Goal: Information Seeking & Learning: Learn about a topic

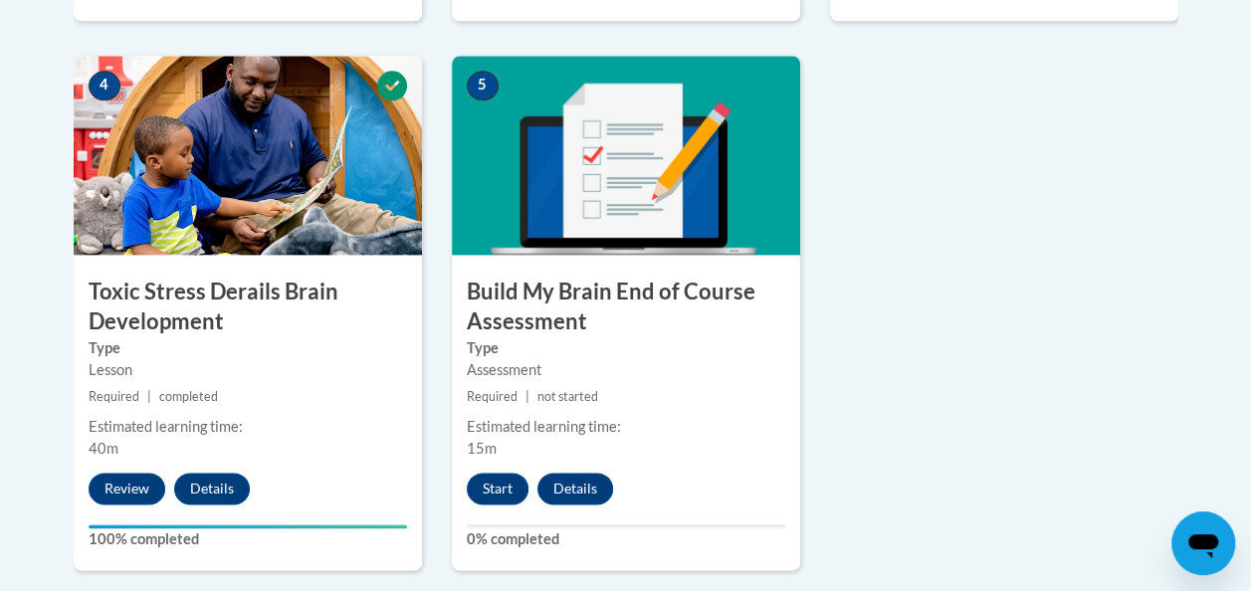
scroll to position [1176, 0]
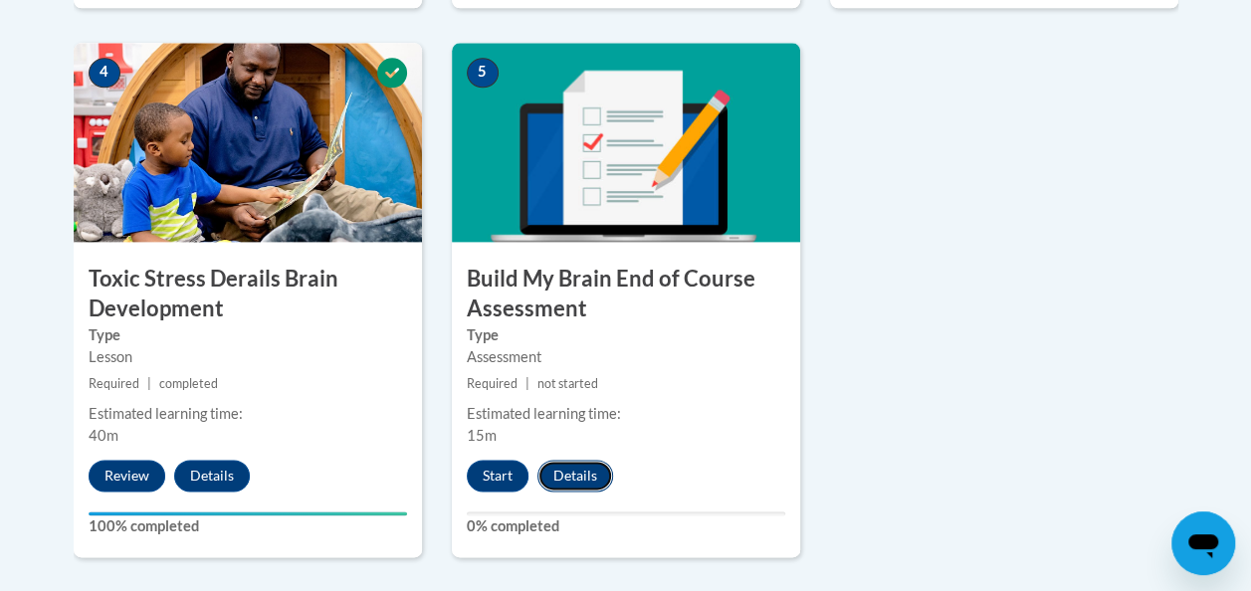
click at [577, 475] on button "Details" at bounding box center [576, 476] width 76 height 32
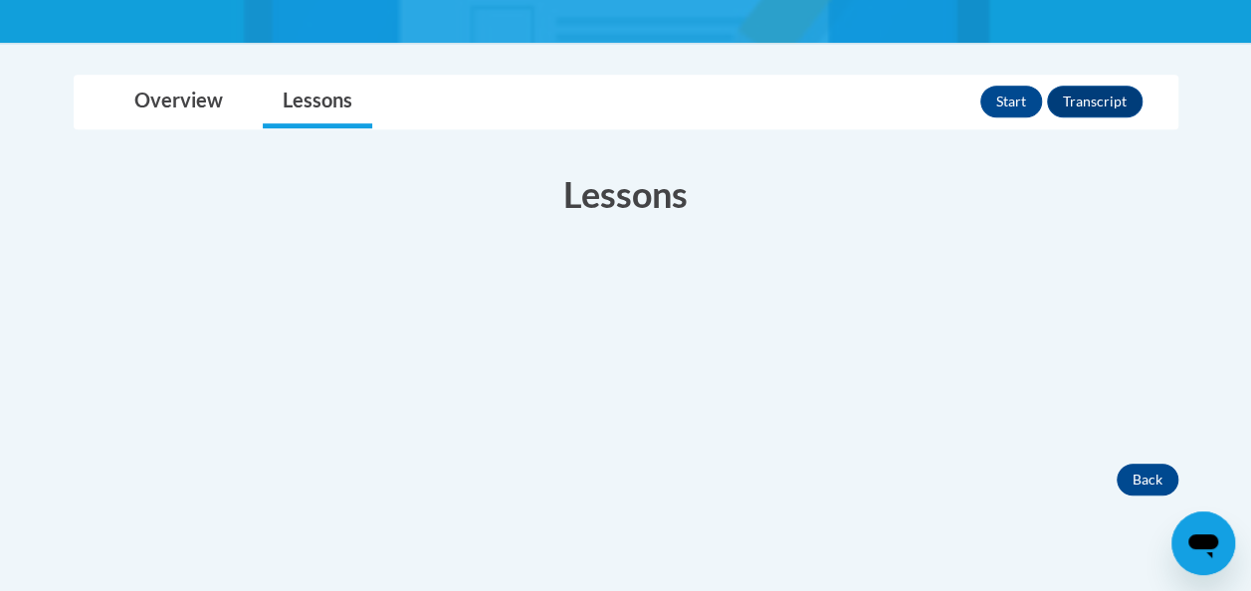
scroll to position [424, 0]
click at [157, 103] on link "Overview" at bounding box center [178, 102] width 128 height 53
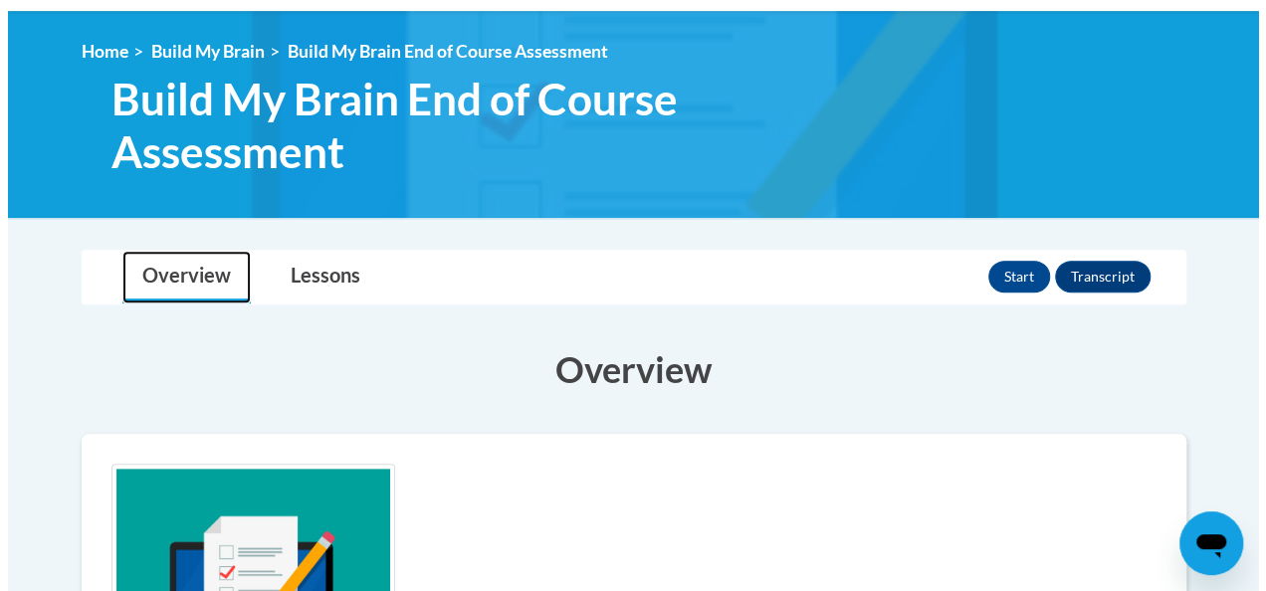
scroll to position [244, 0]
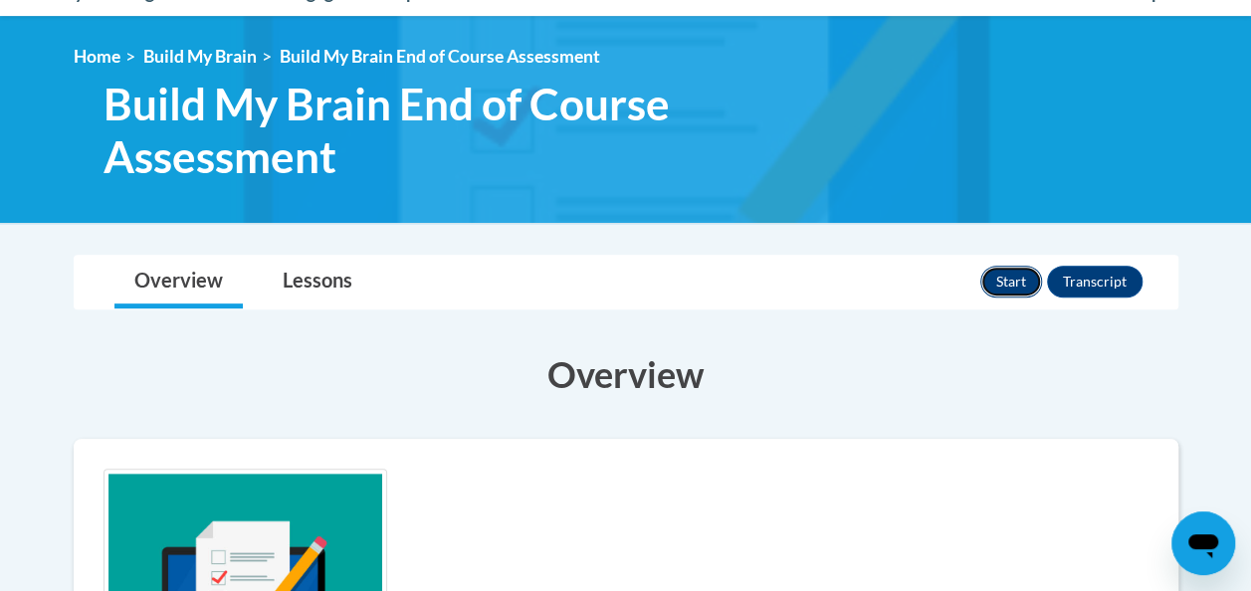
click at [1018, 288] on button "Start" at bounding box center [1012, 282] width 62 height 32
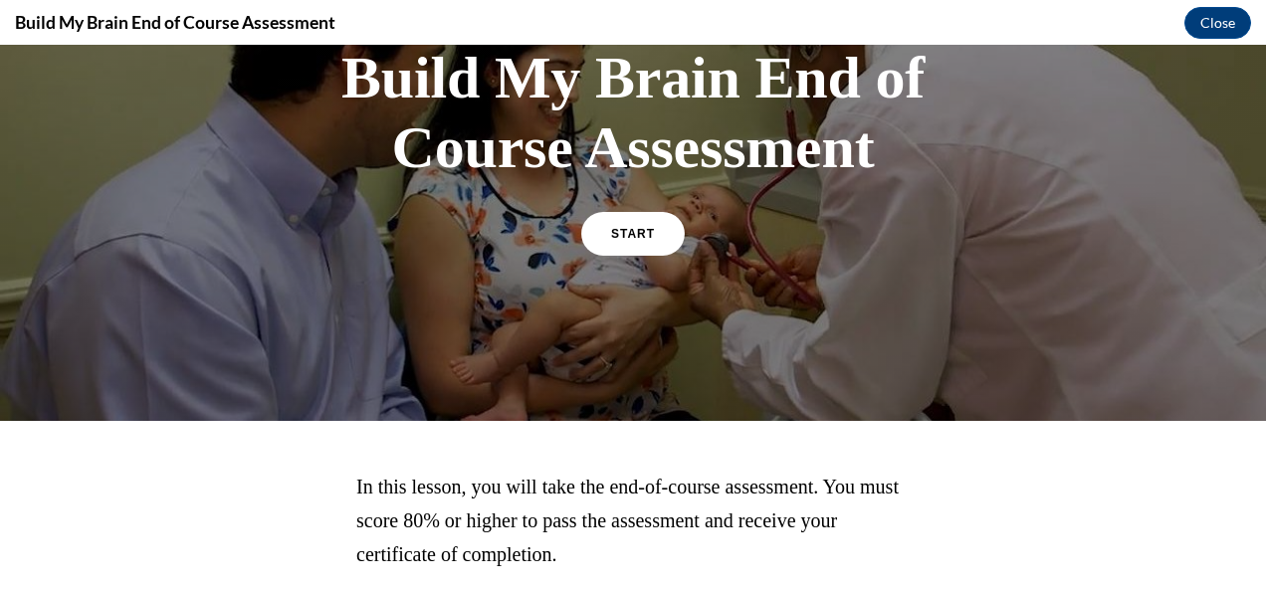
scroll to position [309, 0]
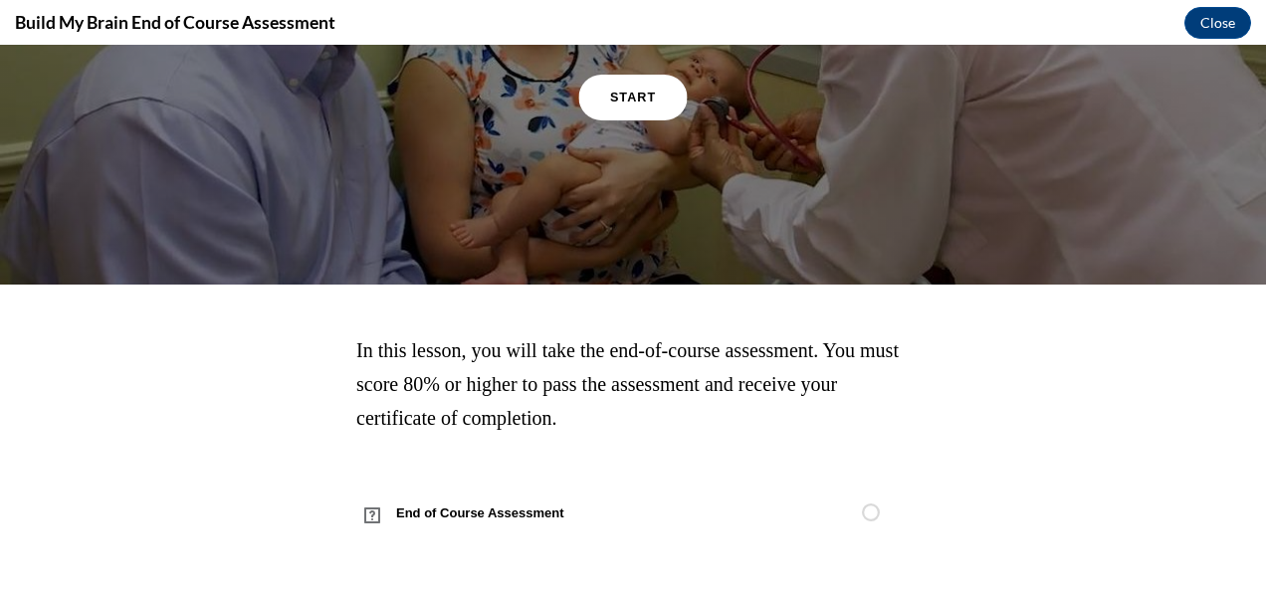
click at [637, 104] on link "START" at bounding box center [632, 97] width 109 height 46
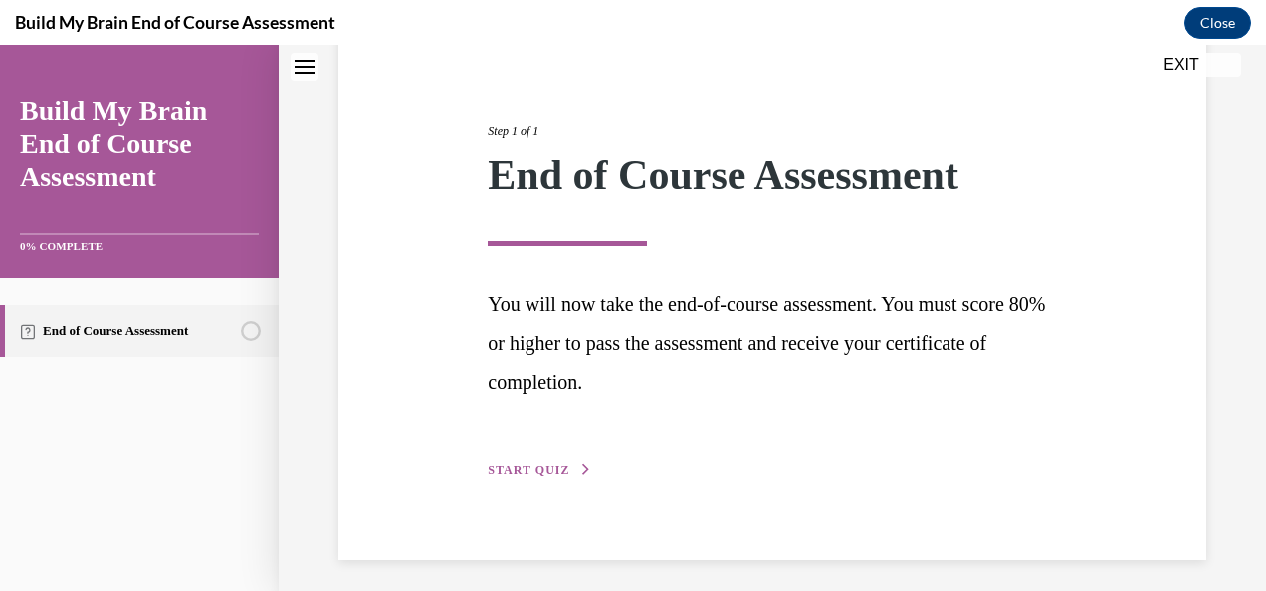
scroll to position [208, 0]
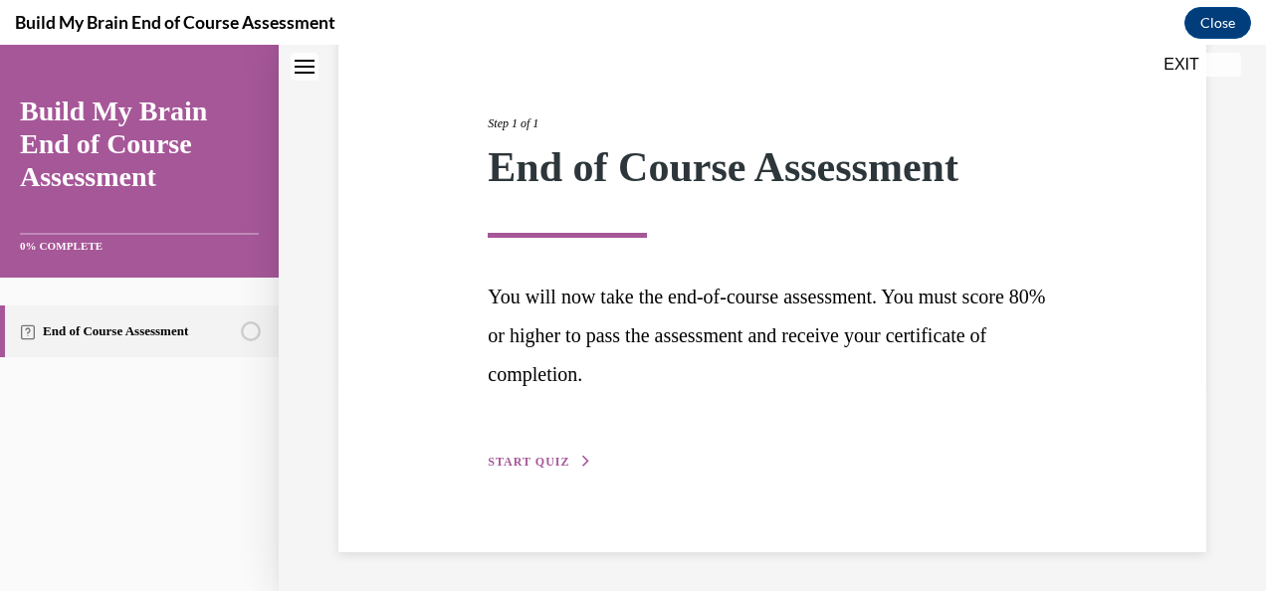
click at [555, 456] on span "START QUIZ" at bounding box center [529, 462] width 82 height 14
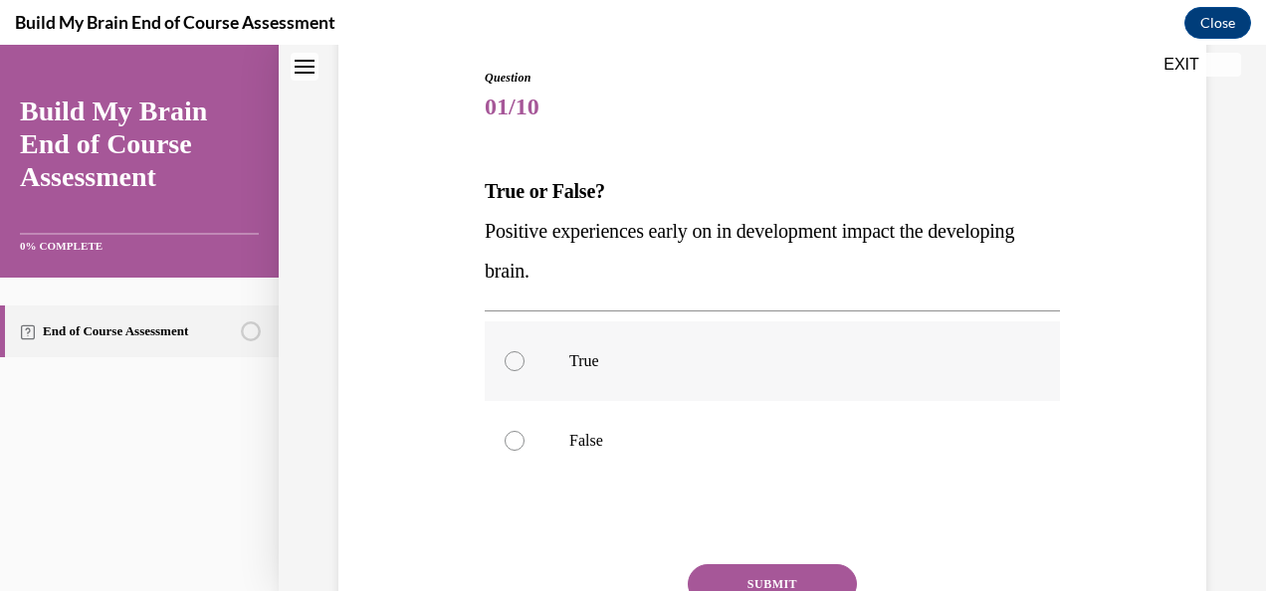
click at [511, 372] on label "True" at bounding box center [772, 362] width 575 height 80
click at [511, 371] on input "True" at bounding box center [515, 361] width 20 height 20
radio input "true"
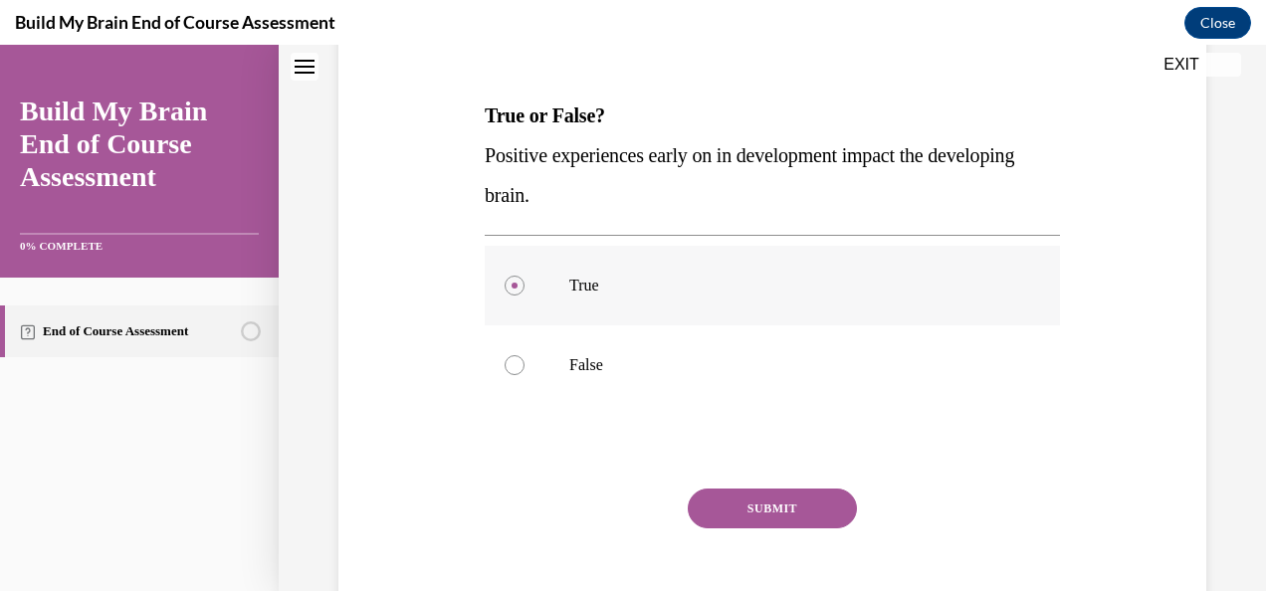
scroll to position [307, 0]
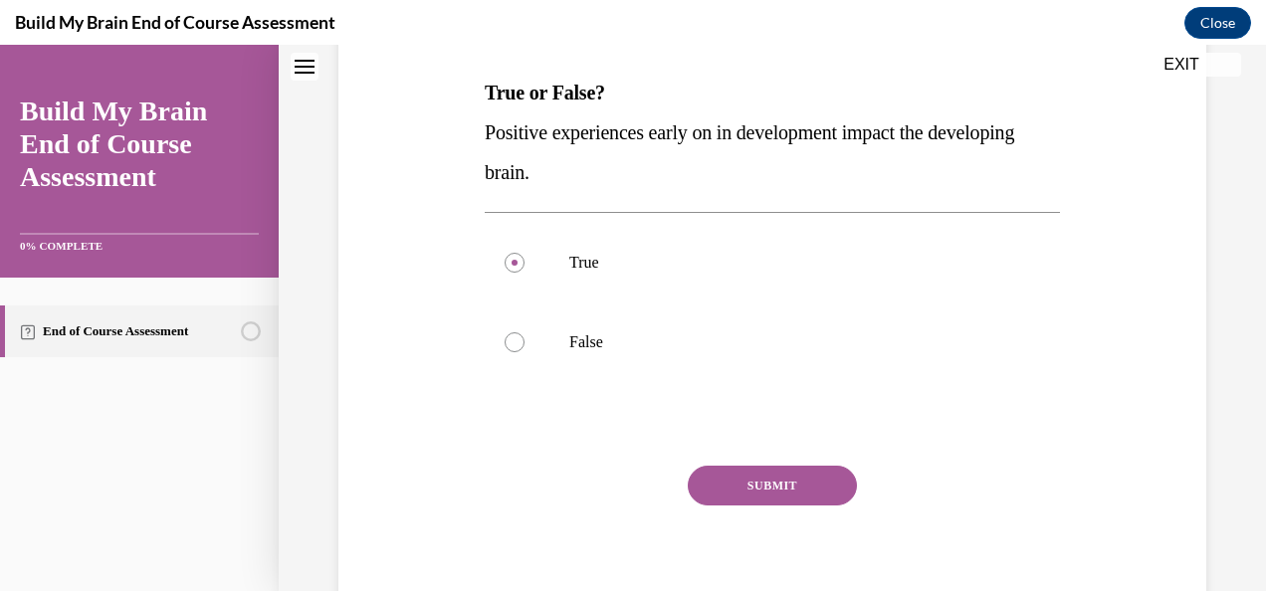
click at [807, 478] on button "SUBMIT" at bounding box center [772, 486] width 169 height 40
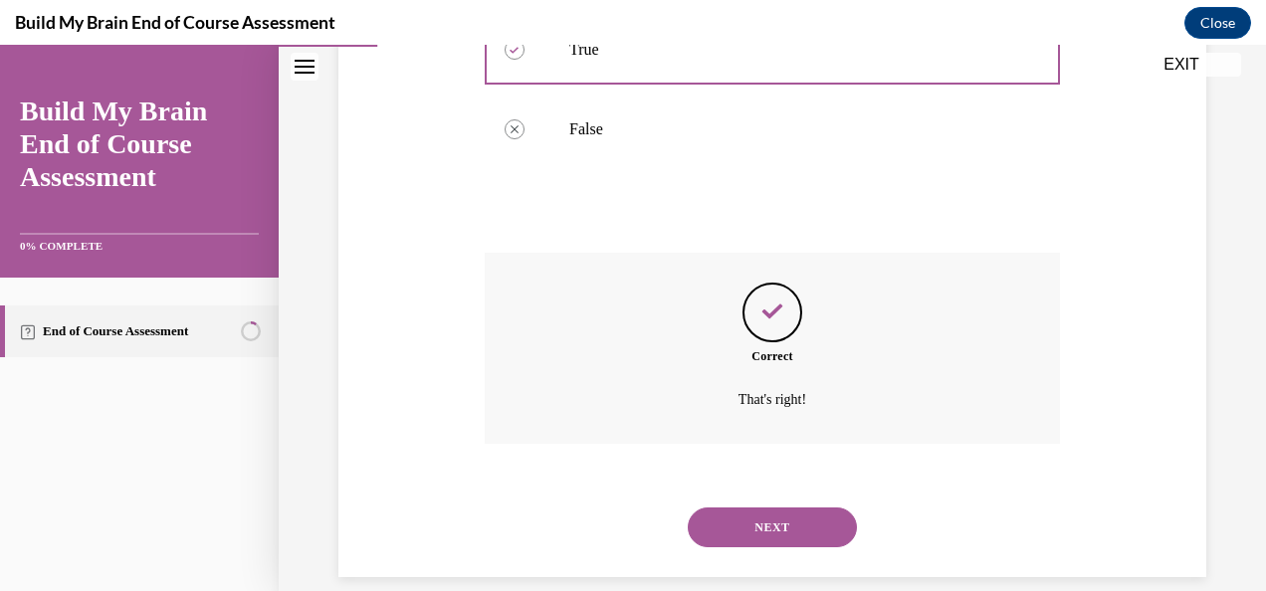
scroll to position [545, 0]
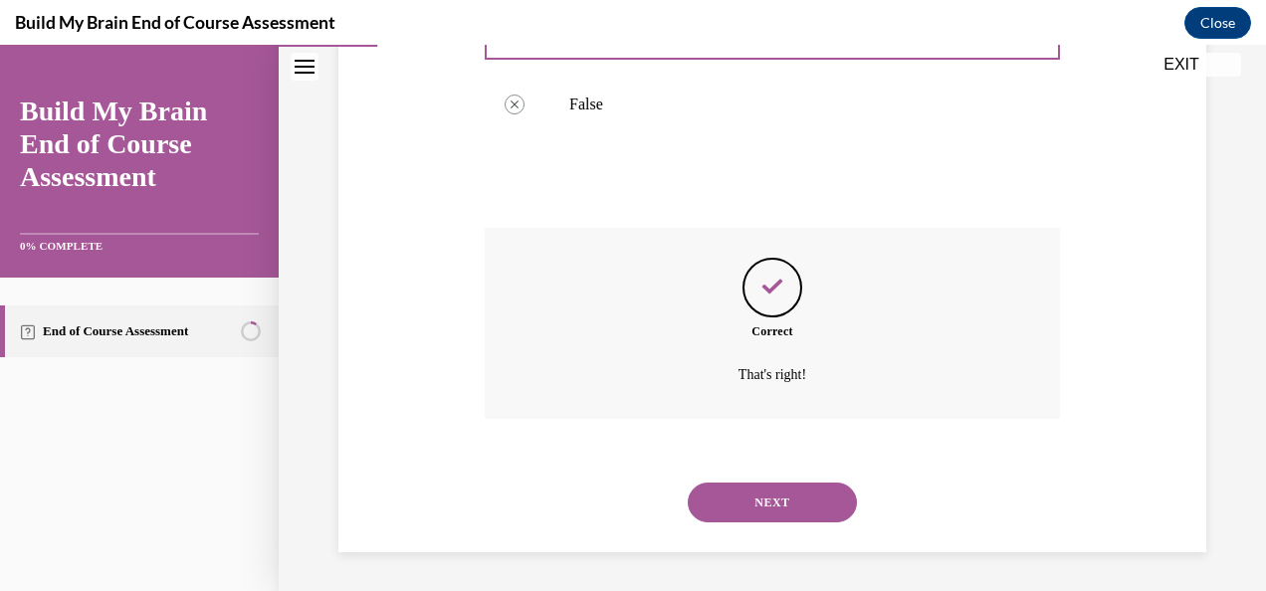
click at [800, 502] on button "NEXT" at bounding box center [772, 503] width 169 height 40
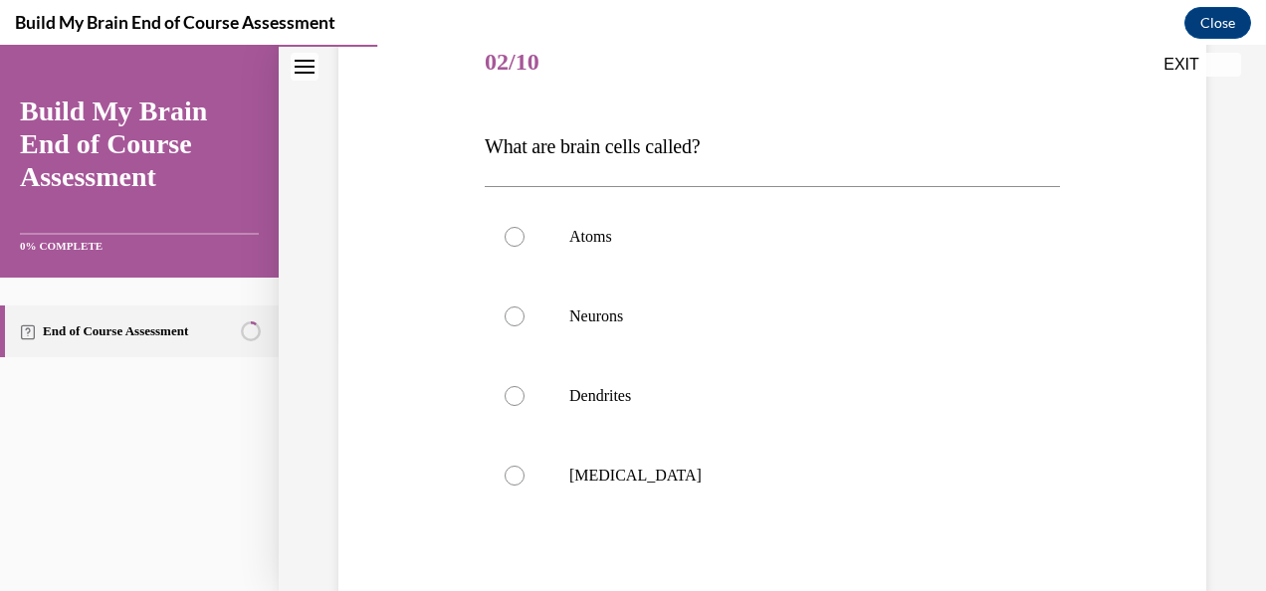
scroll to position [293, 0]
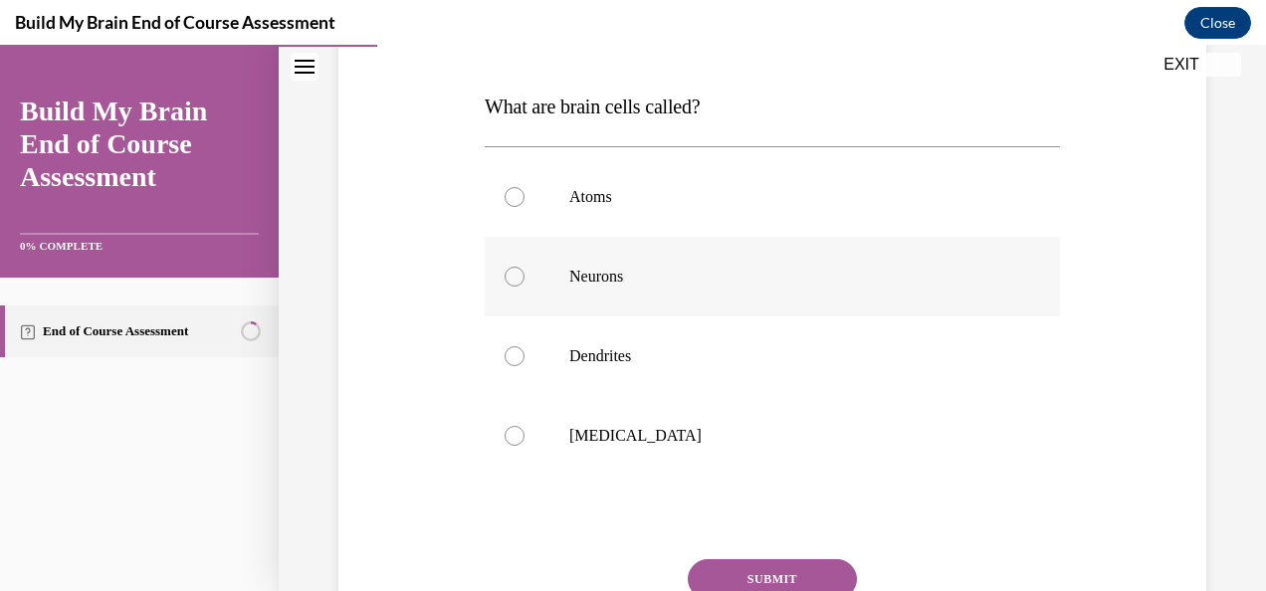
click at [504, 293] on label "Neurons" at bounding box center [772, 277] width 575 height 80
click at [505, 287] on input "Neurons" at bounding box center [515, 277] width 20 height 20
radio input "true"
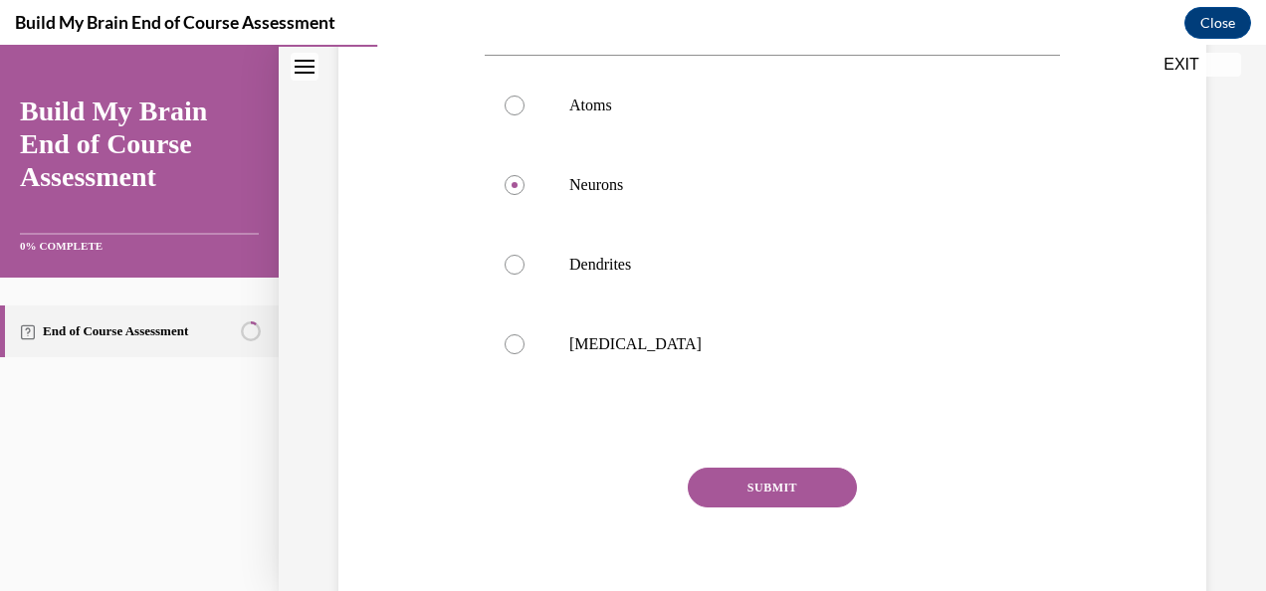
click at [765, 472] on button "SUBMIT" at bounding box center [772, 488] width 169 height 40
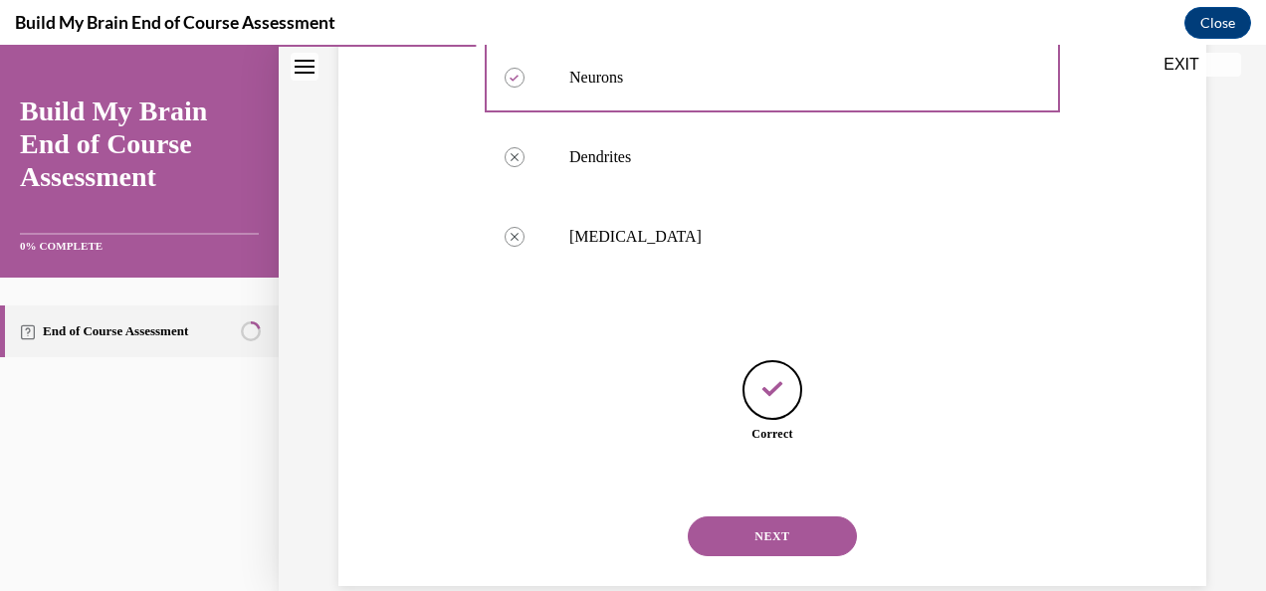
scroll to position [526, 0]
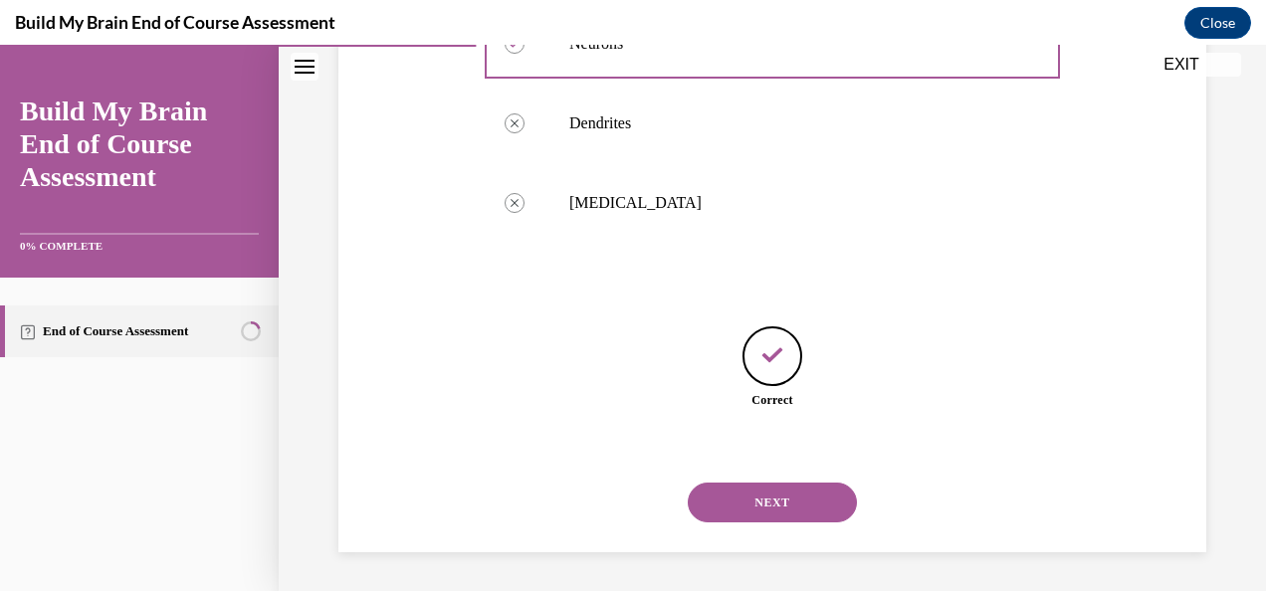
click at [715, 486] on button "NEXT" at bounding box center [772, 503] width 169 height 40
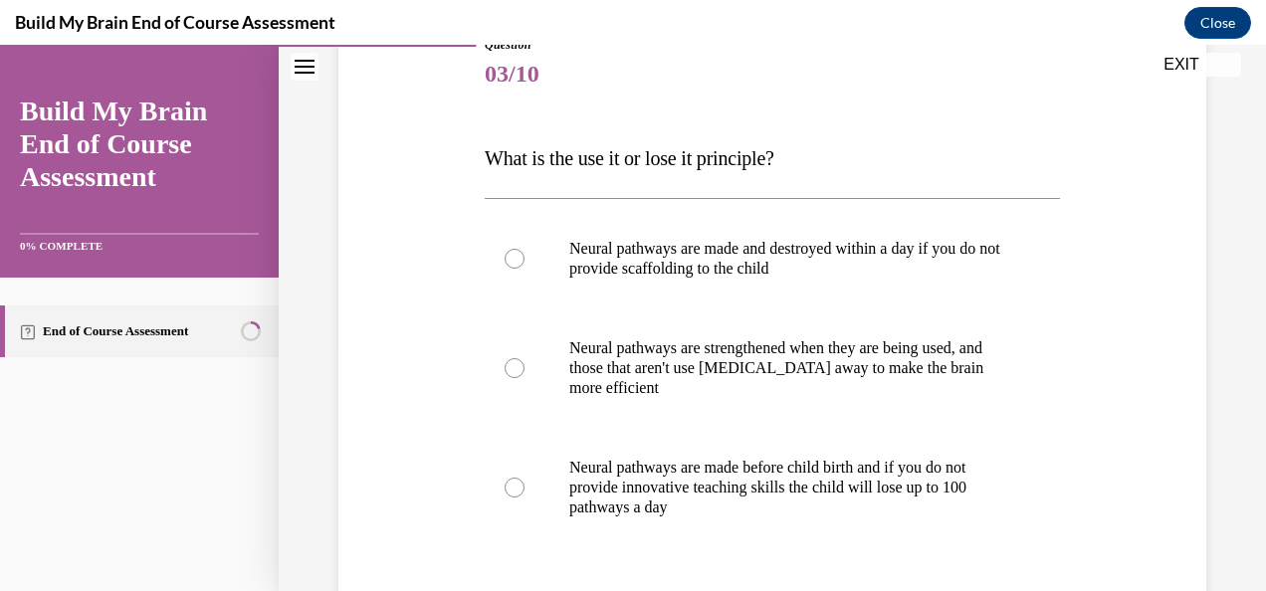
scroll to position [256, 0]
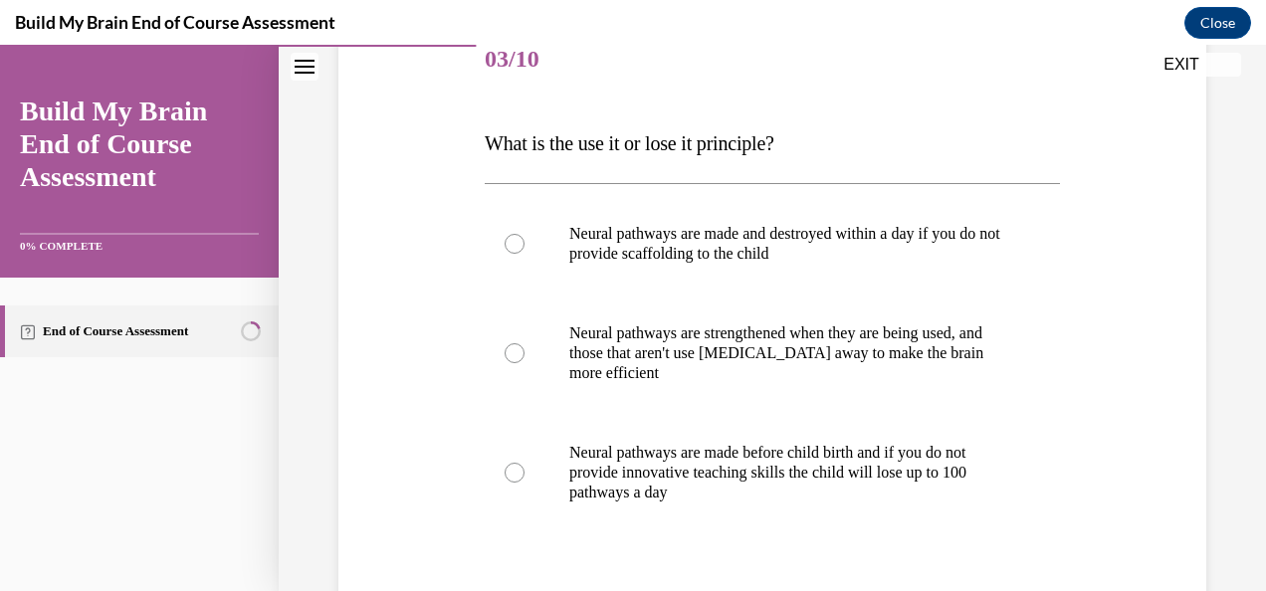
click at [410, 273] on div "Question 03/10 What is the use it or lose it principle? Neural pathways are mad…" at bounding box center [772, 370] width 878 height 818
click at [605, 339] on p "Neural pathways are strengthened when they are being used, and those that aren'…" at bounding box center [789, 354] width 441 height 60
click at [525, 343] on input "Neural pathways are strengthened when they are being used, and those that aren'…" at bounding box center [515, 353] width 20 height 20
radio input "true"
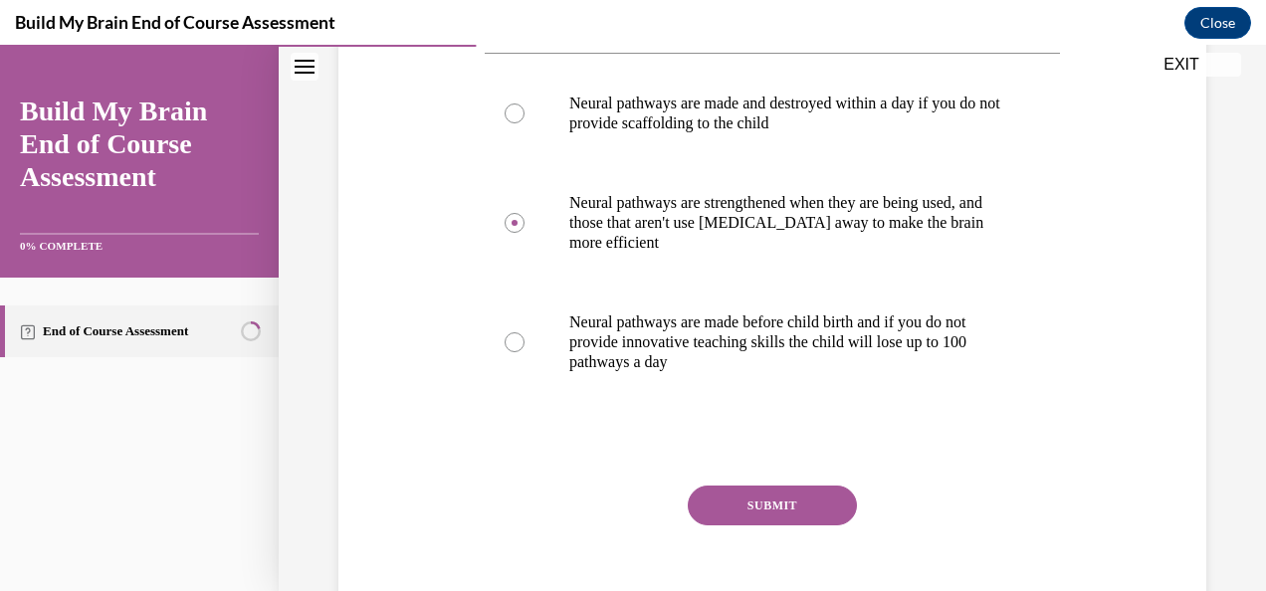
click at [741, 492] on button "SUBMIT" at bounding box center [772, 506] width 169 height 40
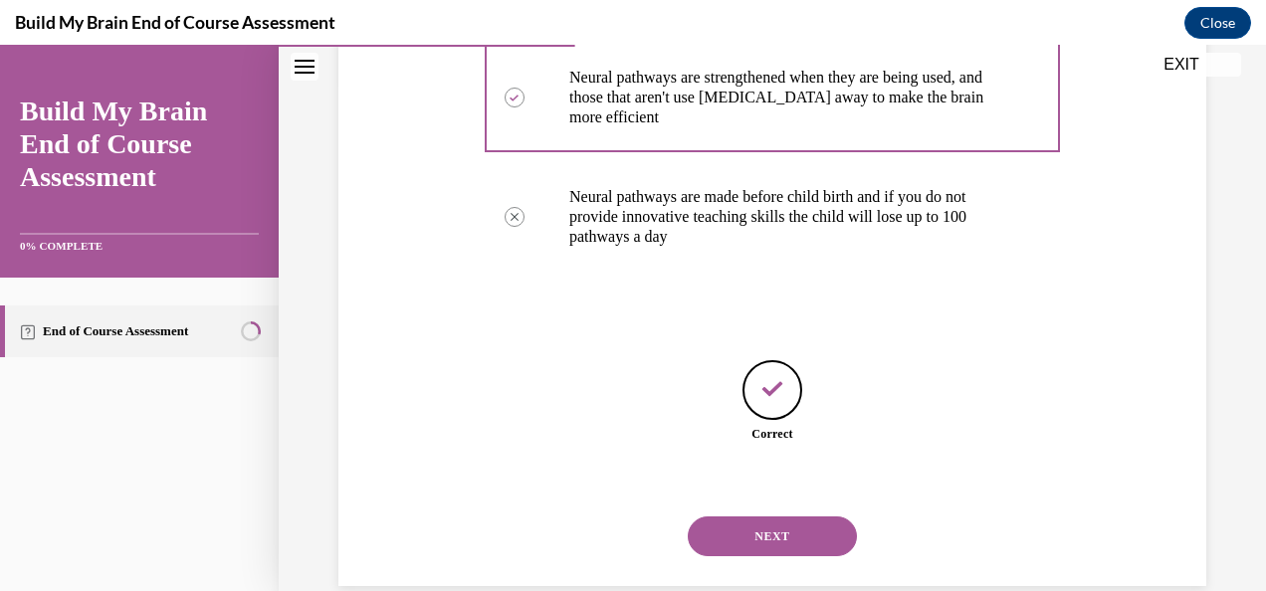
scroll to position [545, 0]
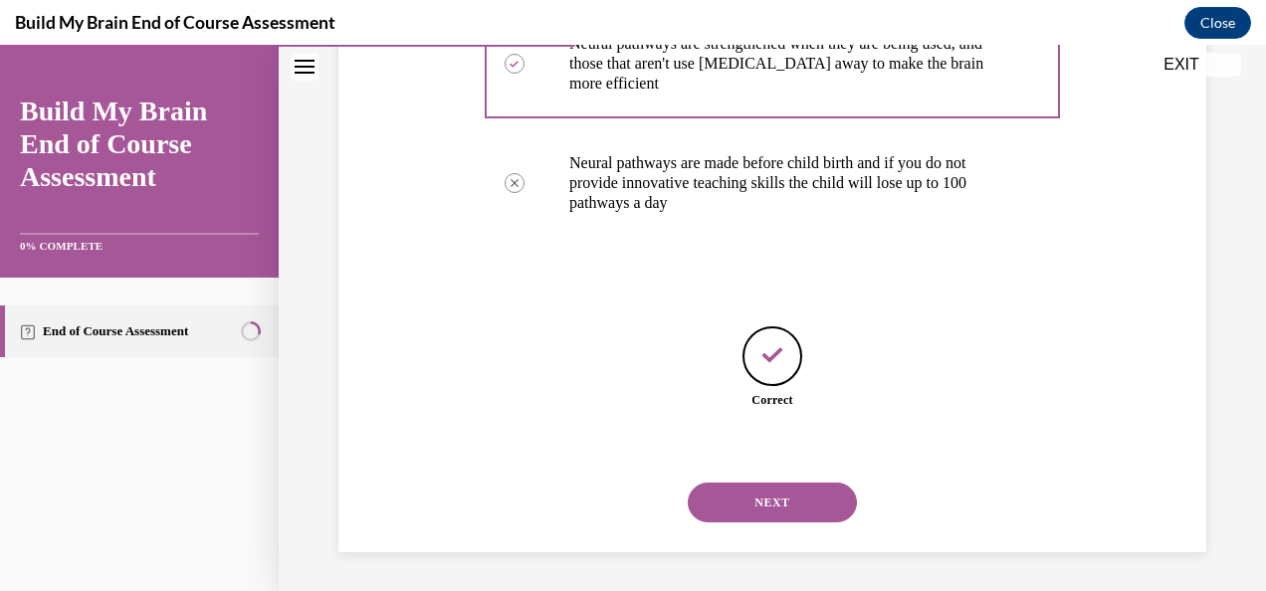
click at [741, 492] on button "NEXT" at bounding box center [772, 503] width 169 height 40
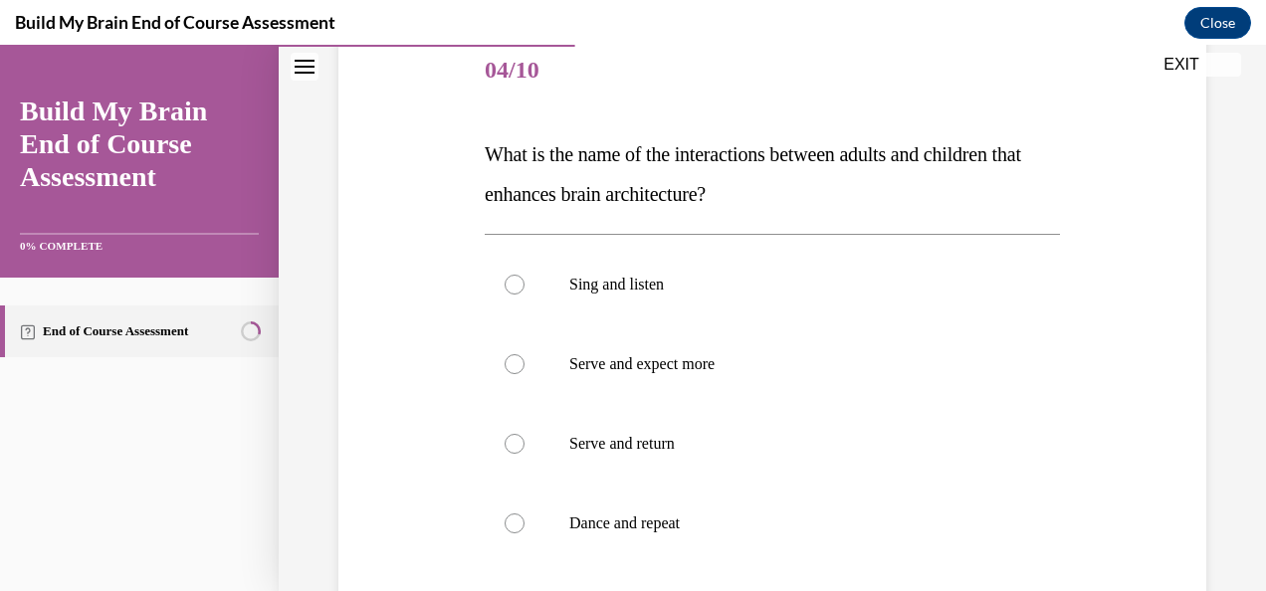
scroll to position [257, 0]
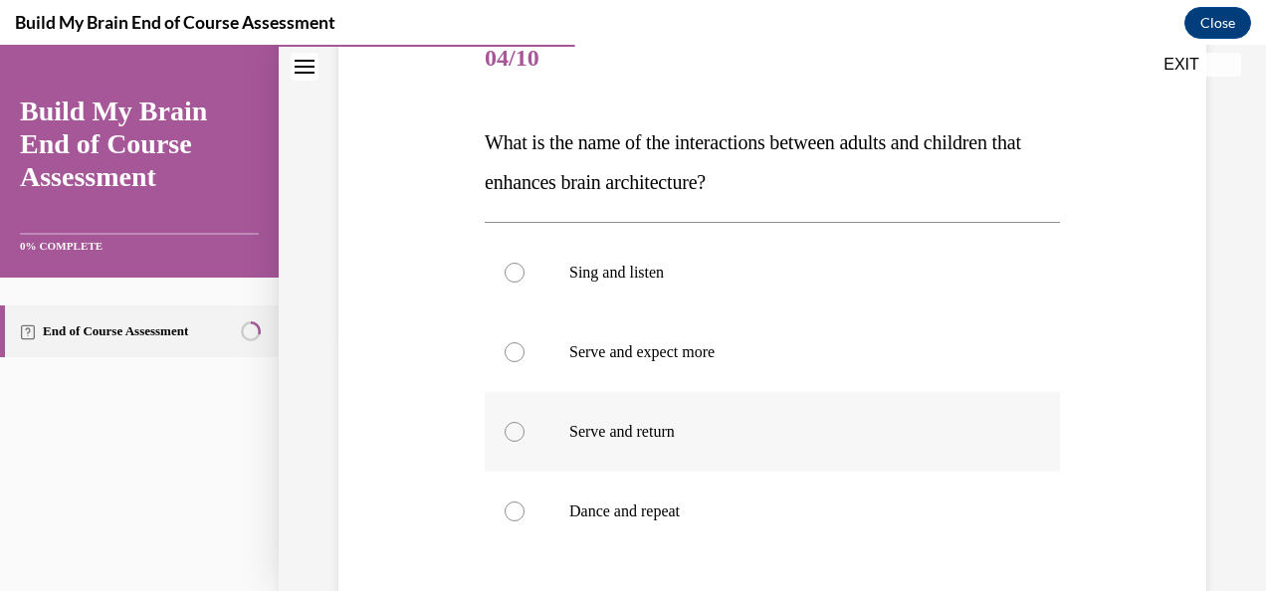
click at [551, 455] on label "Serve and return" at bounding box center [772, 432] width 575 height 80
click at [525, 442] on input "Serve and return" at bounding box center [515, 432] width 20 height 20
radio input "true"
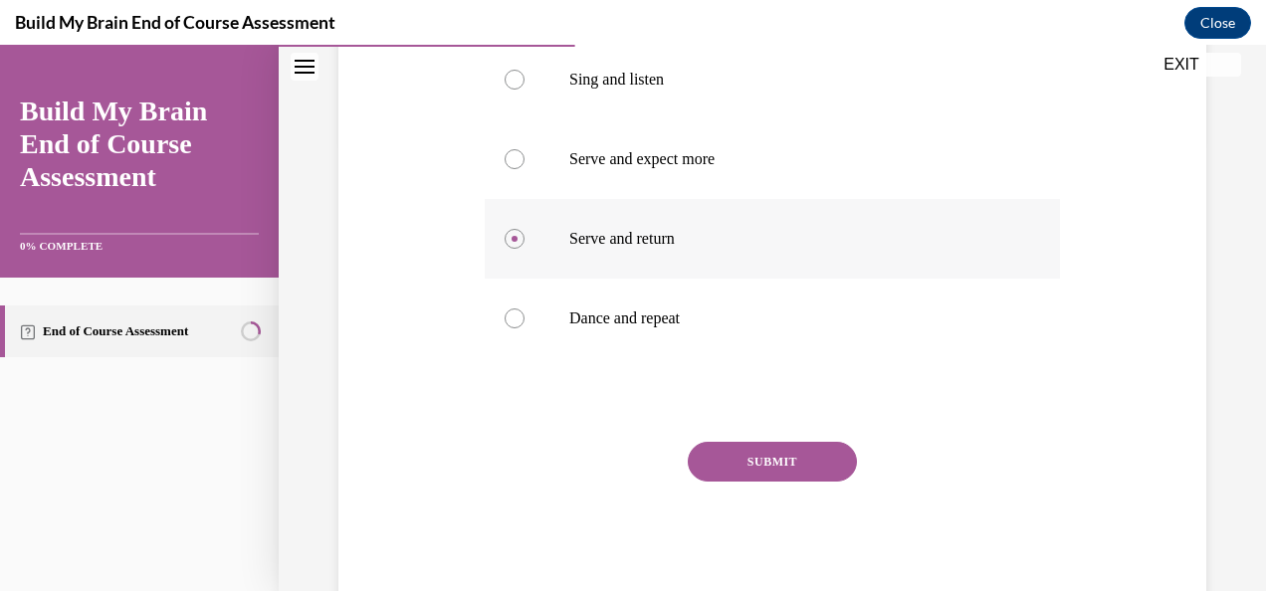
scroll to position [503, 0]
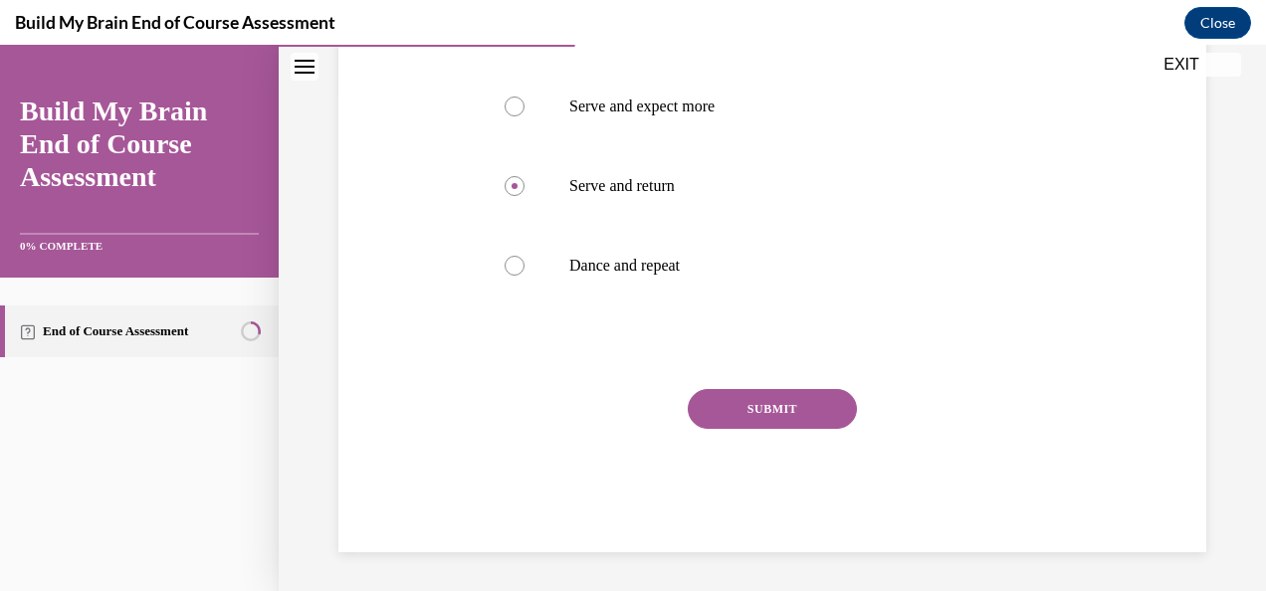
click at [724, 409] on button "SUBMIT" at bounding box center [772, 409] width 169 height 40
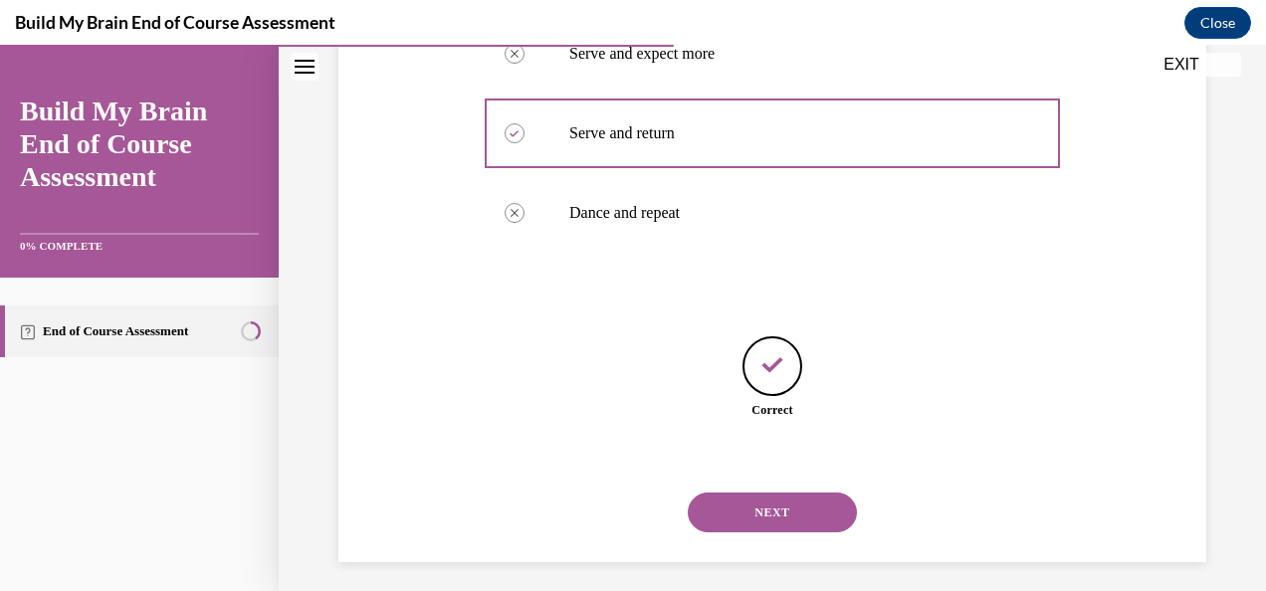
scroll to position [565, 0]
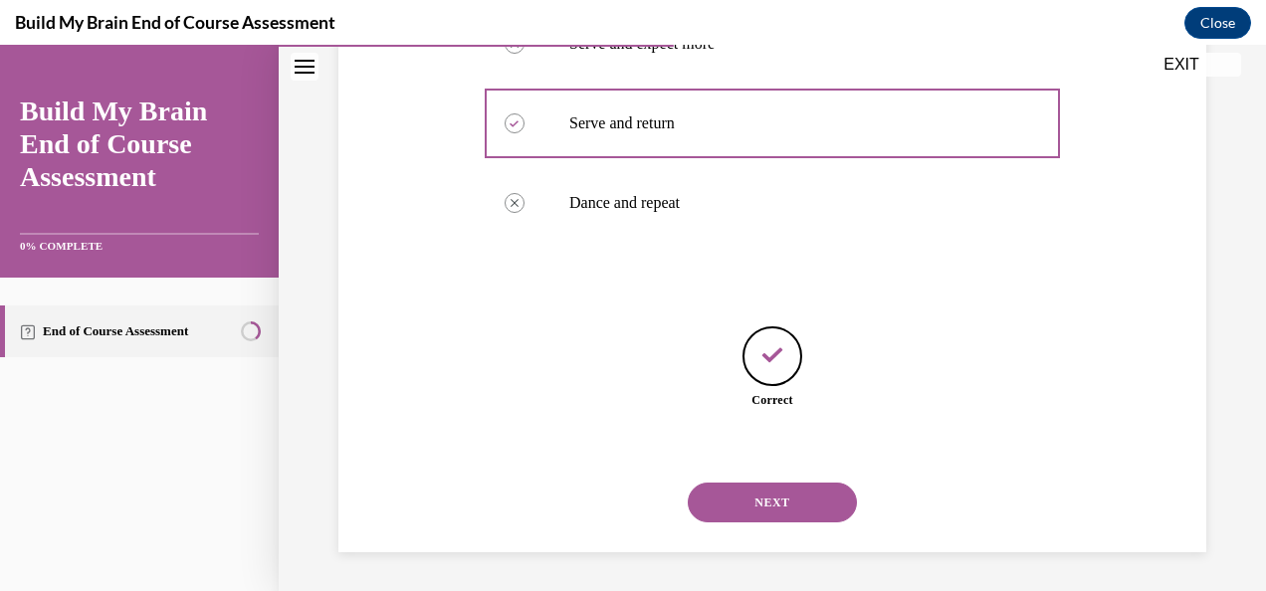
click at [729, 492] on button "NEXT" at bounding box center [772, 503] width 169 height 40
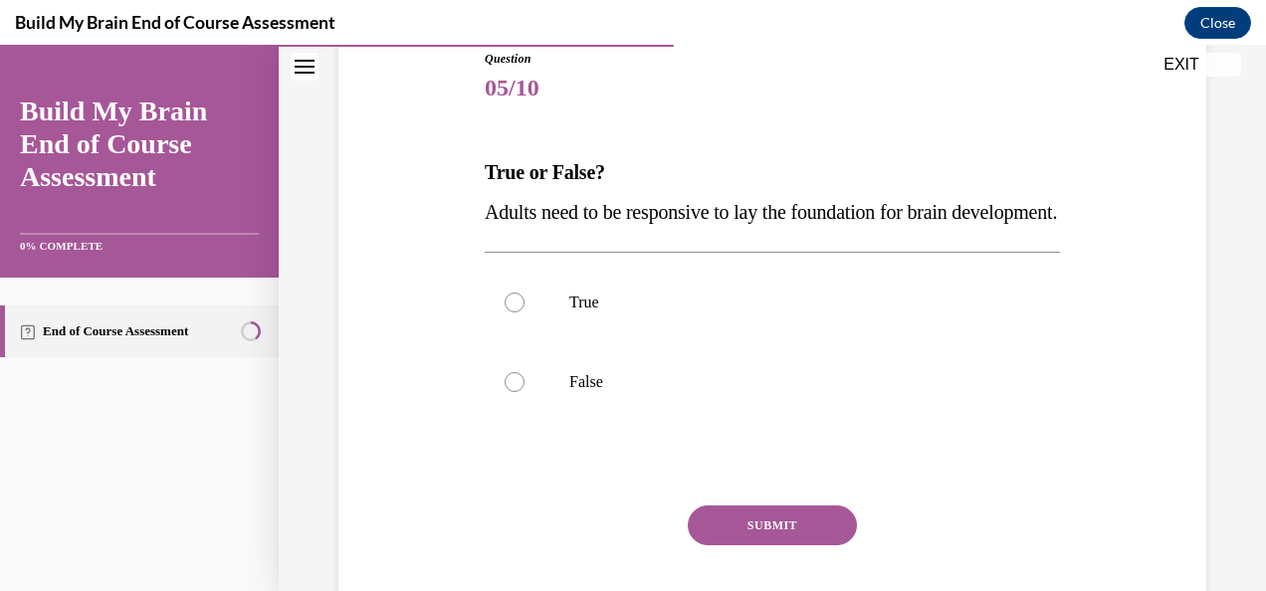
scroll to position [228, 0]
click at [526, 341] on label "True" at bounding box center [772, 302] width 575 height 80
click at [525, 312] on input "True" at bounding box center [515, 302] width 20 height 20
radio input "true"
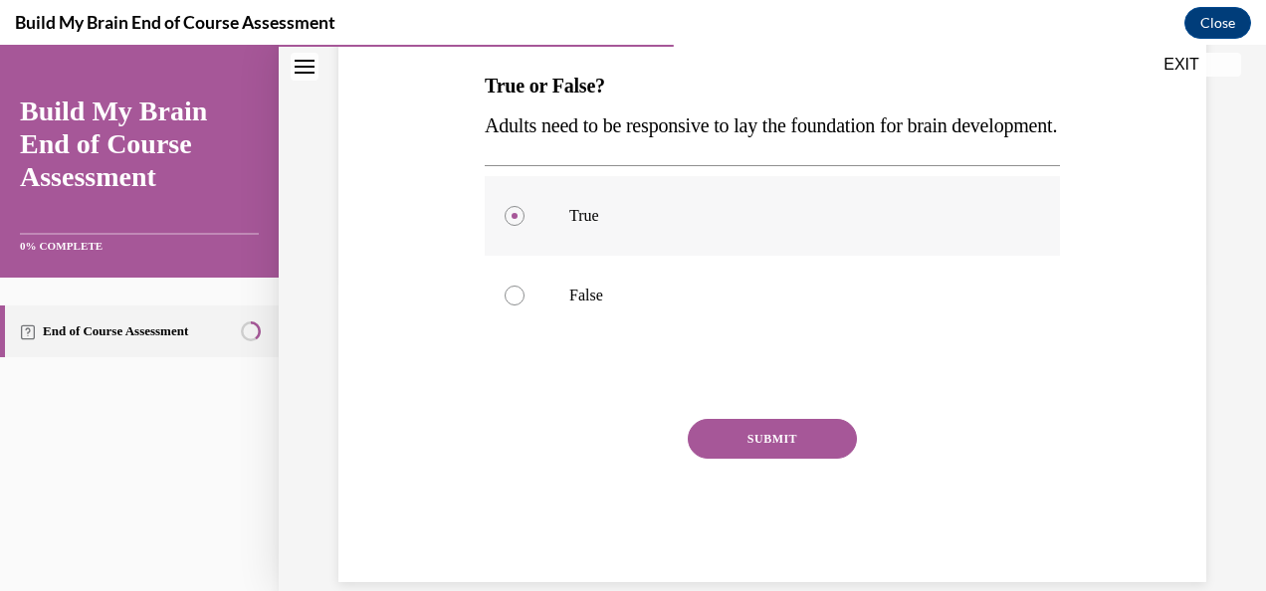
scroll to position [383, 0]
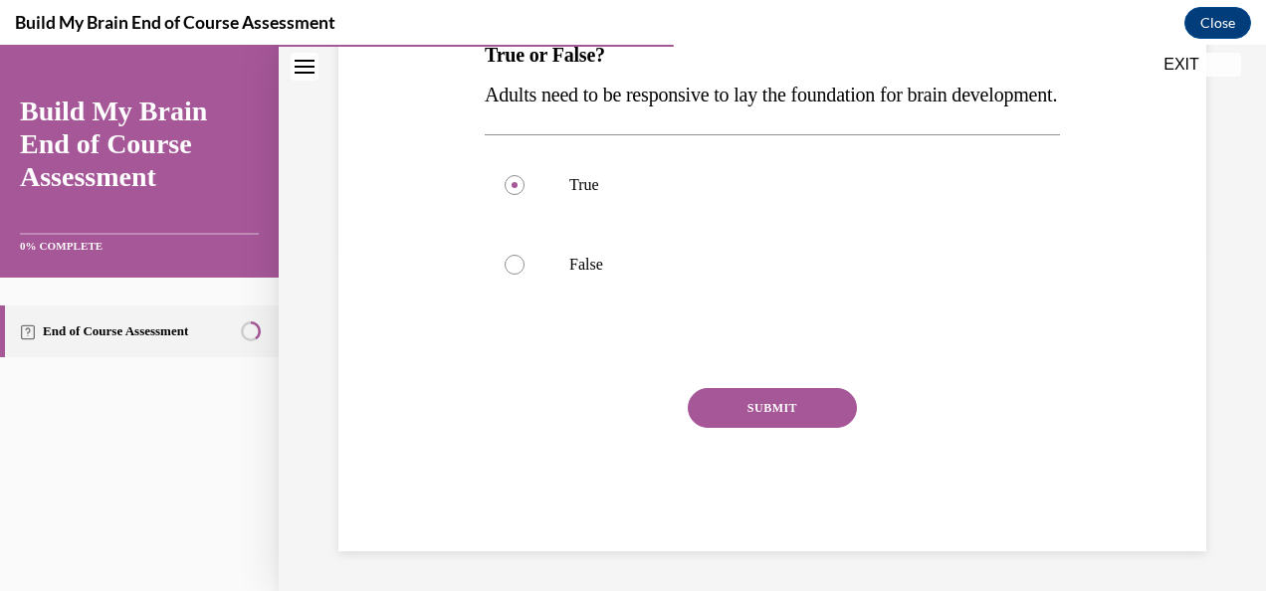
click at [730, 414] on button "SUBMIT" at bounding box center [772, 408] width 169 height 40
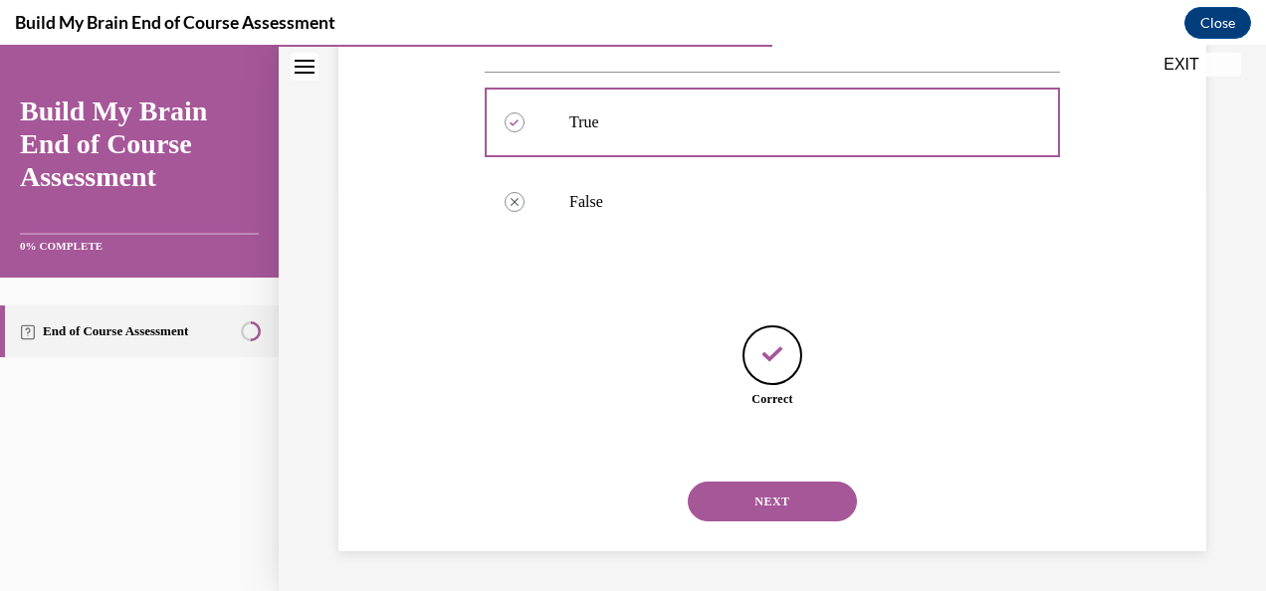
scroll to position [446, 0]
click at [739, 505] on button "NEXT" at bounding box center [772, 502] width 169 height 40
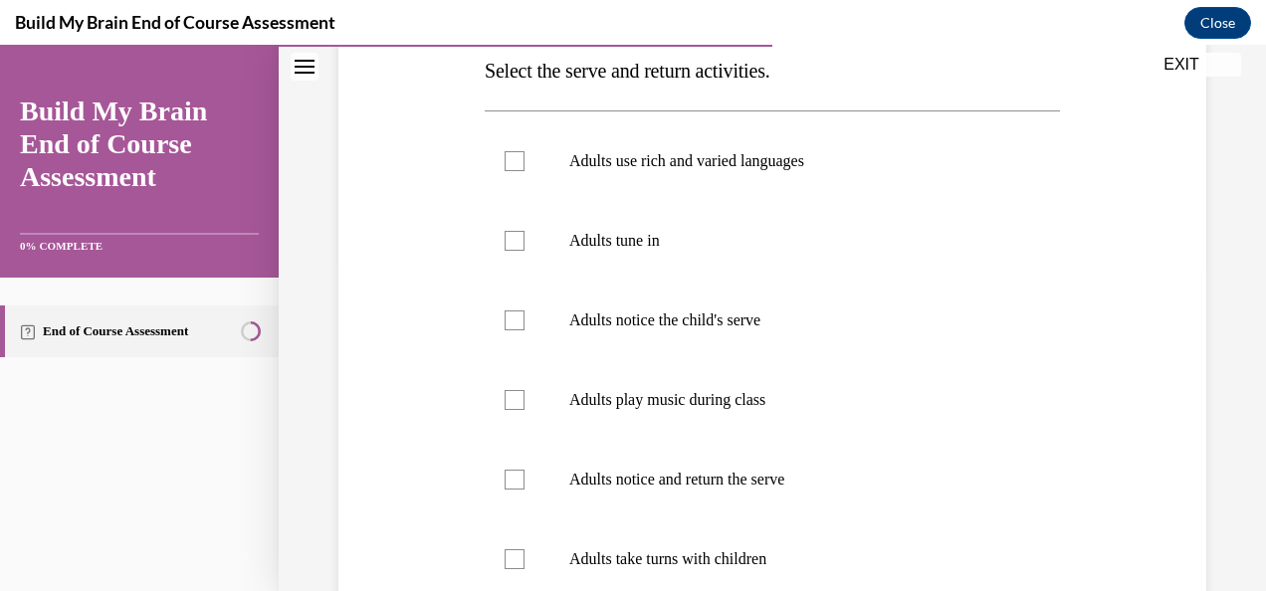
scroll to position [327, 0]
click at [503, 494] on label "Adults notice and return the serve" at bounding box center [772, 482] width 575 height 80
click at [505, 492] on input "Adults notice and return the serve" at bounding box center [515, 482] width 20 height 20
checkbox input "true"
click at [506, 551] on div at bounding box center [515, 561] width 20 height 20
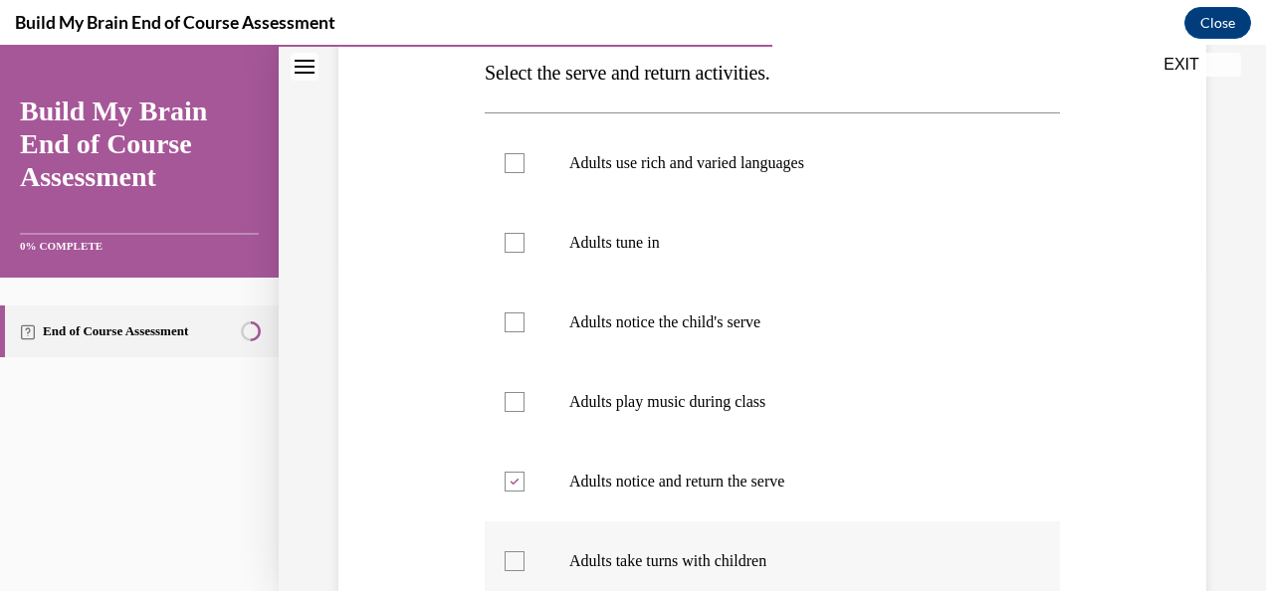
click at [506, 551] on input "Adults take turns with children" at bounding box center [515, 561] width 20 height 20
checkbox input "true"
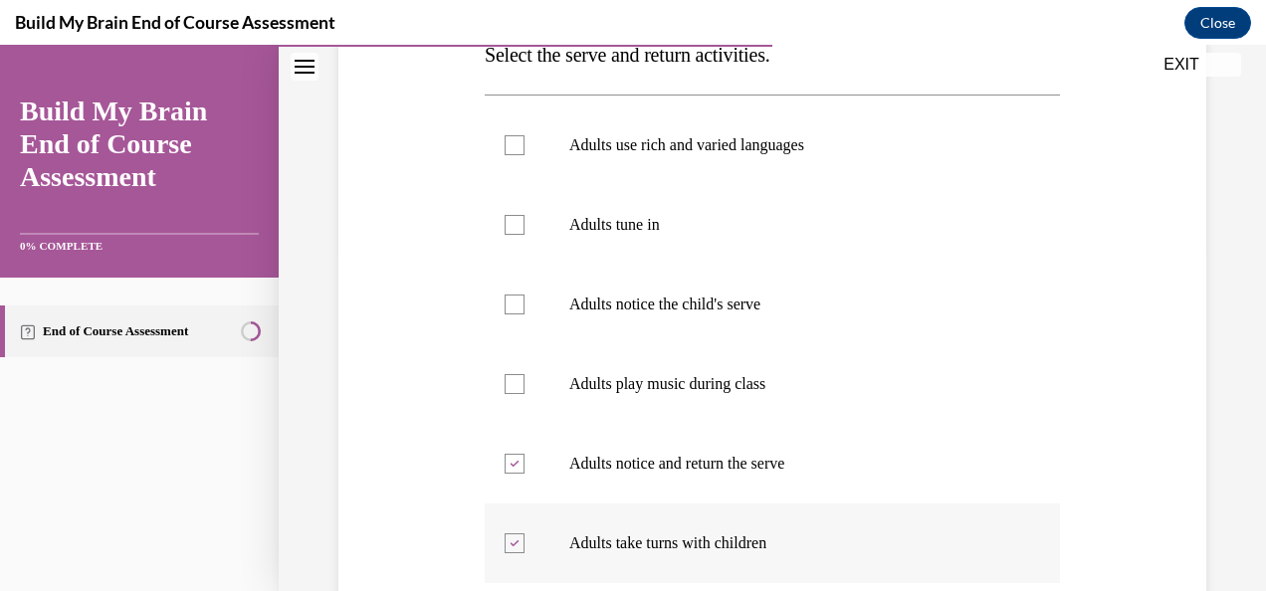
scroll to position [338, 0]
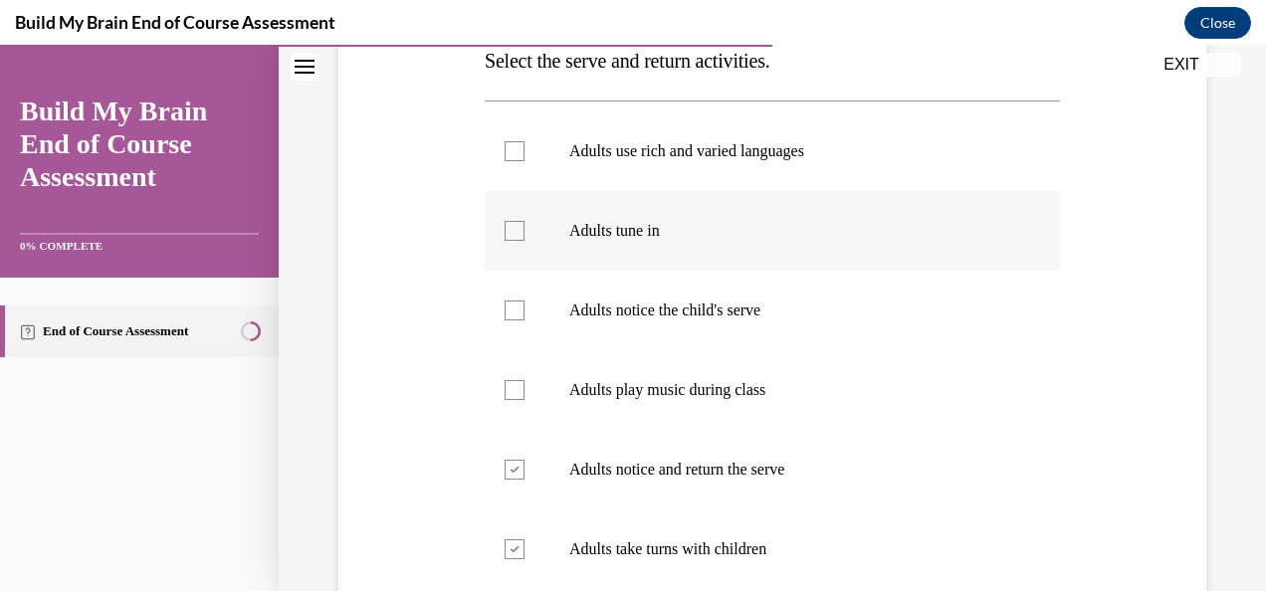
click at [498, 223] on label "Adults tune in" at bounding box center [772, 231] width 575 height 80
click at [505, 223] on input "Adults tune in" at bounding box center [515, 231] width 20 height 20
checkbox input "true"
click at [505, 145] on div at bounding box center [515, 151] width 20 height 20
click at [505, 145] on input "Adults use rich and varied languages" at bounding box center [515, 151] width 20 height 20
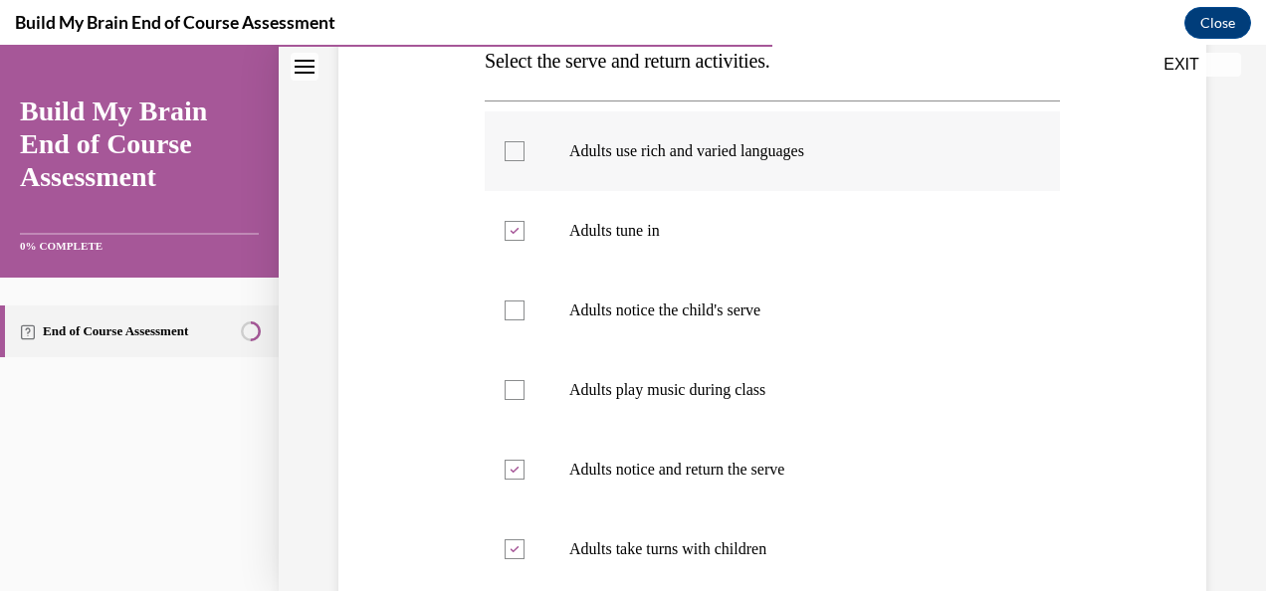
checkbox input "true"
click at [526, 303] on label "Adults notice the child's serve" at bounding box center [772, 311] width 575 height 80
click at [525, 303] on input "Adults notice the child's serve" at bounding box center [515, 311] width 20 height 20
checkbox input "true"
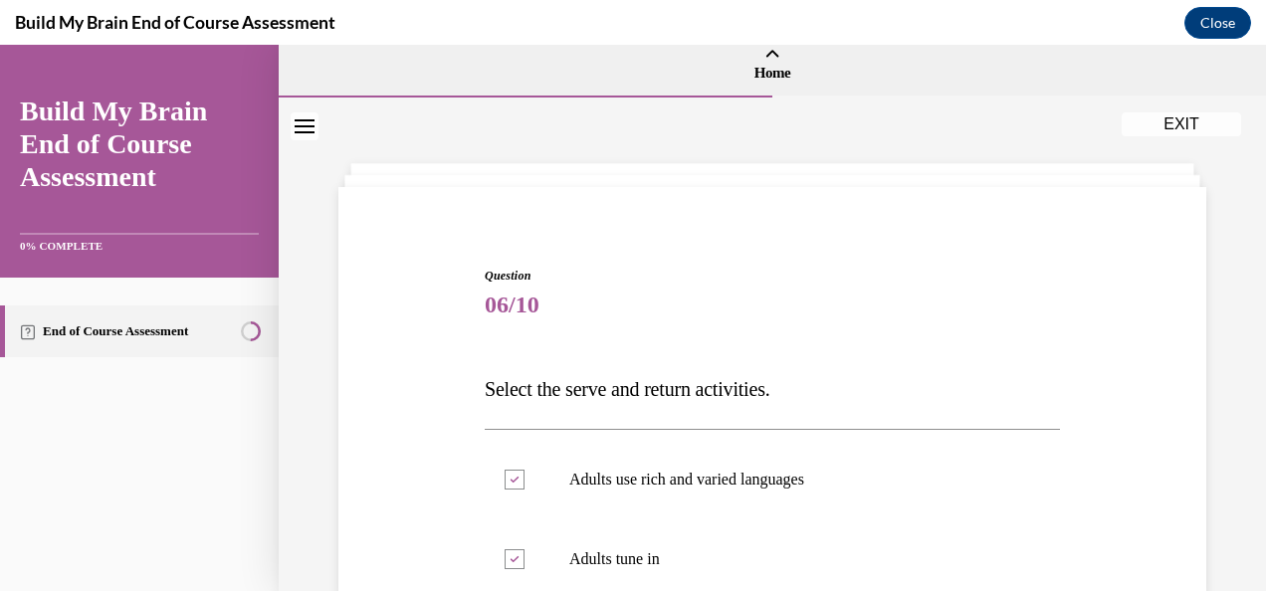
scroll to position [0, 0]
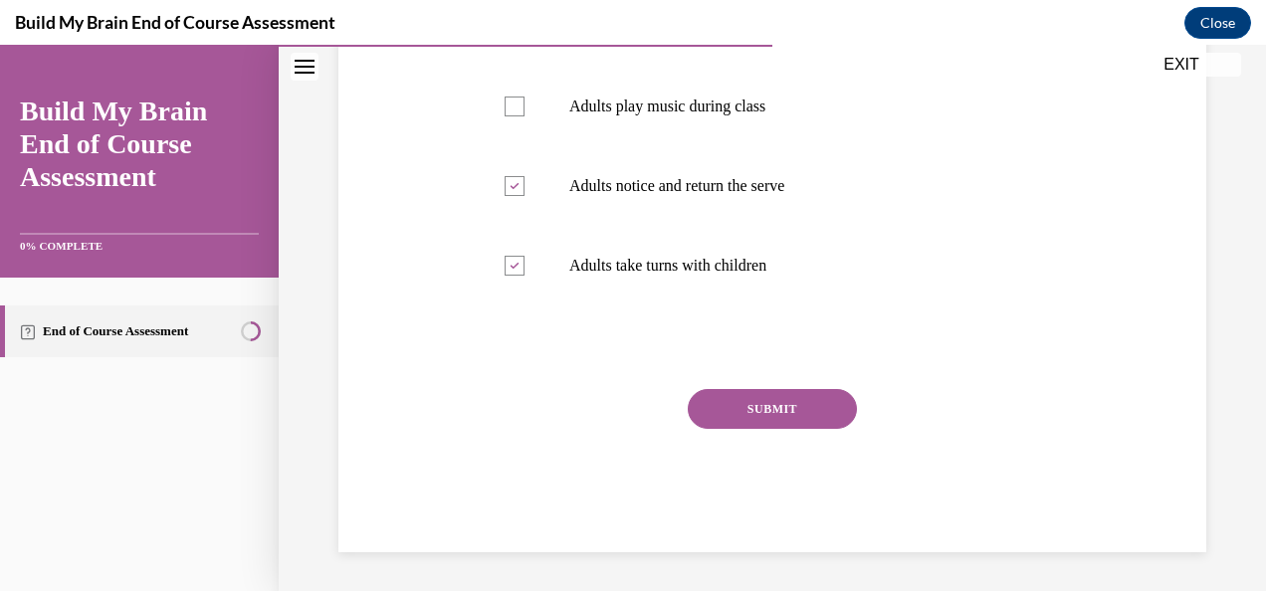
click at [829, 411] on button "SUBMIT" at bounding box center [772, 409] width 169 height 40
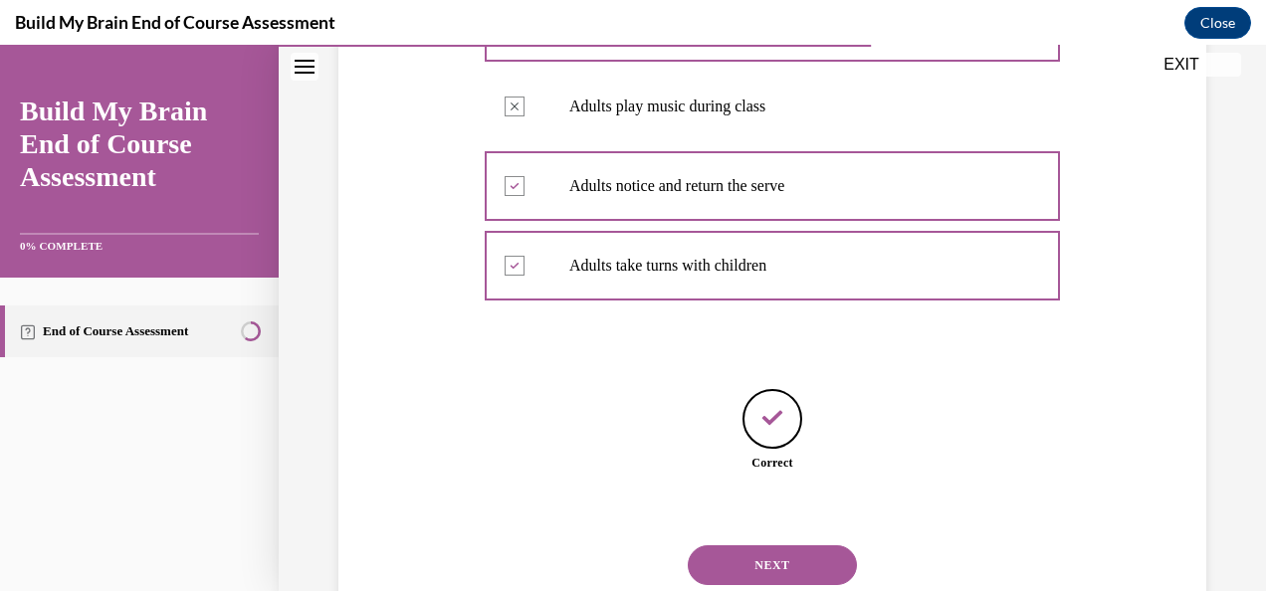
scroll to position [685, 0]
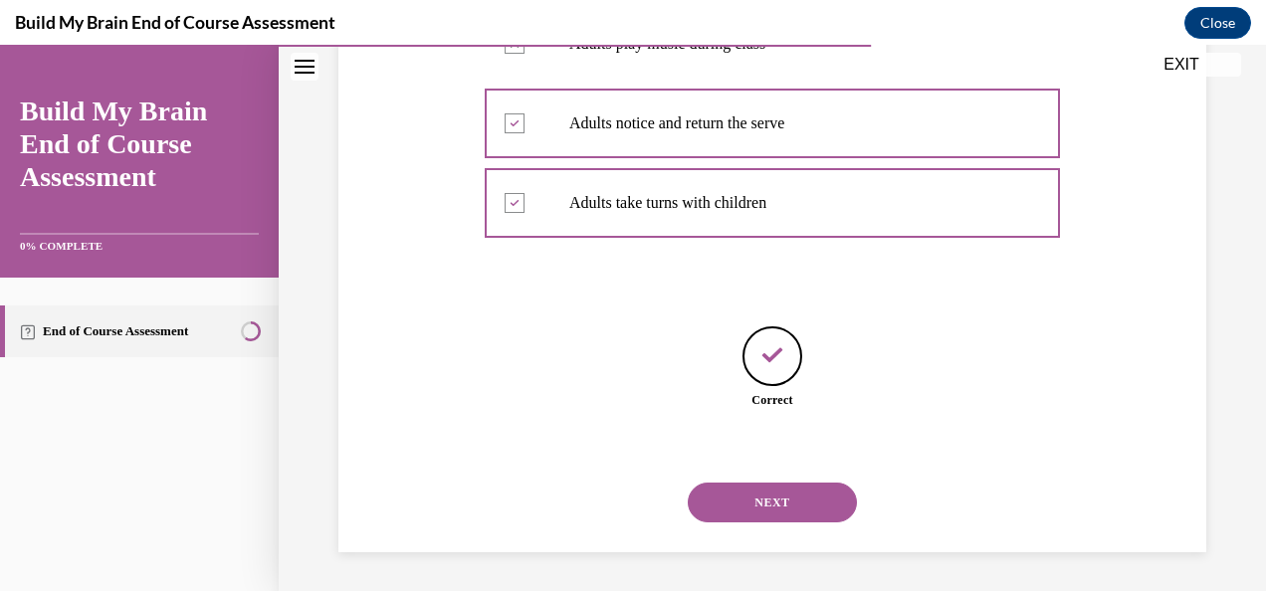
click at [805, 504] on button "NEXT" at bounding box center [772, 503] width 169 height 40
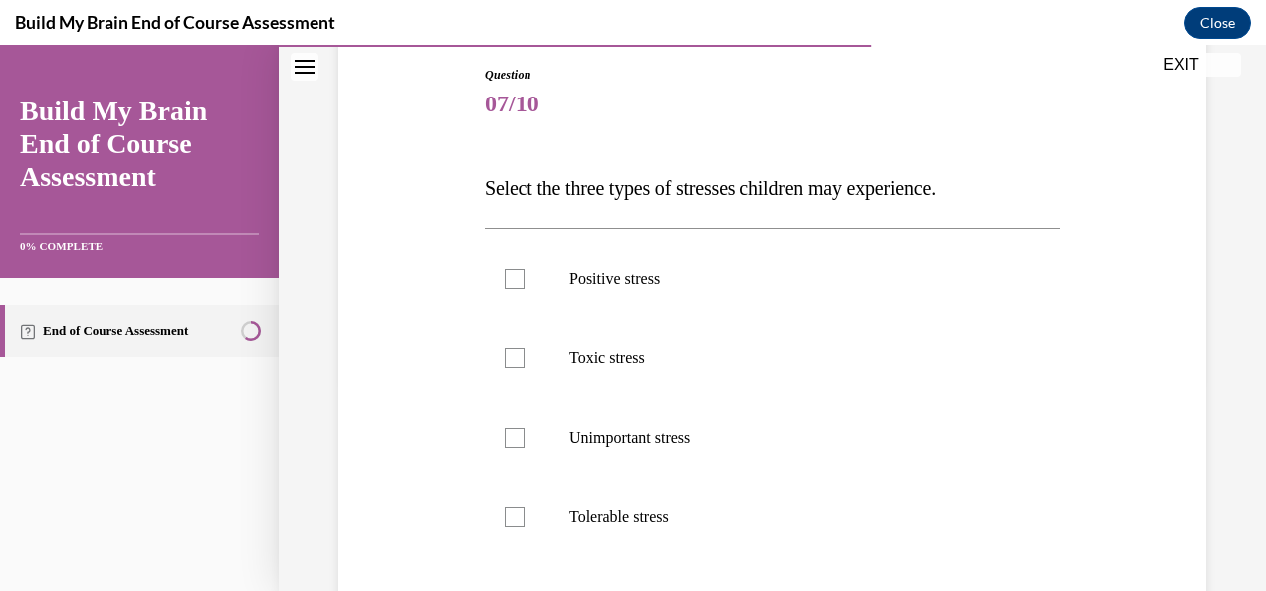
scroll to position [211, 0]
click at [523, 510] on label "Tolerable stress" at bounding box center [772, 518] width 575 height 80
click at [523, 510] on input "Tolerable stress" at bounding box center [515, 518] width 20 height 20
checkbox input "true"
click at [523, 362] on label "Toxic stress" at bounding box center [772, 359] width 575 height 80
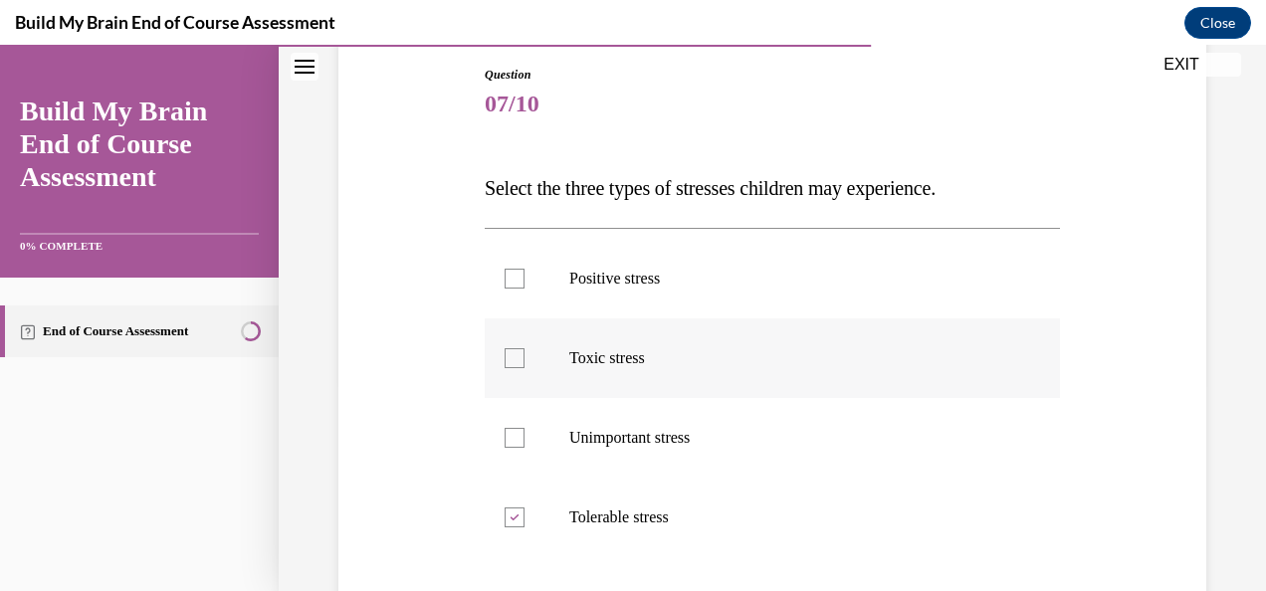
click at [523, 362] on input "Toxic stress" at bounding box center [515, 358] width 20 height 20
checkbox input "true"
click at [507, 281] on div at bounding box center [515, 279] width 20 height 20
click at [507, 281] on input "Positive stress" at bounding box center [515, 279] width 20 height 20
checkbox input "true"
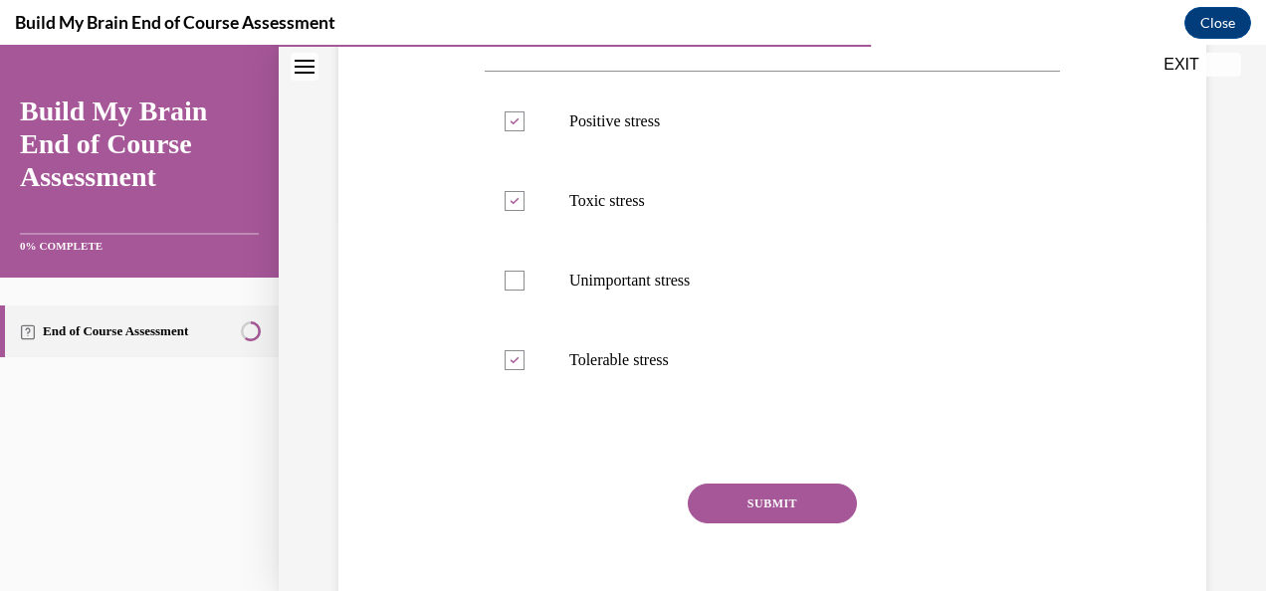
click at [801, 517] on button "SUBMIT" at bounding box center [772, 504] width 169 height 40
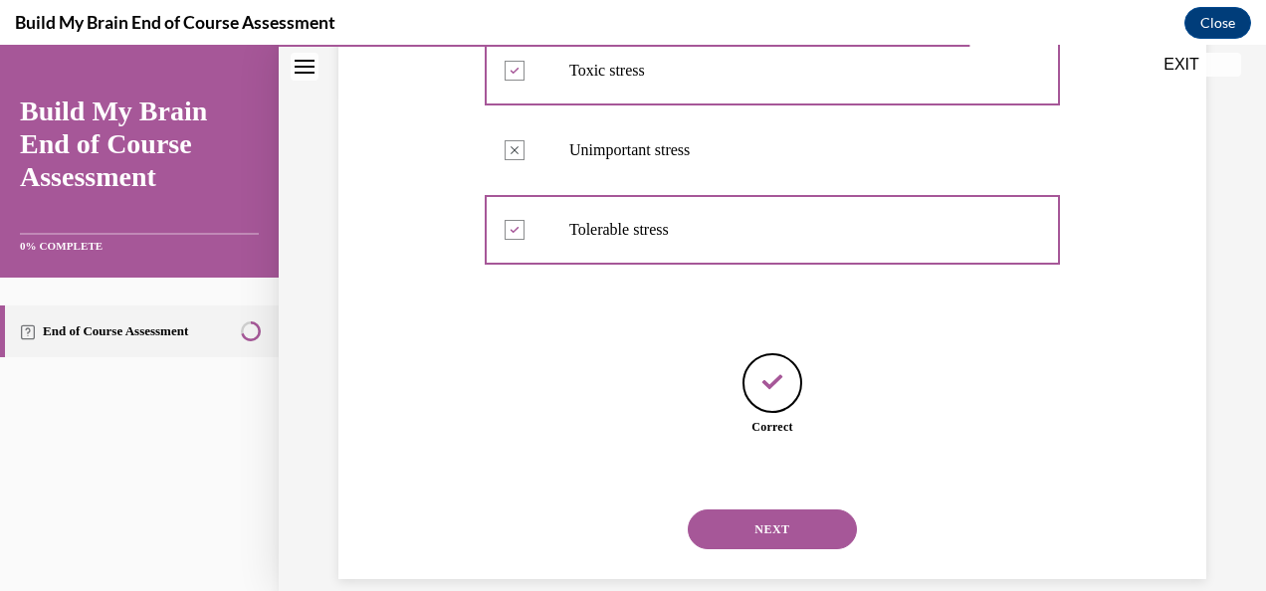
scroll to position [526, 0]
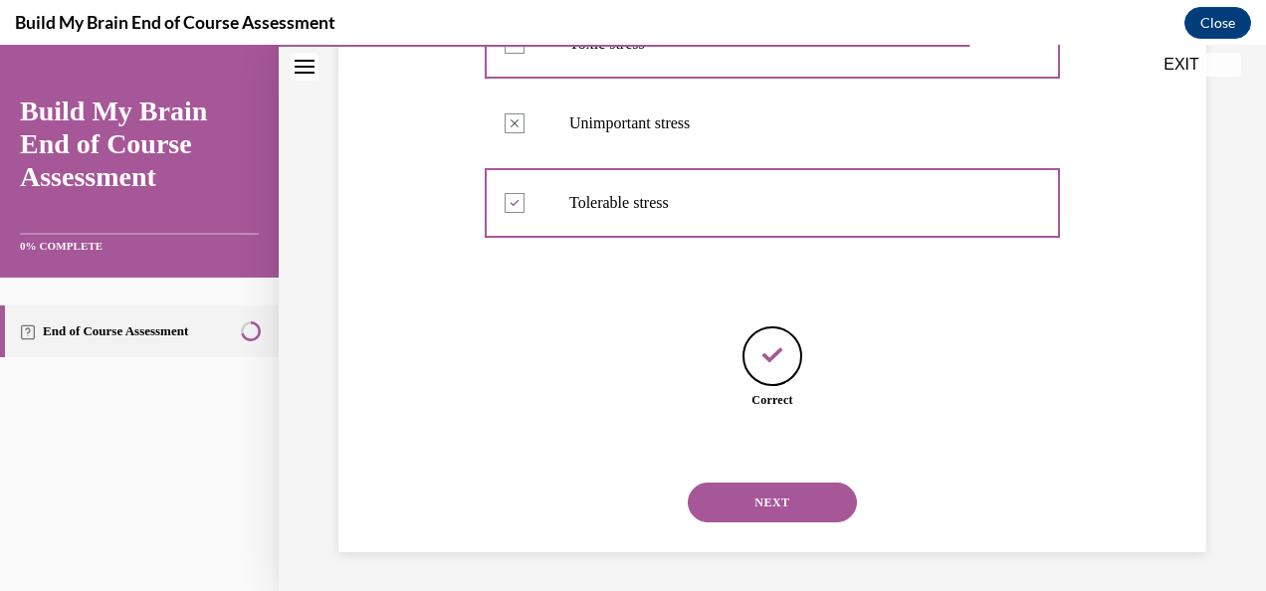
click at [782, 502] on button "NEXT" at bounding box center [772, 503] width 169 height 40
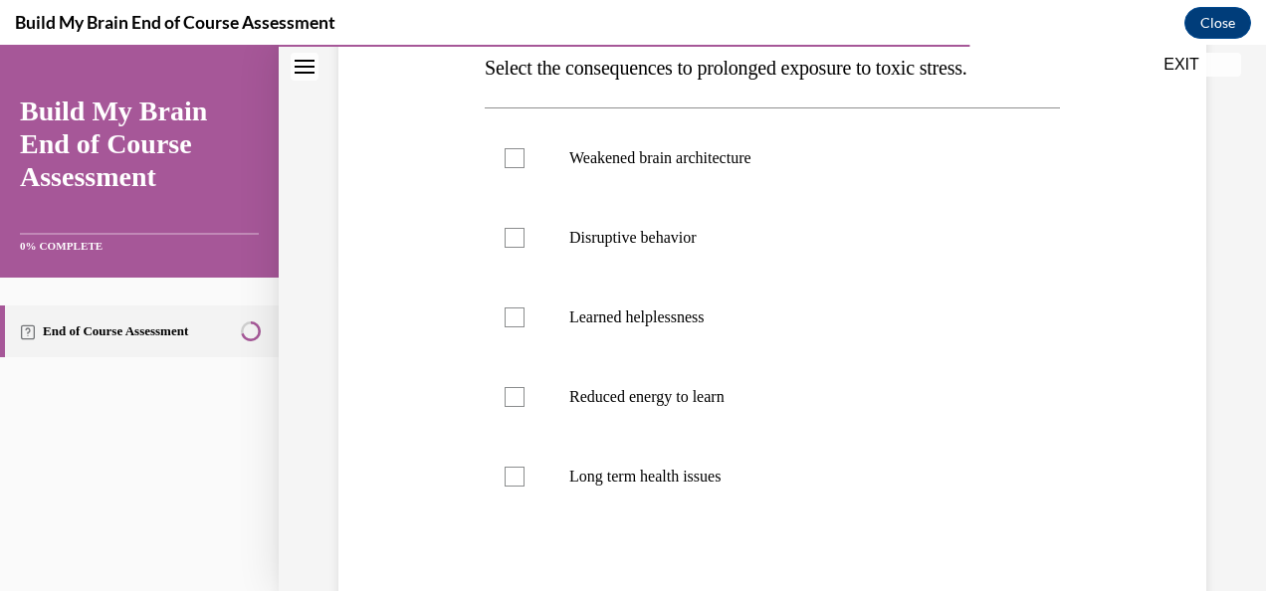
scroll to position [332, 0]
click at [517, 164] on div at bounding box center [515, 157] width 20 height 20
click at [517, 164] on input "Weakened brain architecture" at bounding box center [515, 157] width 20 height 20
checkbox input "true"
click at [515, 227] on div at bounding box center [515, 237] width 20 height 20
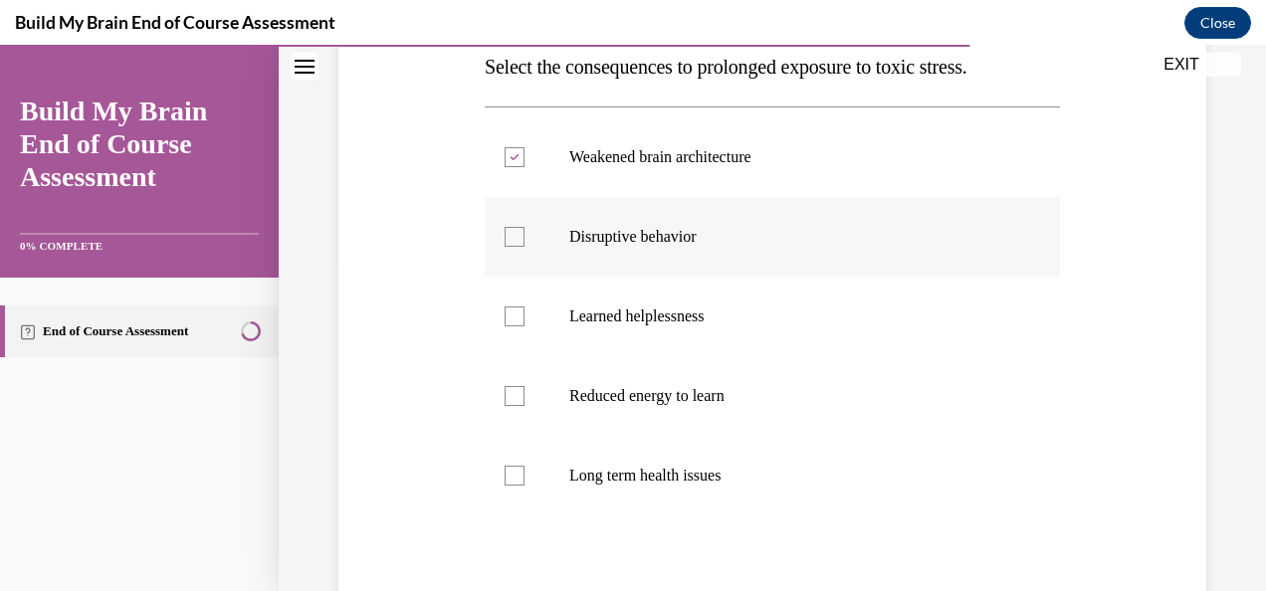
click at [515, 227] on input "Disruptive behavior" at bounding box center [515, 237] width 20 height 20
checkbox input "true"
click at [507, 330] on label "Learned helplessness" at bounding box center [772, 317] width 575 height 80
click at [507, 327] on input "Learned helplessness" at bounding box center [515, 317] width 20 height 20
checkbox input "true"
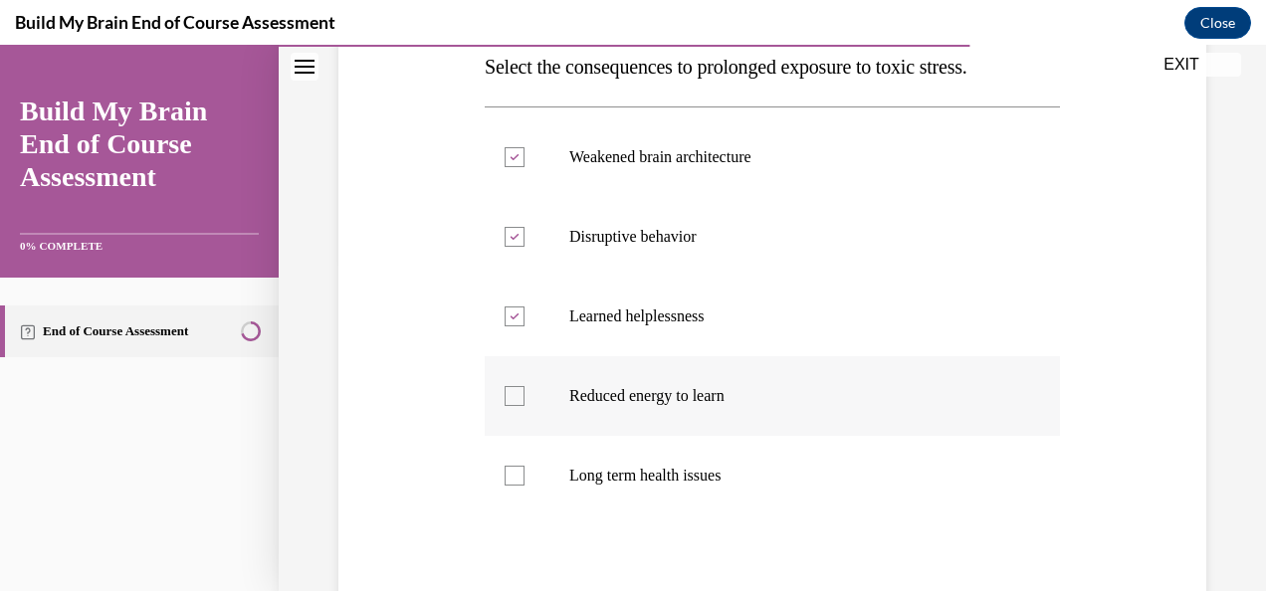
click at [506, 409] on label "Reduced energy to learn" at bounding box center [772, 396] width 575 height 80
click at [506, 406] on input "Reduced energy to learn" at bounding box center [515, 396] width 20 height 20
checkbox input "true"
click at [515, 462] on label "Long term health issues" at bounding box center [772, 476] width 575 height 80
click at [515, 466] on input "Long term health issues" at bounding box center [515, 476] width 20 height 20
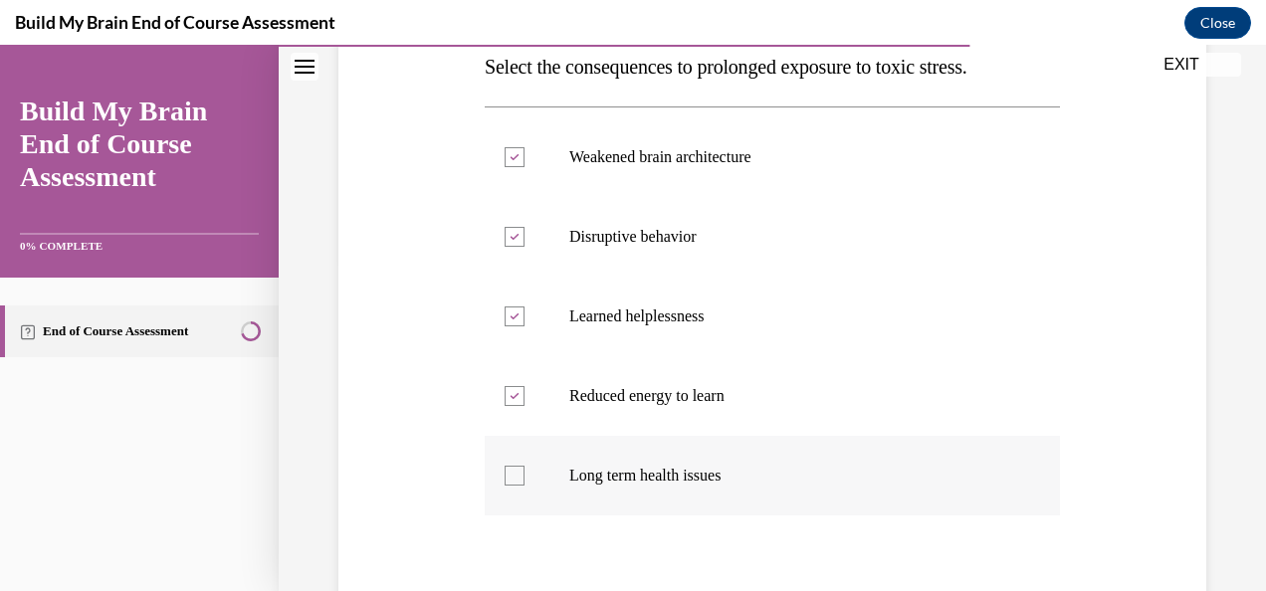
checkbox input "true"
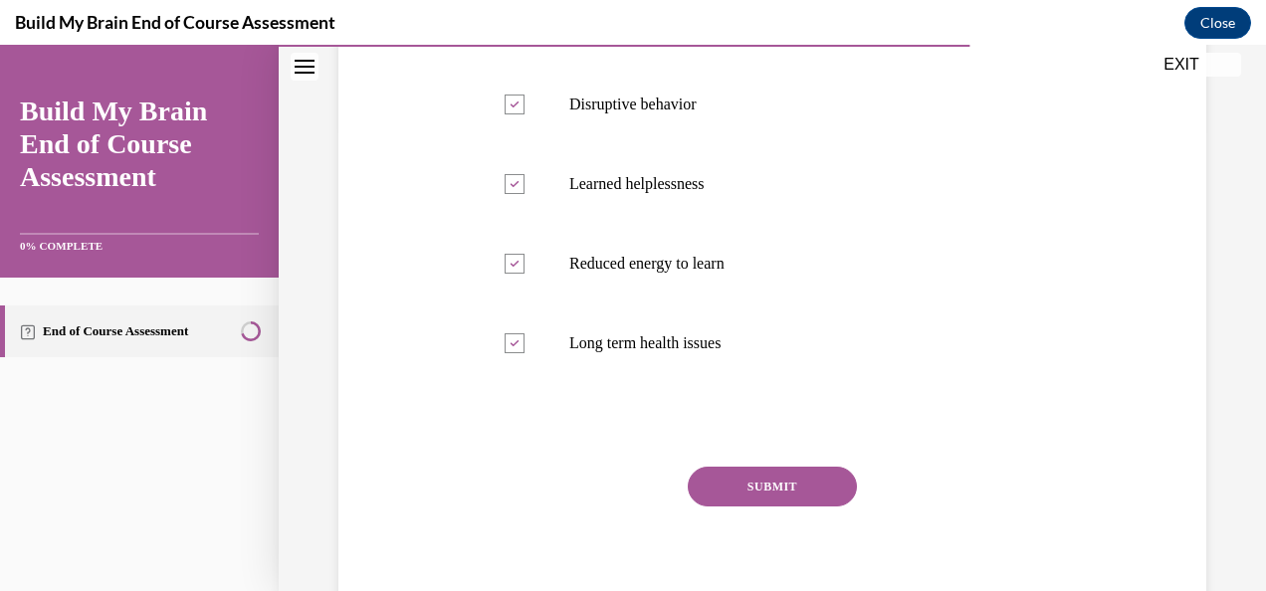
click at [768, 483] on button "SUBMIT" at bounding box center [772, 487] width 169 height 40
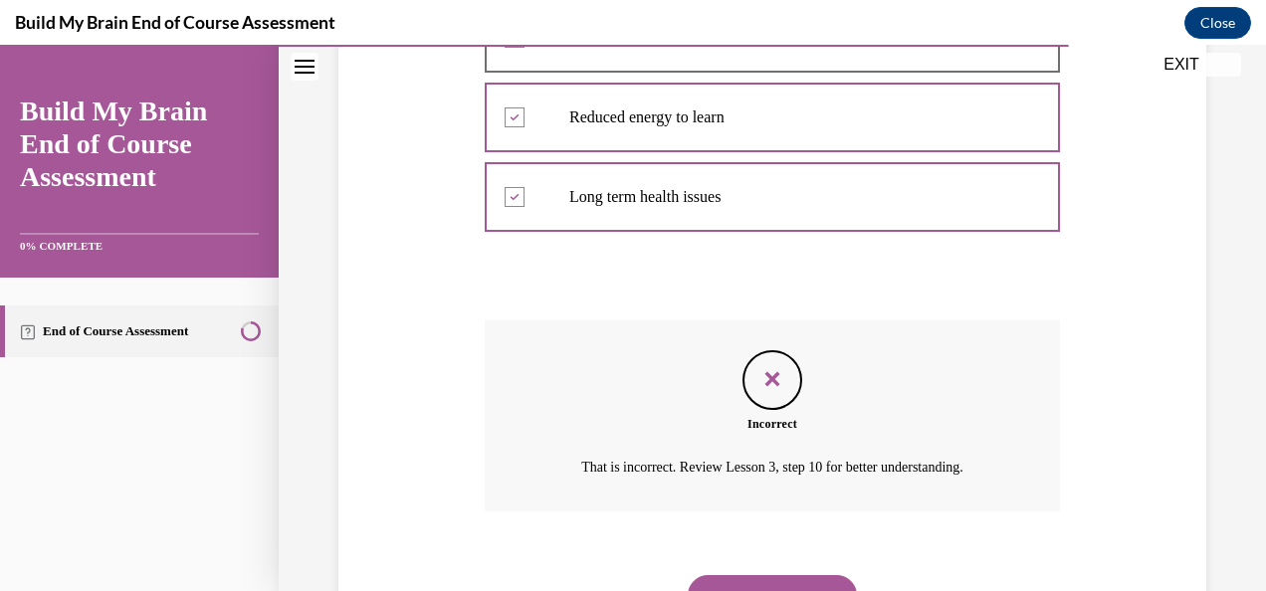
scroll to position [704, 0]
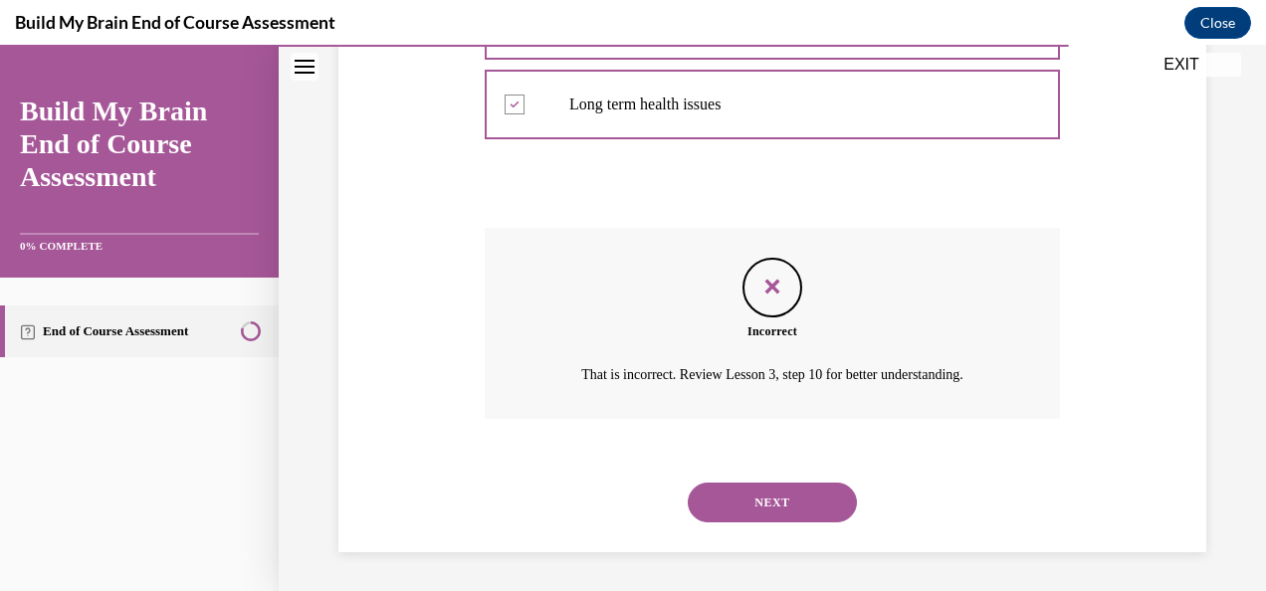
click at [809, 496] on button "NEXT" at bounding box center [772, 503] width 169 height 40
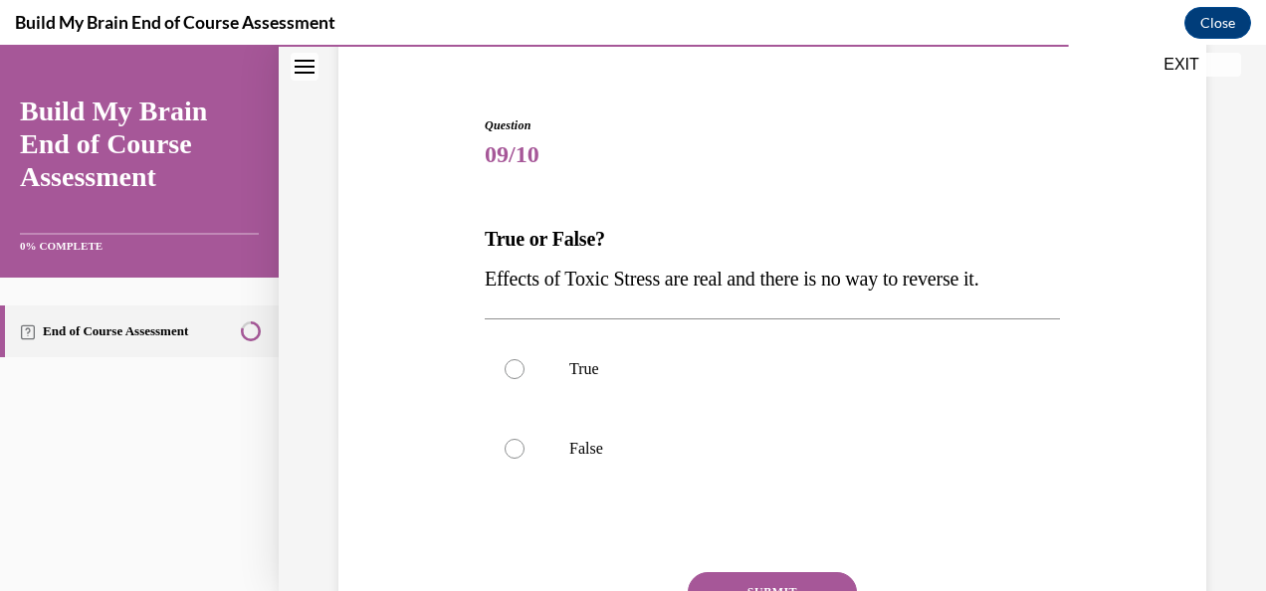
scroll to position [166, 0]
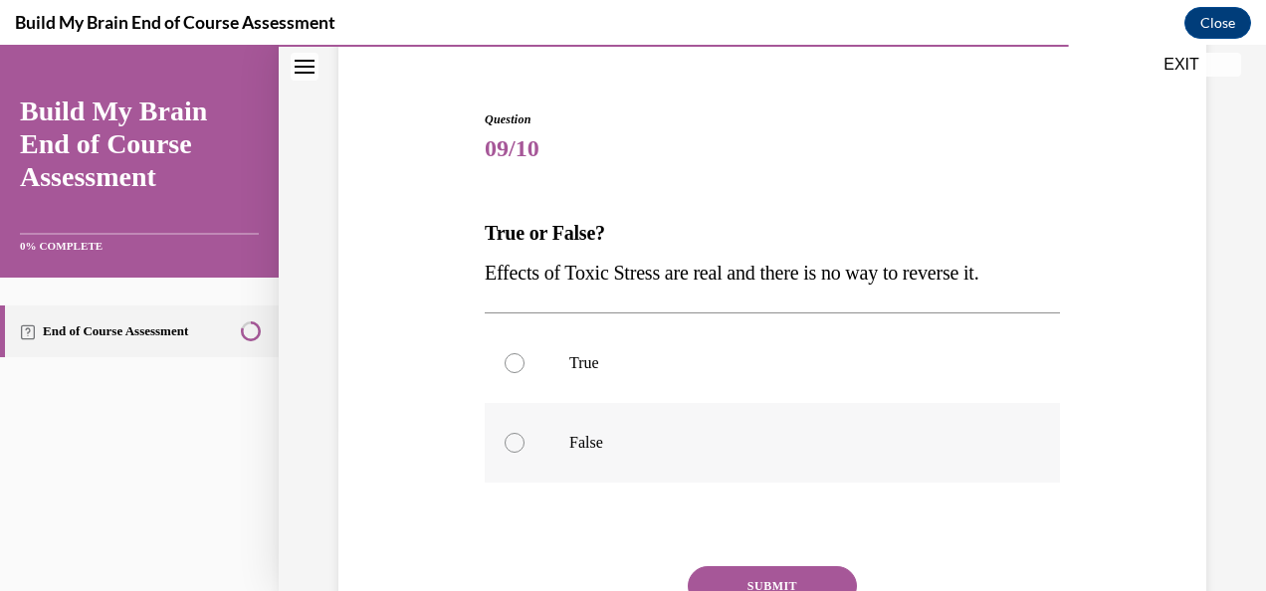
click at [496, 446] on label "False" at bounding box center [772, 443] width 575 height 80
click at [505, 446] on input "False" at bounding box center [515, 443] width 20 height 20
radio input "true"
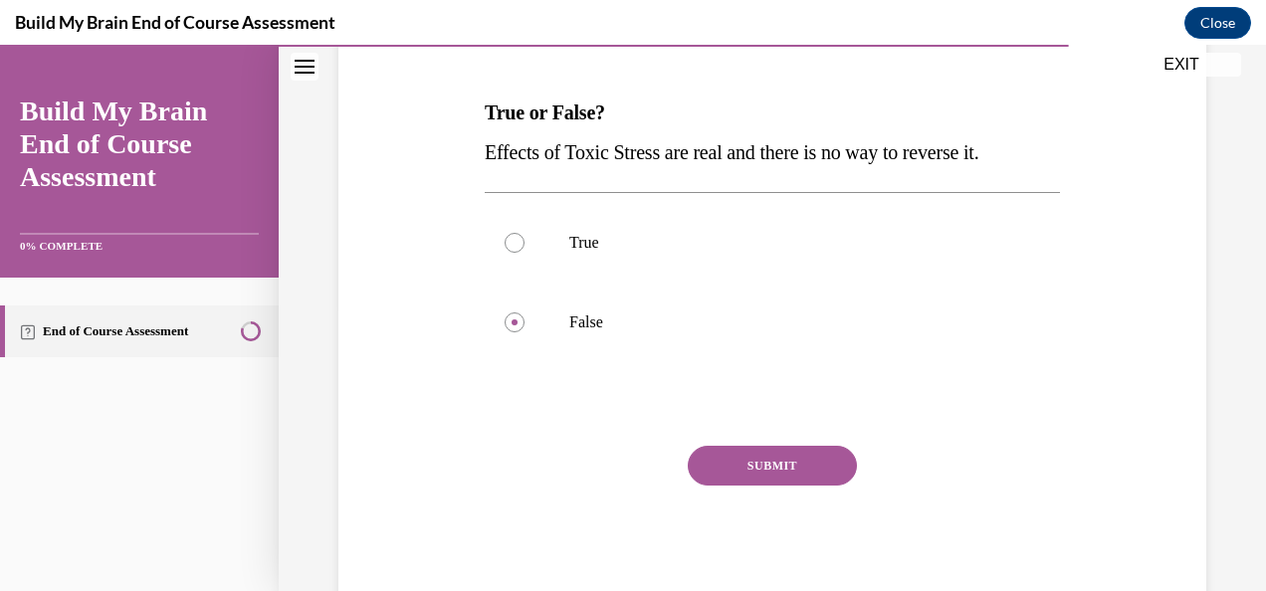
click at [772, 465] on button "SUBMIT" at bounding box center [772, 466] width 169 height 40
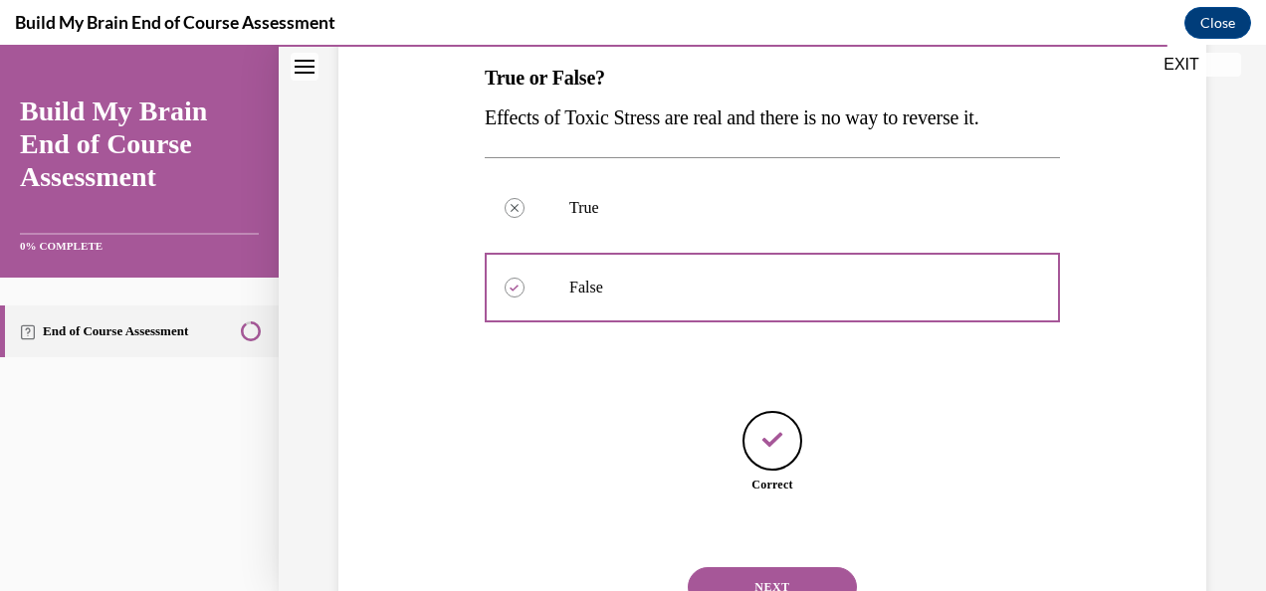
scroll to position [406, 0]
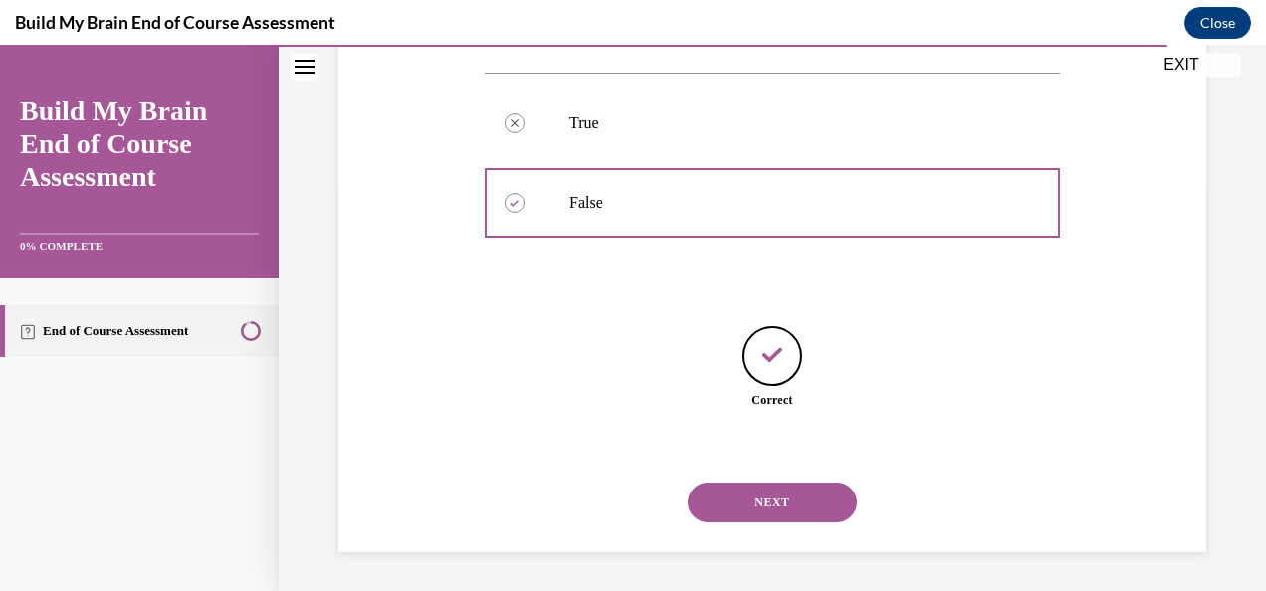
click at [748, 493] on button "NEXT" at bounding box center [772, 503] width 169 height 40
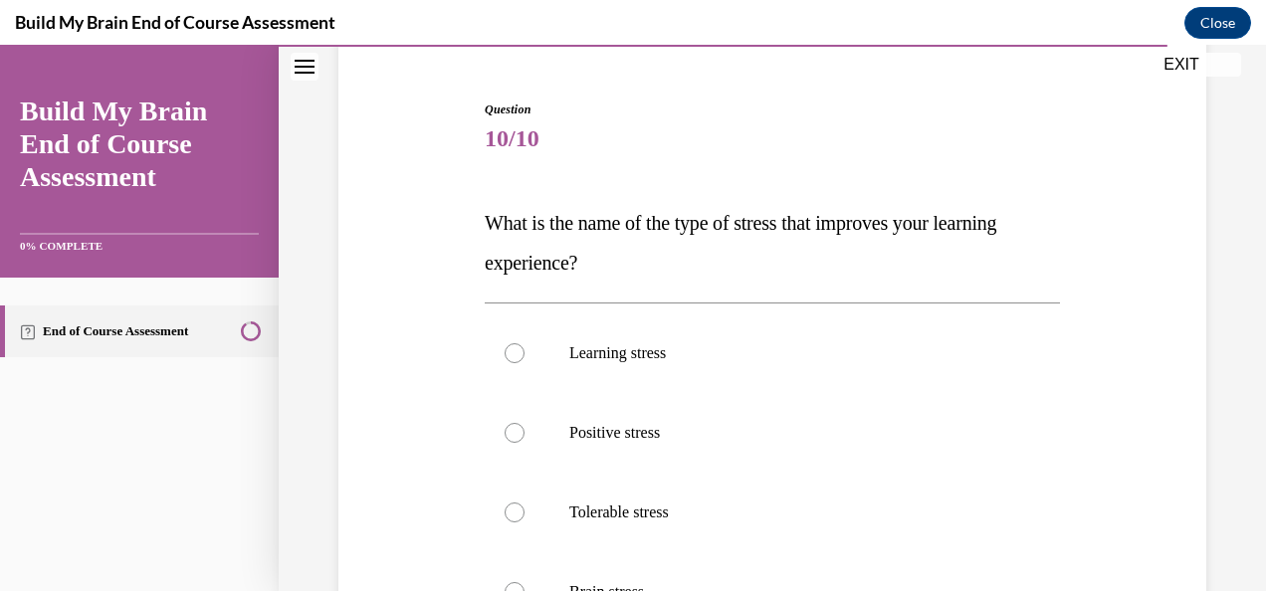
scroll to position [177, 0]
click at [528, 424] on label "Positive stress" at bounding box center [772, 432] width 575 height 80
click at [525, 424] on input "Positive stress" at bounding box center [515, 432] width 20 height 20
radio input "true"
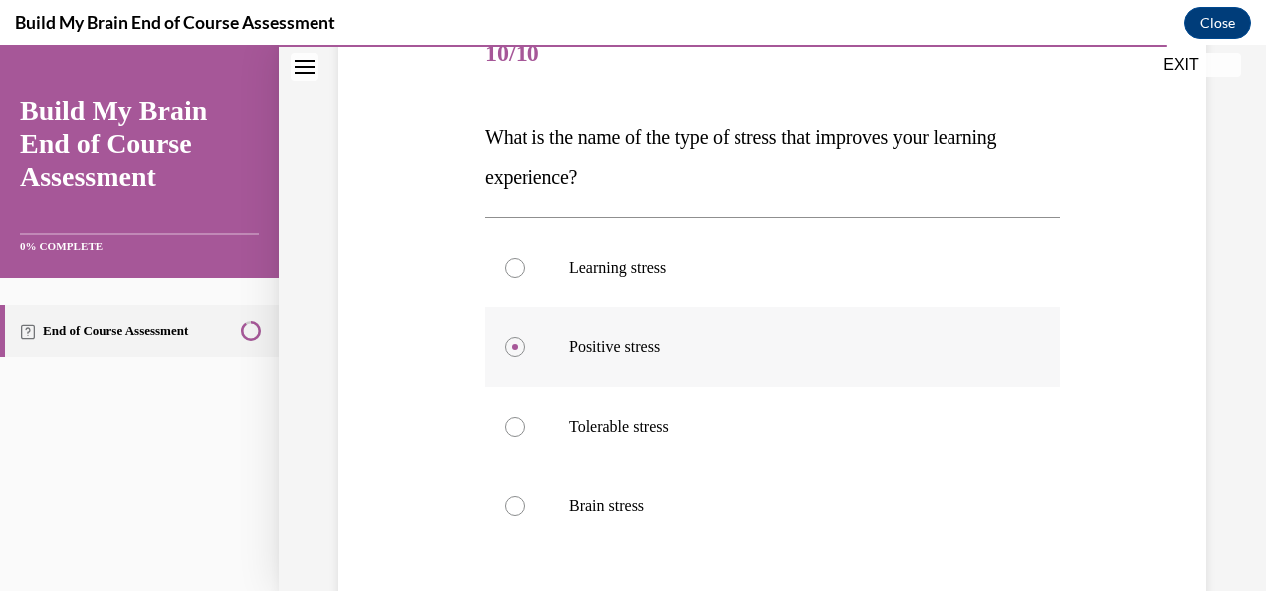
scroll to position [263, 0]
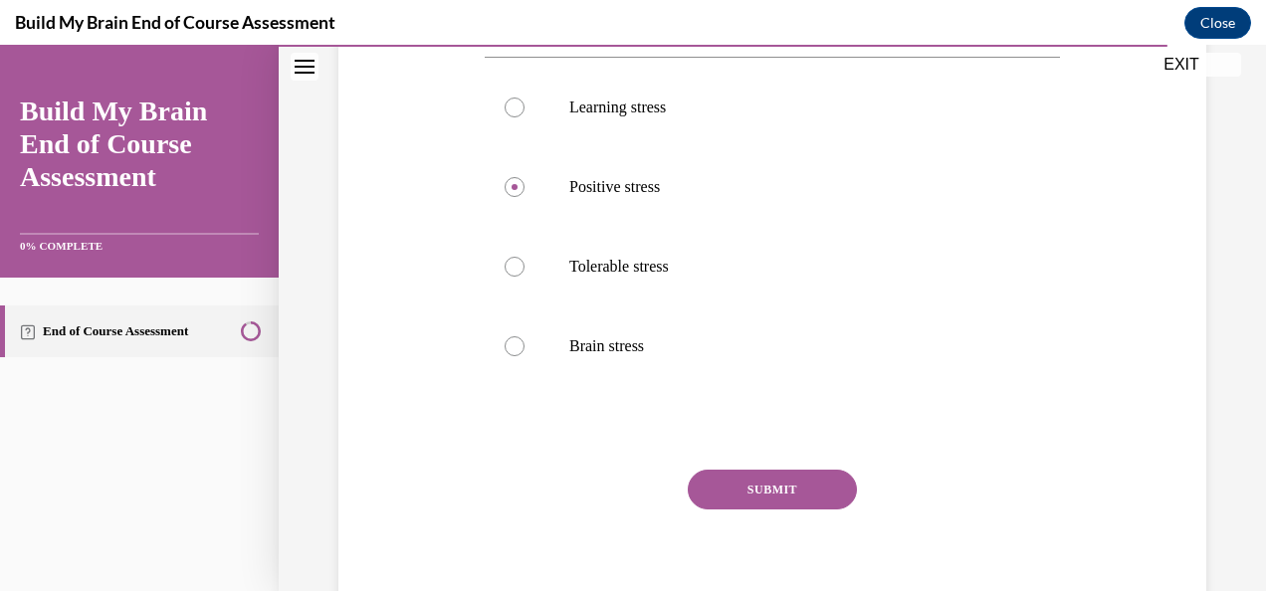
click at [800, 490] on button "SUBMIT" at bounding box center [772, 490] width 169 height 40
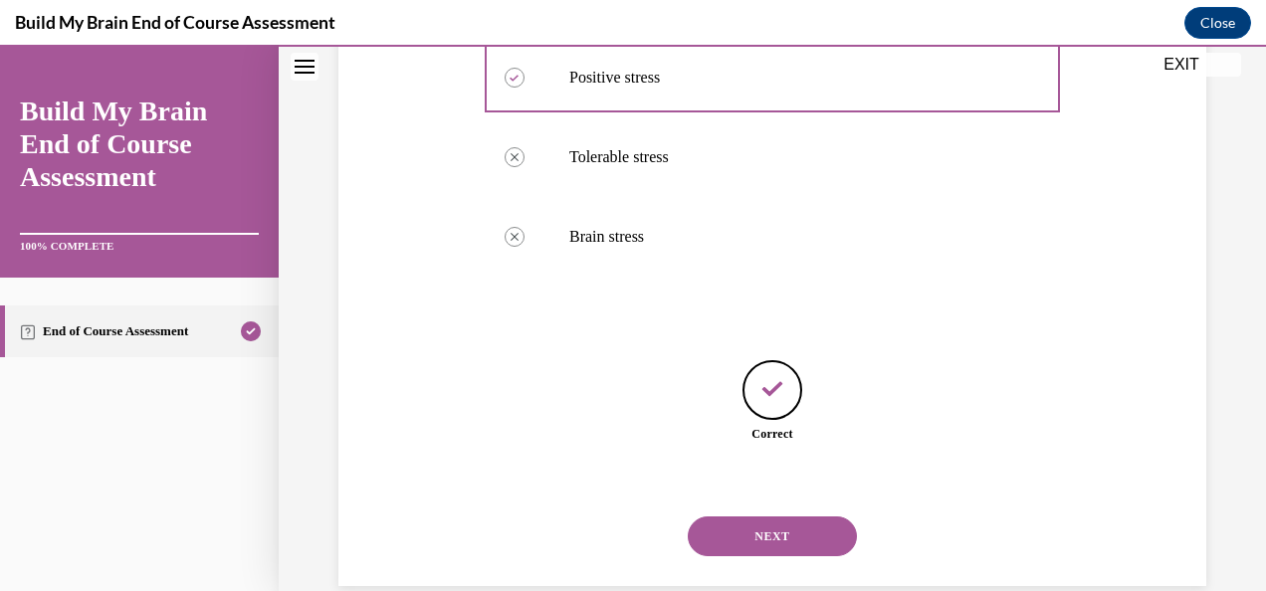
scroll to position [565, 0]
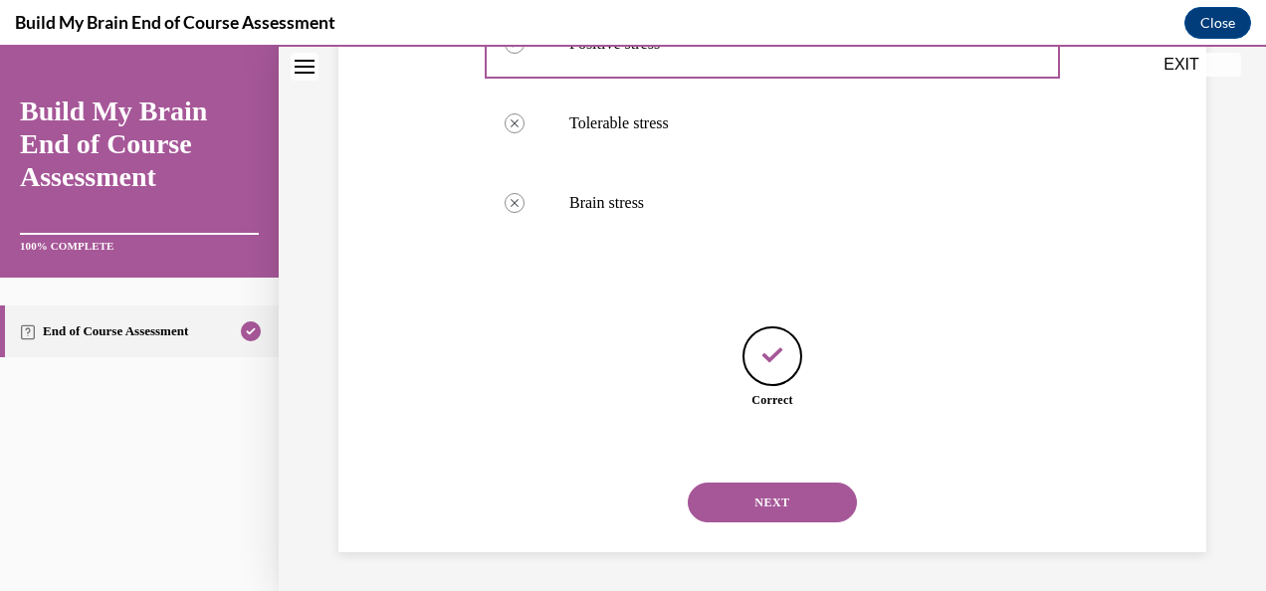
click at [799, 514] on button "NEXT" at bounding box center [772, 503] width 169 height 40
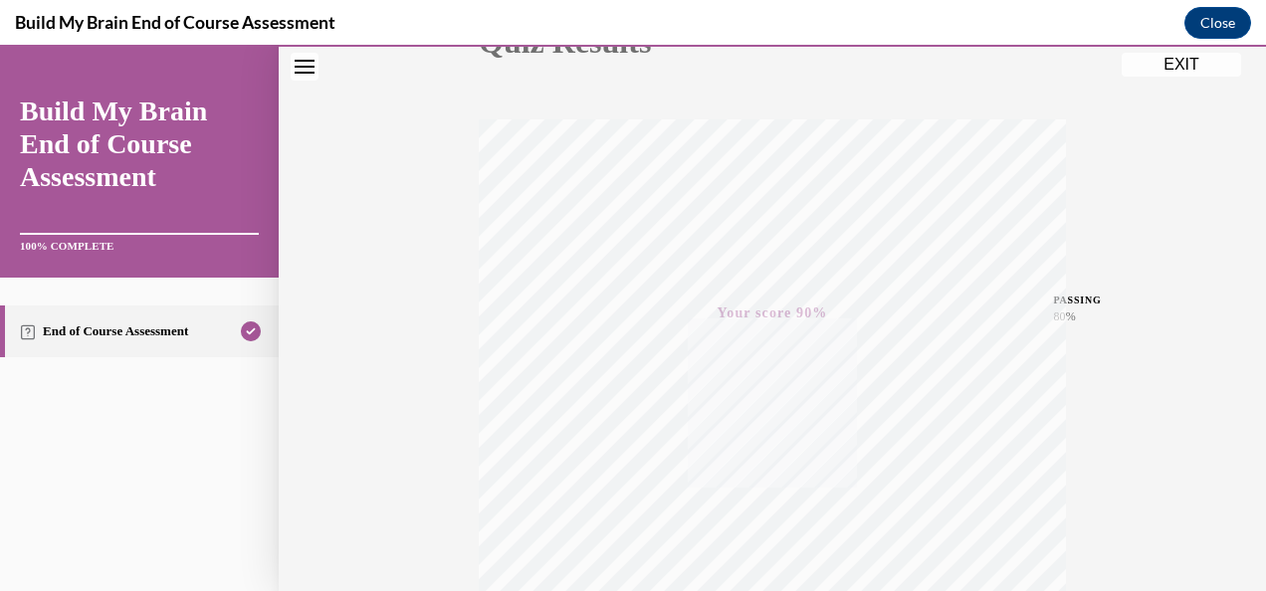
scroll to position [275, 0]
click at [1184, 79] on div "Quiz Results PASSING 80% Your score 90% Passed PASSING 80% Your score Your scor…" at bounding box center [772, 312] width 987 height 958
click at [1183, 68] on button "EXIT" at bounding box center [1181, 65] width 119 height 24
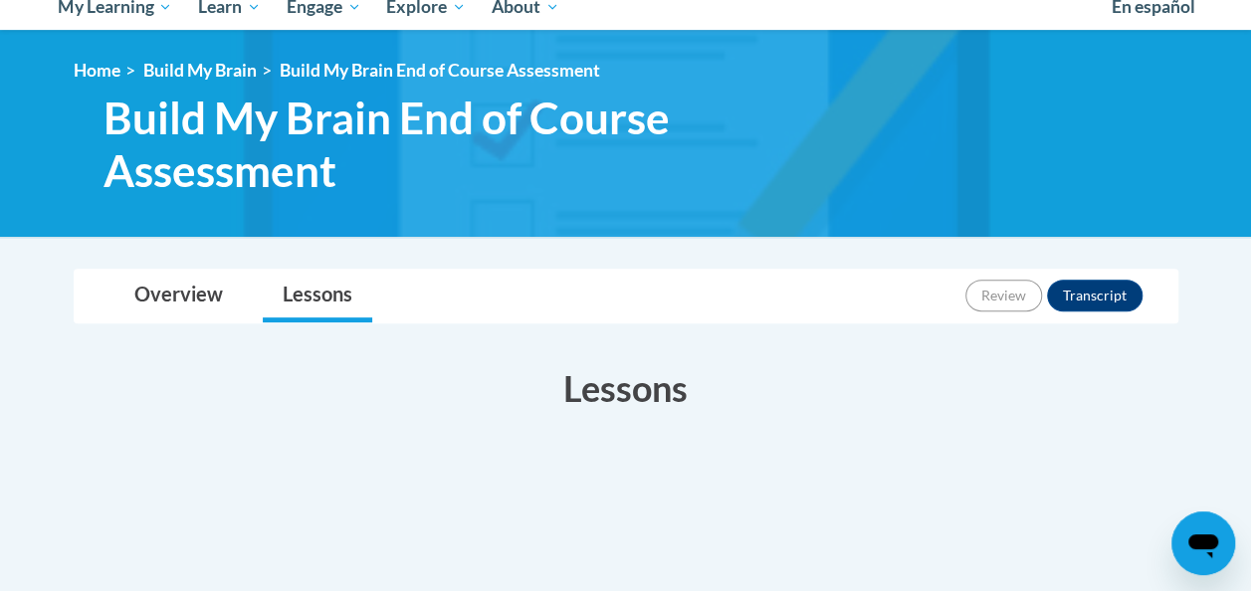
scroll to position [212, 0]
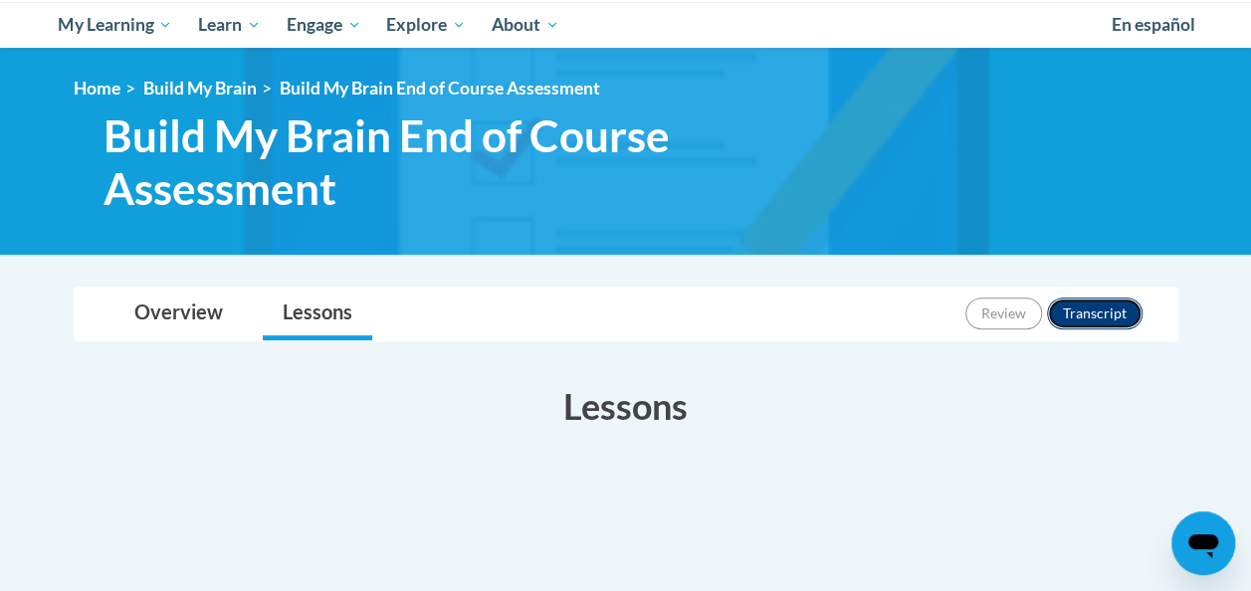
click at [1099, 312] on button "Transcript" at bounding box center [1095, 314] width 96 height 32
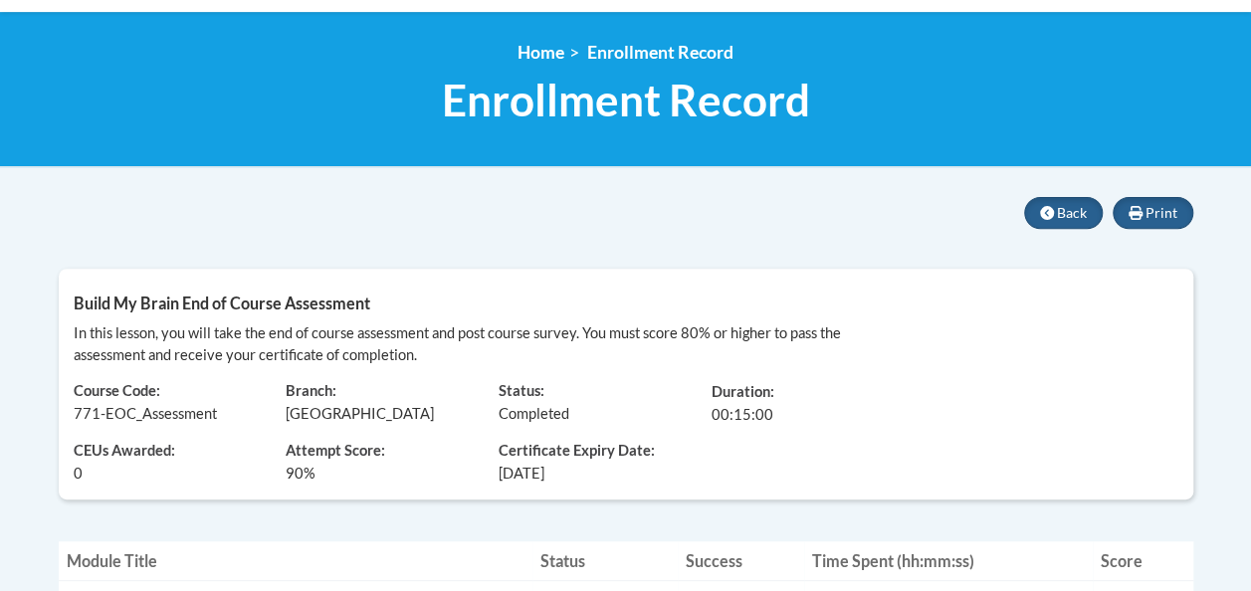
scroll to position [238, 0]
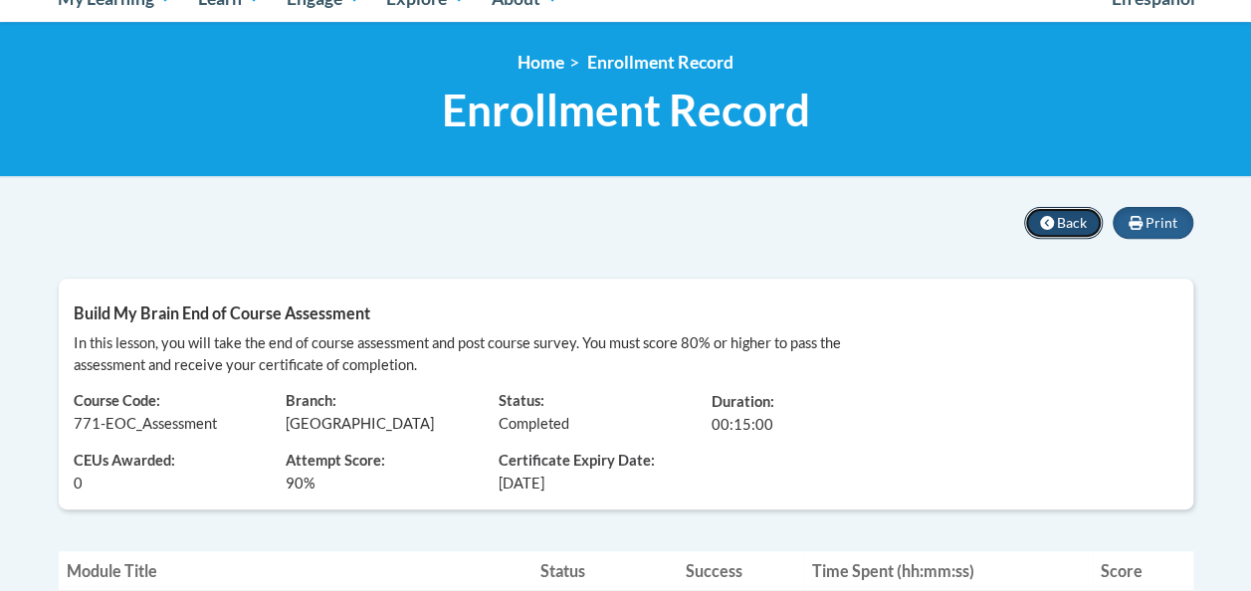
click at [1057, 222] on button "Back" at bounding box center [1063, 223] width 79 height 32
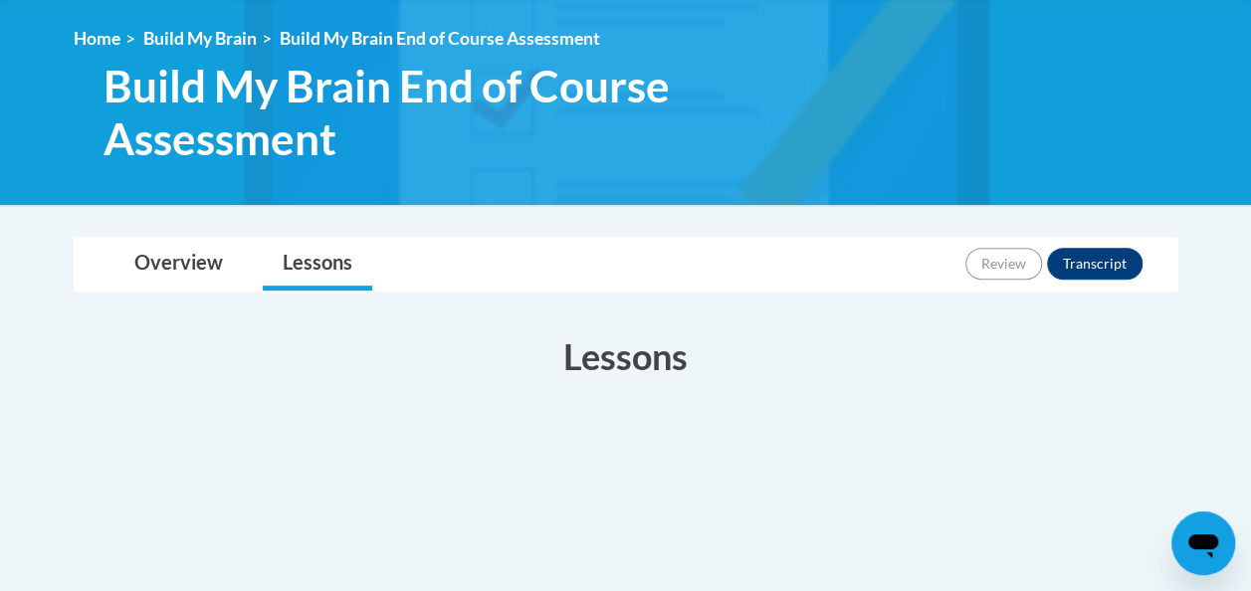
scroll to position [281, 0]
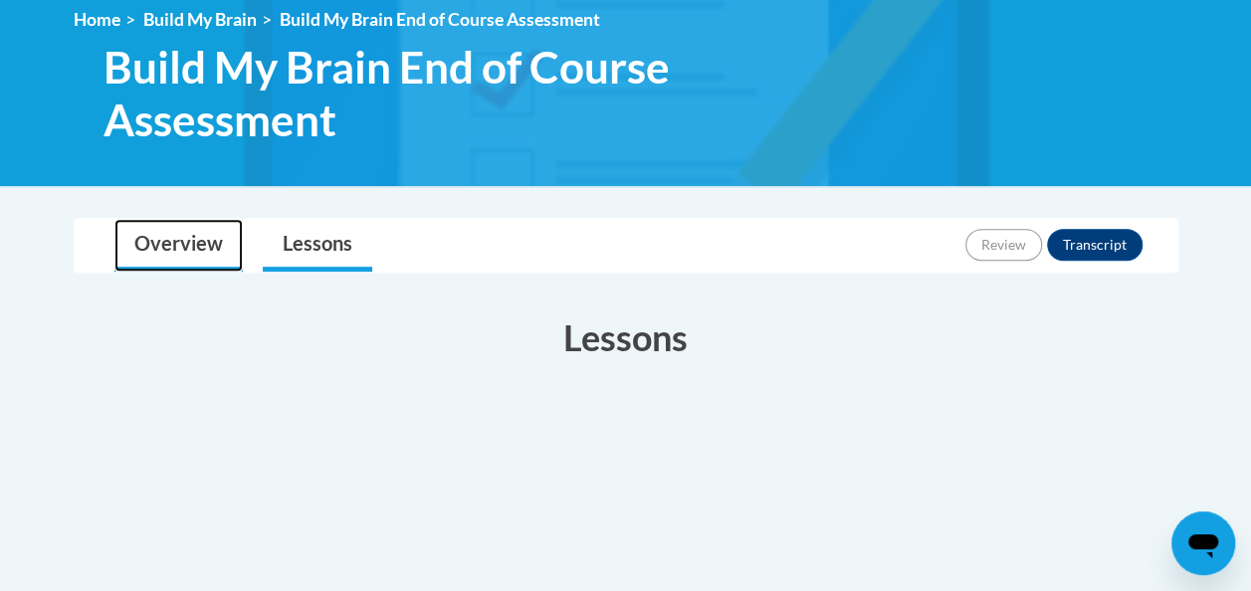
click at [204, 249] on link "Overview" at bounding box center [178, 245] width 128 height 53
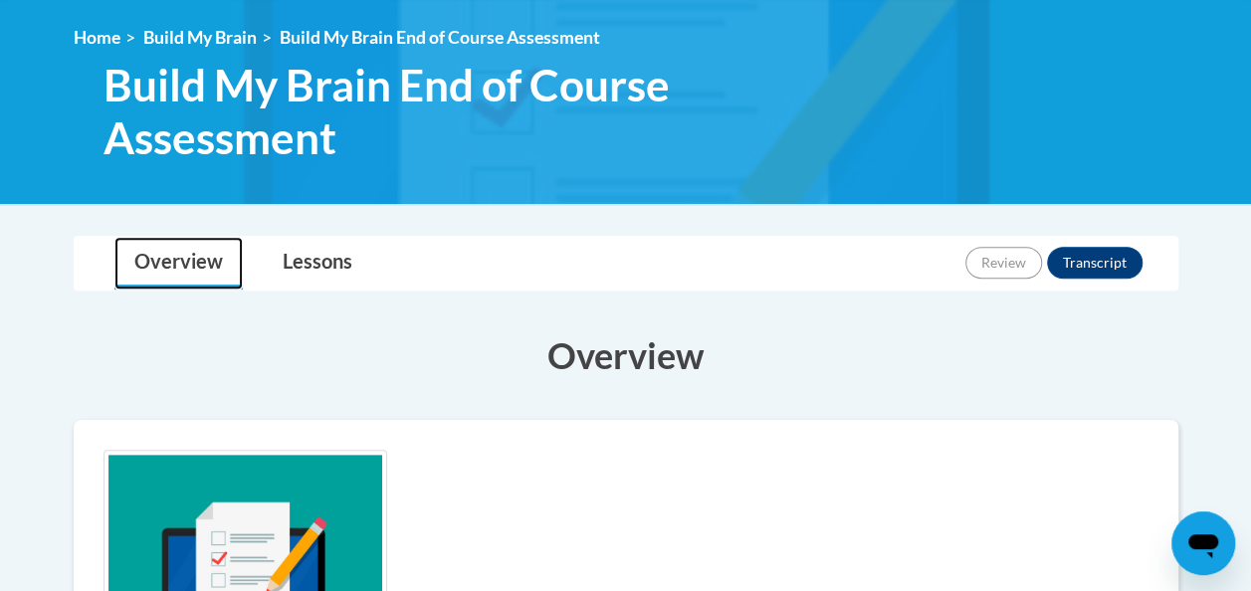
scroll to position [256, 0]
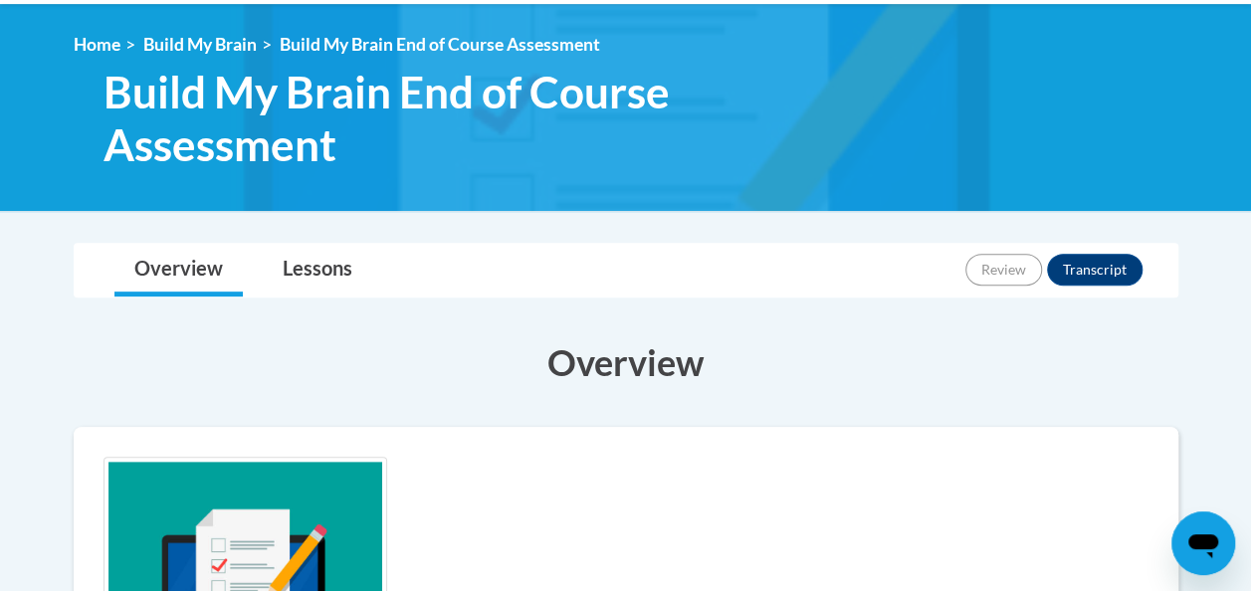
click at [311, 526] on img at bounding box center [246, 566] width 284 height 218
click at [332, 279] on link "Lessons" at bounding box center [317, 270] width 109 height 53
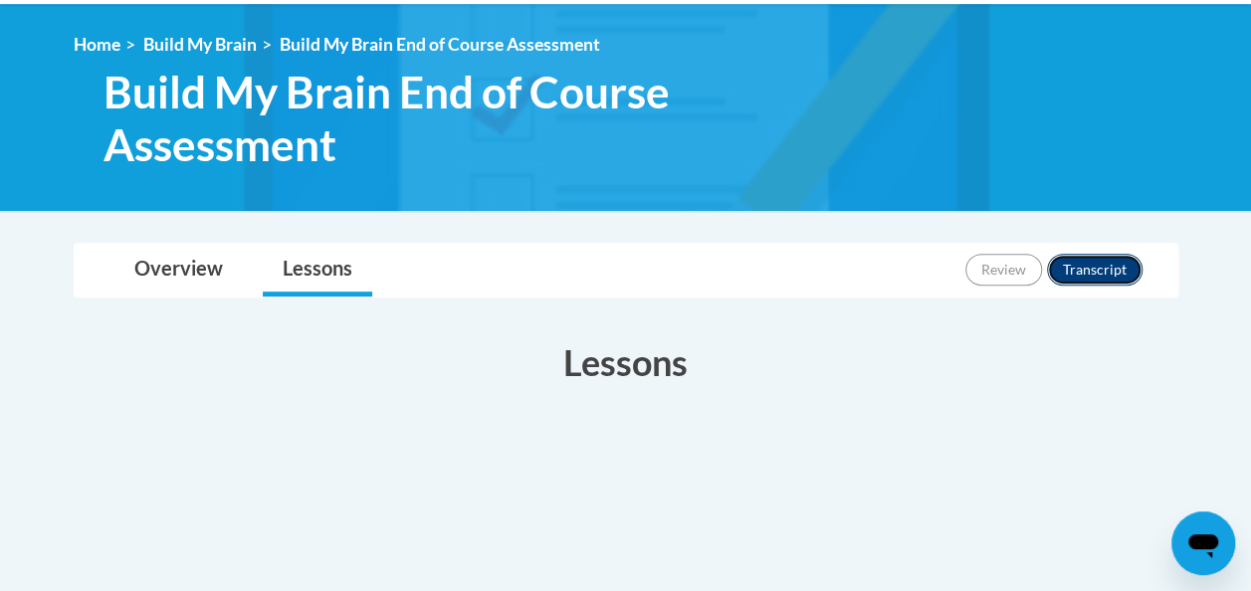
click at [1113, 272] on button "Transcript" at bounding box center [1095, 270] width 96 height 32
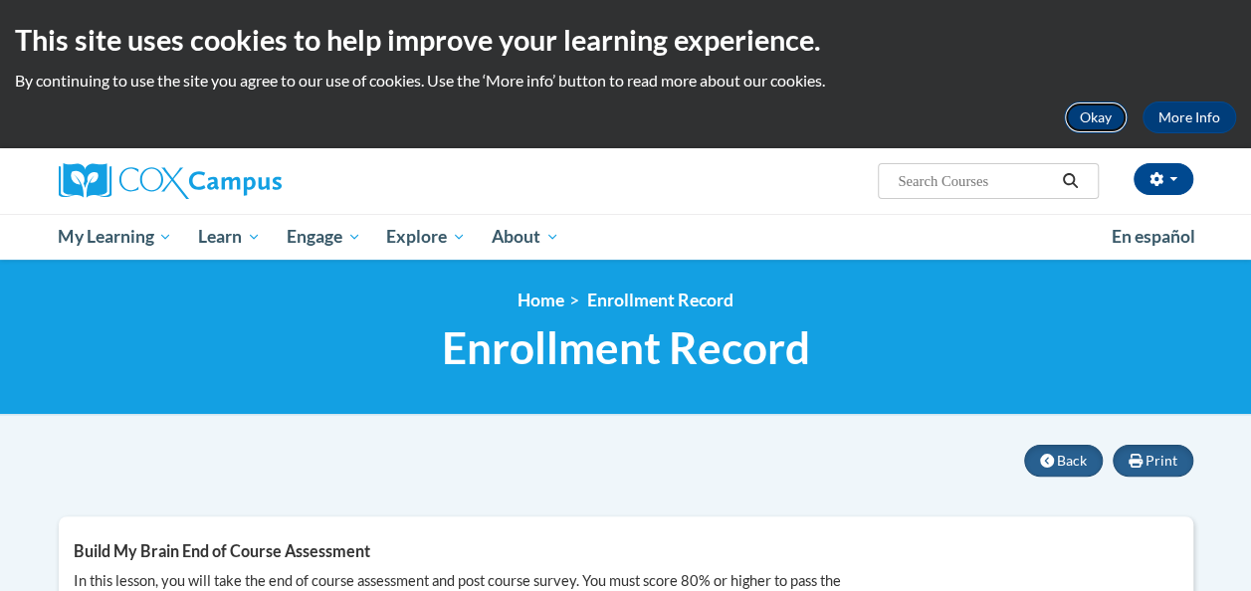
click at [1110, 102] on button "Okay" at bounding box center [1096, 118] width 64 height 32
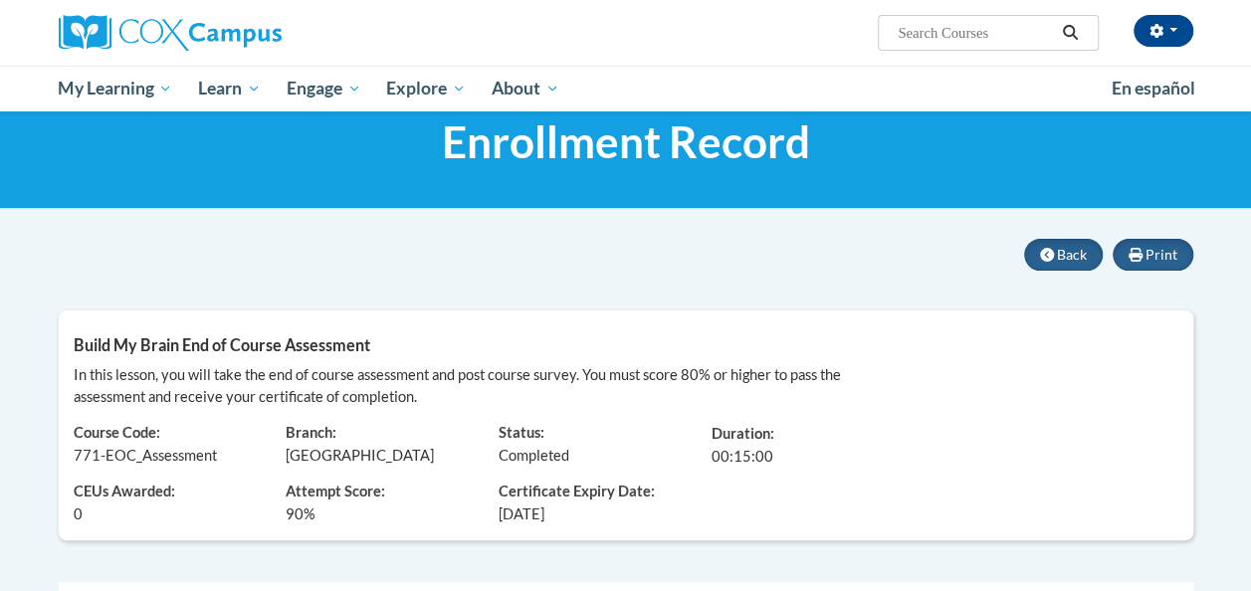
scroll to position [61, 0]
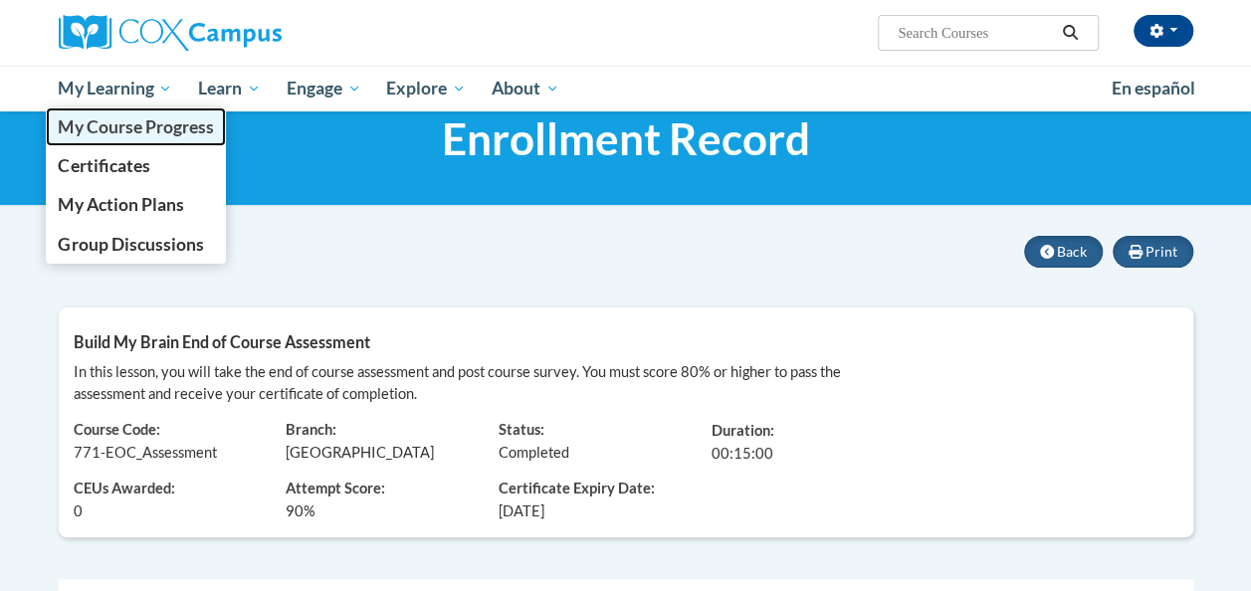
click at [157, 109] on link "My Course Progress" at bounding box center [136, 127] width 181 height 39
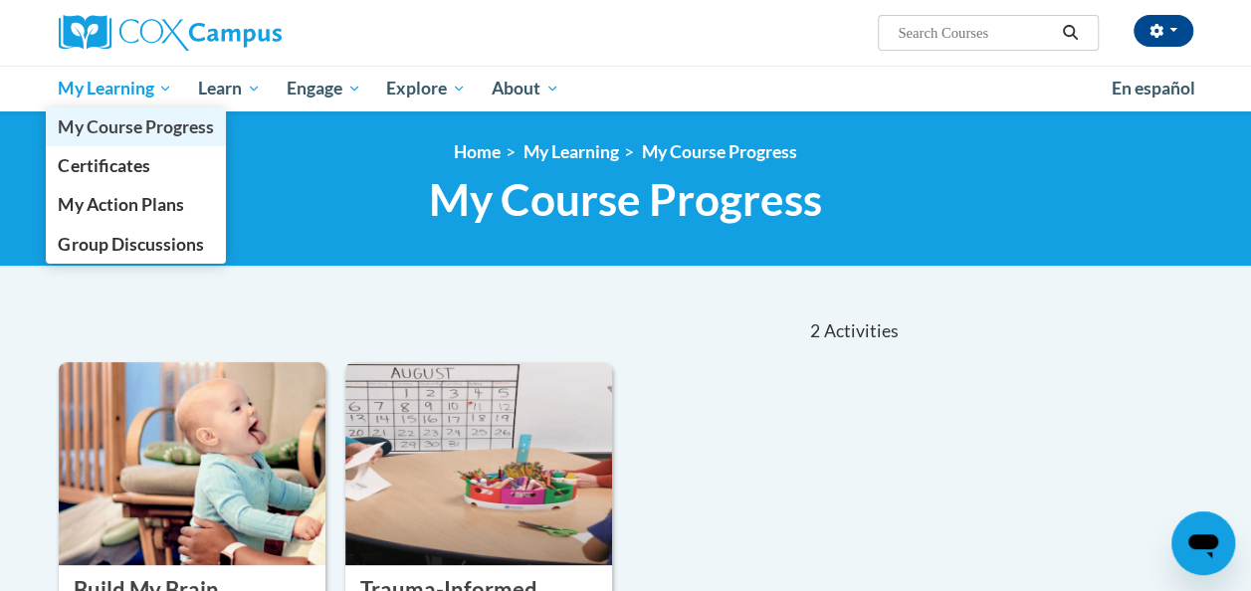
click at [157, 109] on link "My Course Progress" at bounding box center [136, 127] width 181 height 39
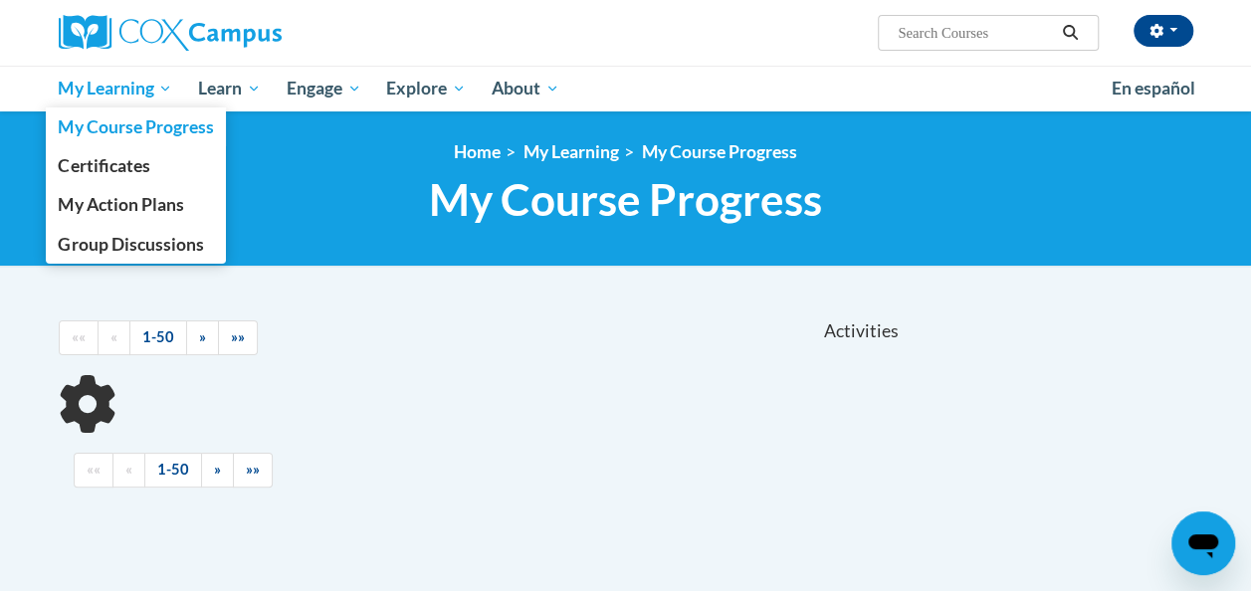
click at [163, 93] on span "My Learning" at bounding box center [115, 89] width 114 height 24
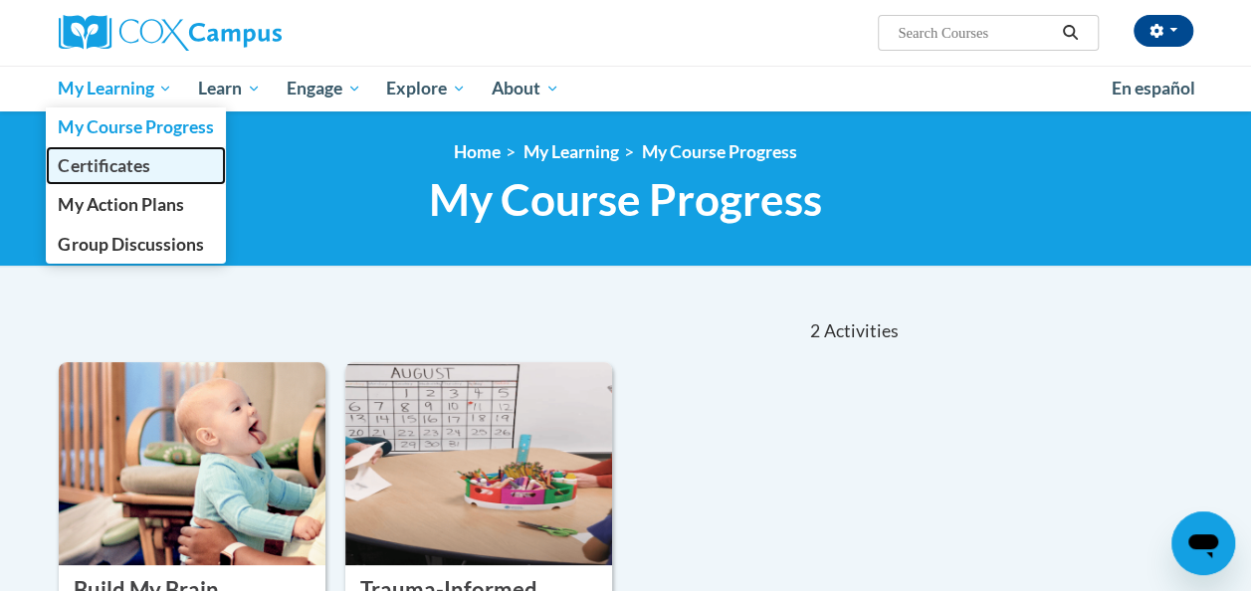
click at [126, 165] on span "Certificates" at bounding box center [104, 165] width 92 height 21
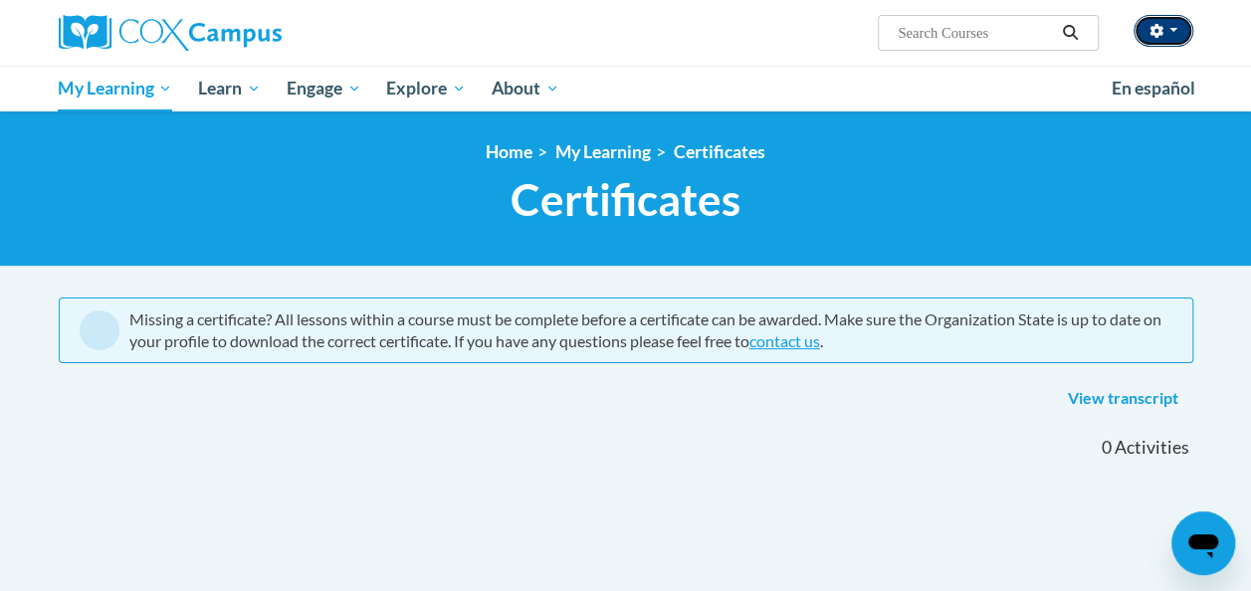
click at [1173, 30] on span "button" at bounding box center [1174, 30] width 8 height 4
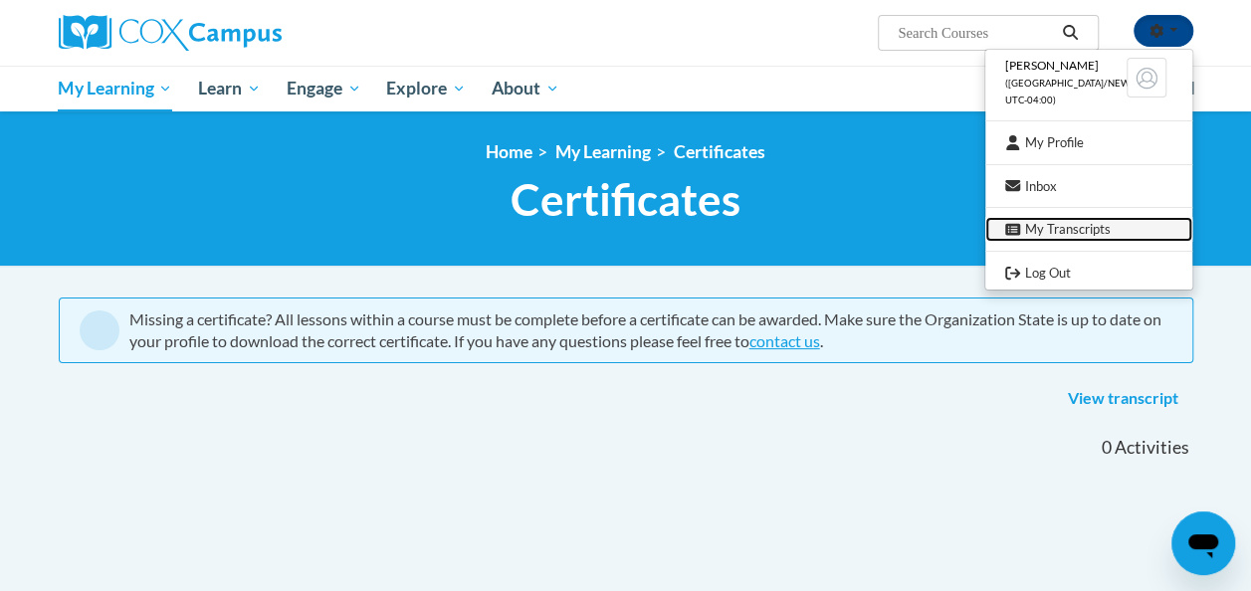
click at [1088, 229] on link "My Transcripts" at bounding box center [1088, 229] width 207 height 25
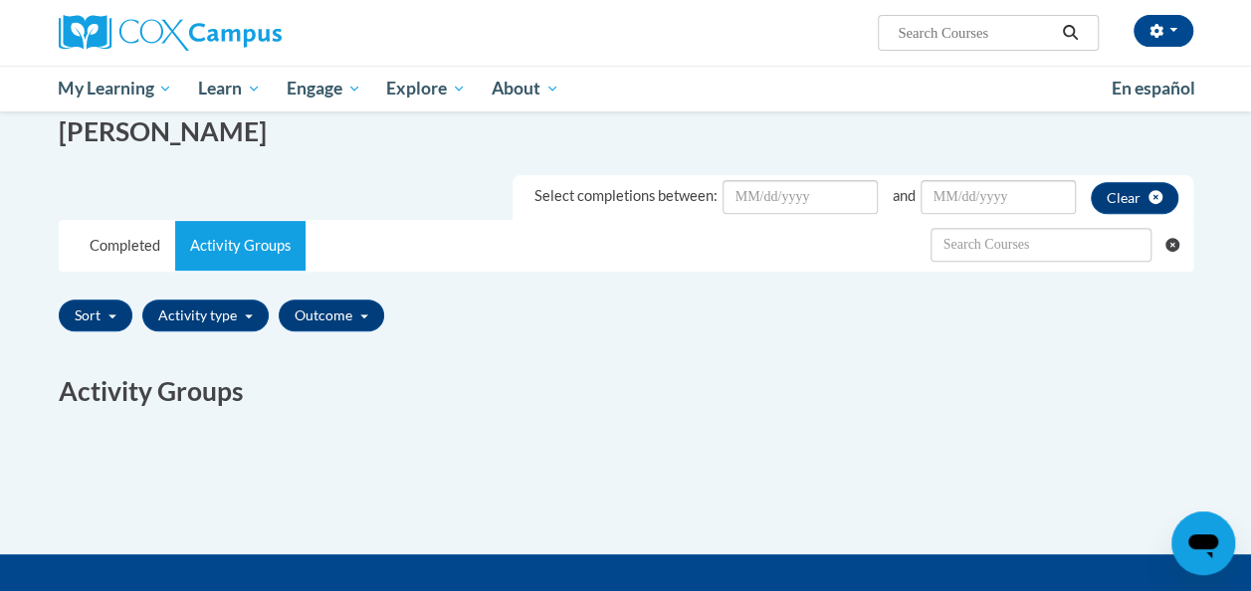
scroll to position [287, 0]
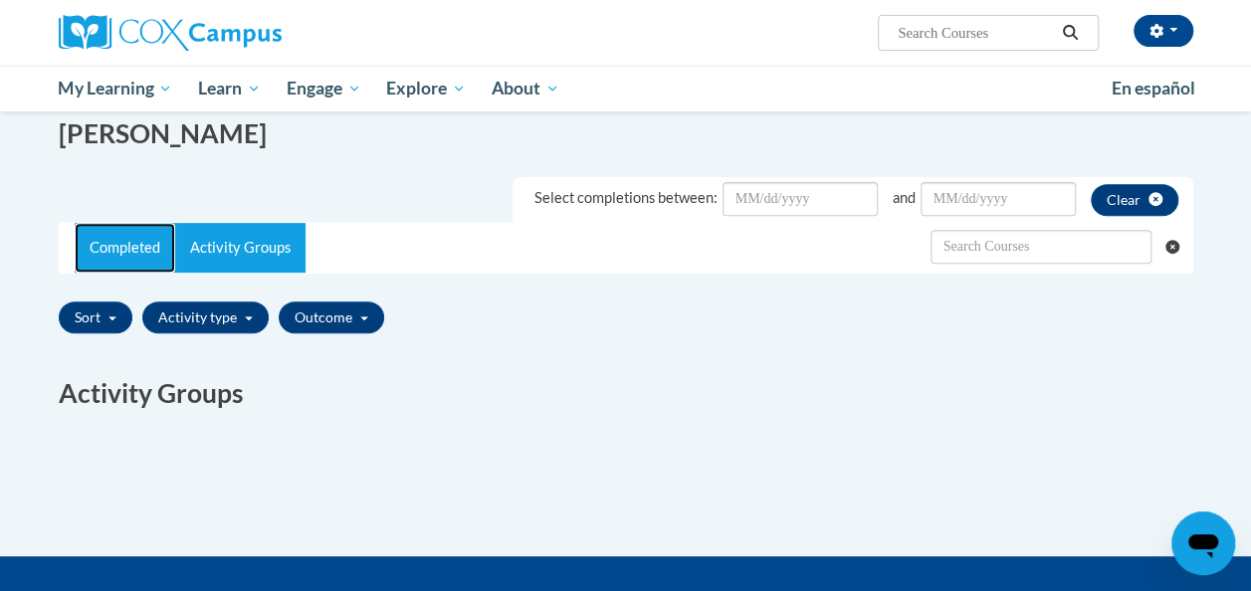
click at [125, 243] on link "Completed" at bounding box center [125, 248] width 101 height 50
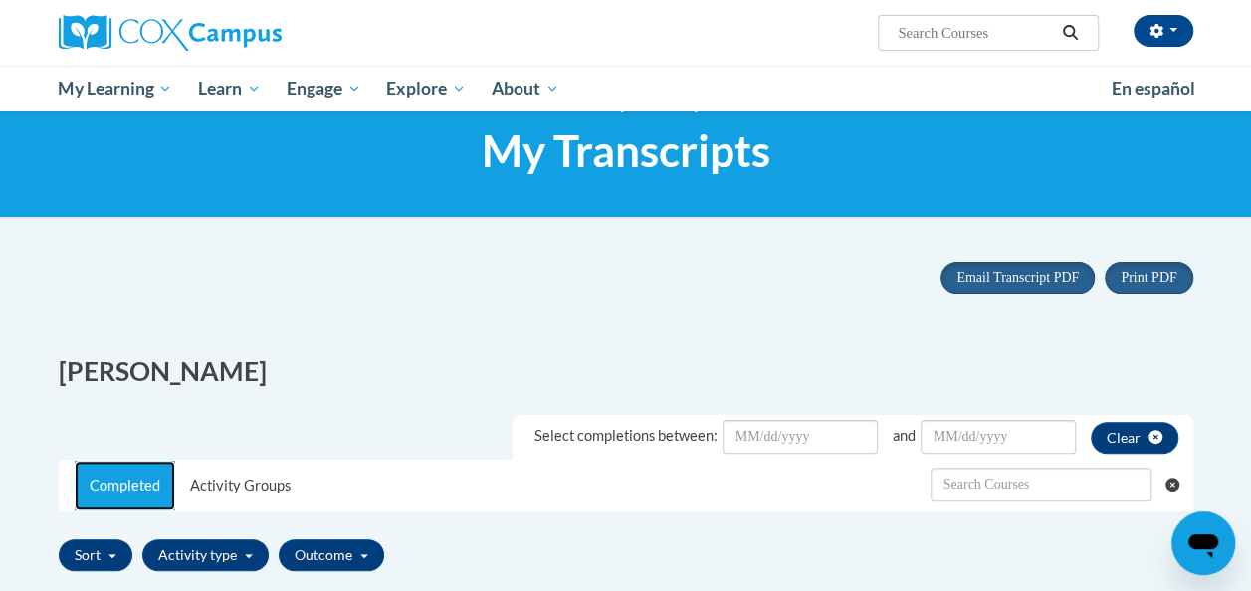
scroll to position [0, 0]
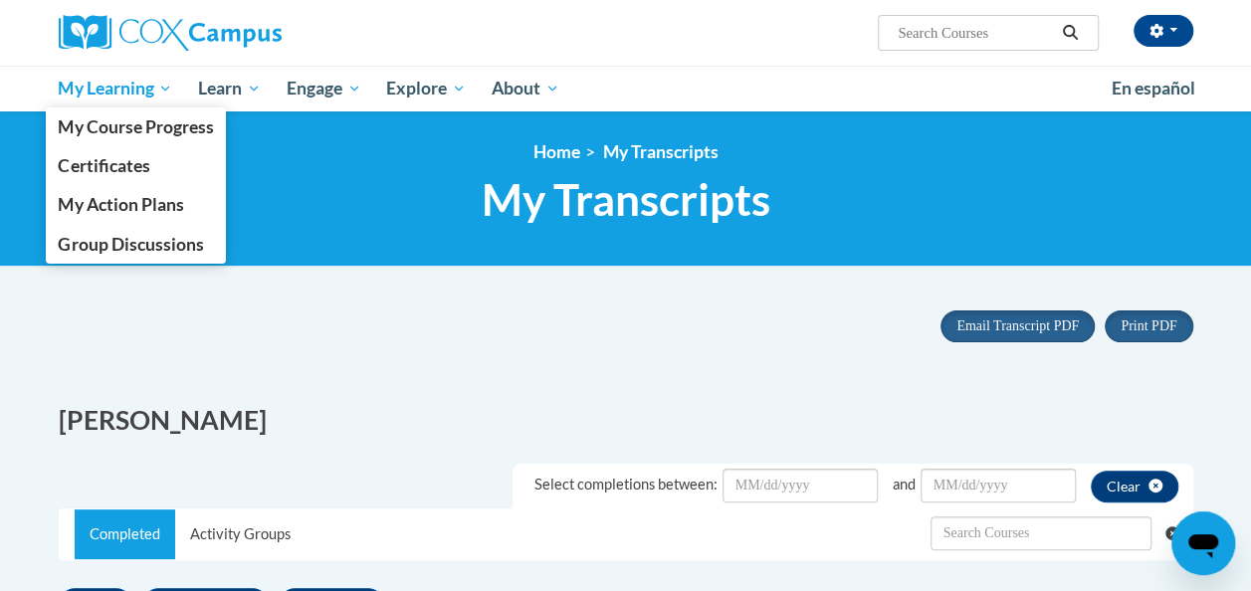
click at [139, 87] on span "My Learning" at bounding box center [115, 89] width 114 height 24
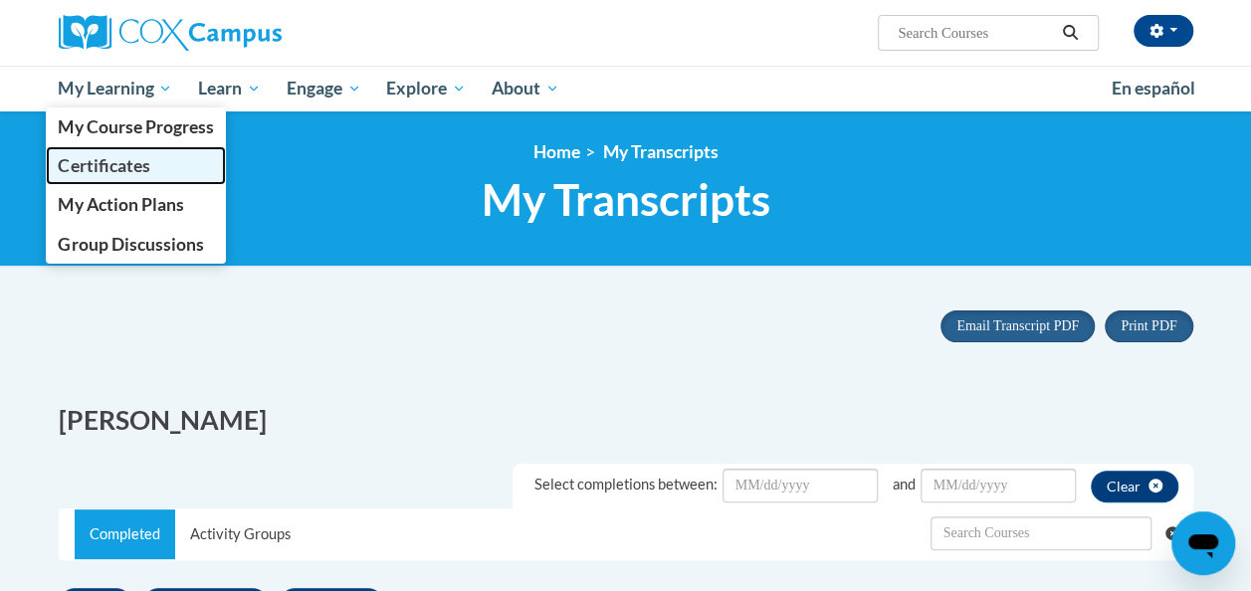
click at [131, 167] on span "Certificates" at bounding box center [104, 165] width 92 height 21
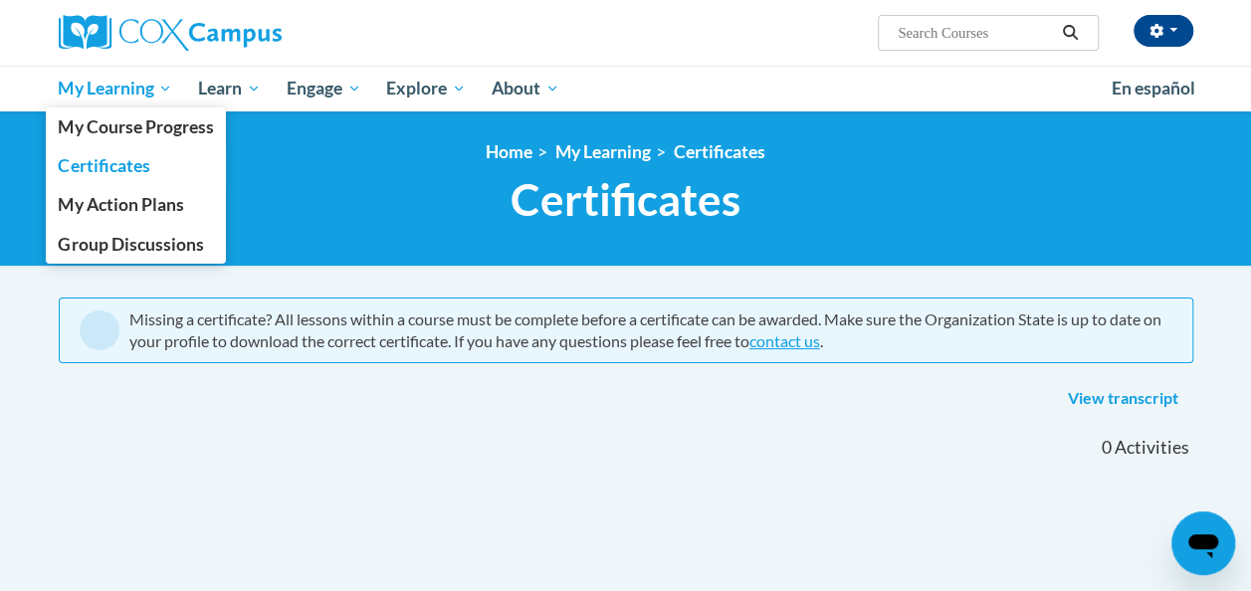
click at [147, 88] on span "My Learning" at bounding box center [115, 89] width 114 height 24
click at [189, 134] on span "My Course Progress" at bounding box center [135, 126] width 155 height 21
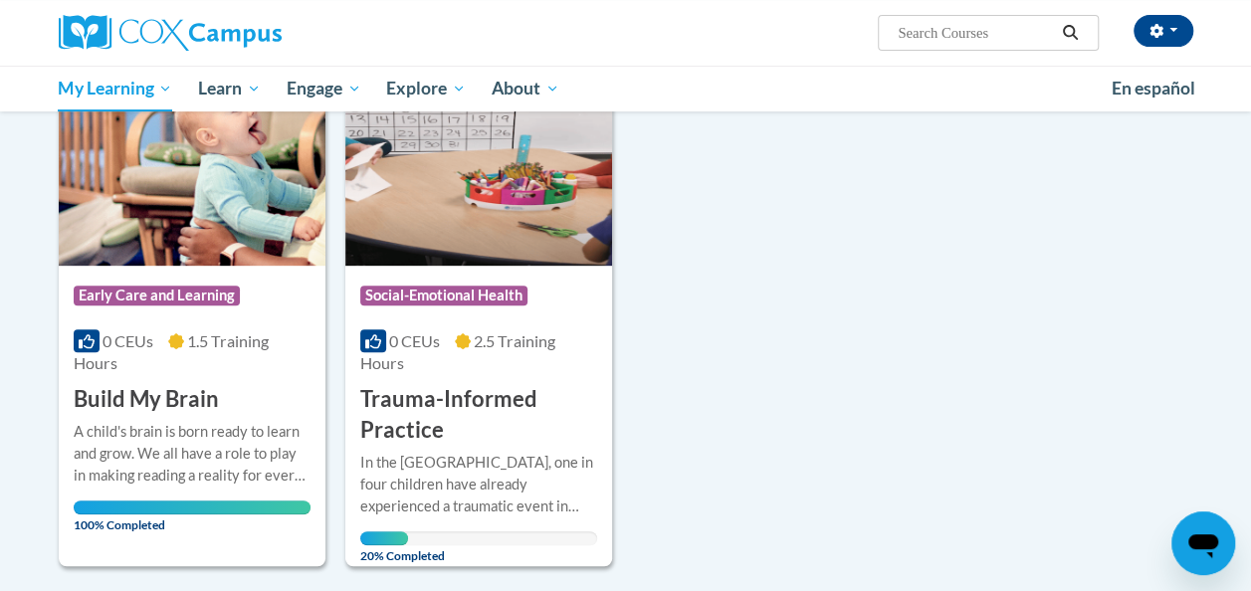
scroll to position [301, 0]
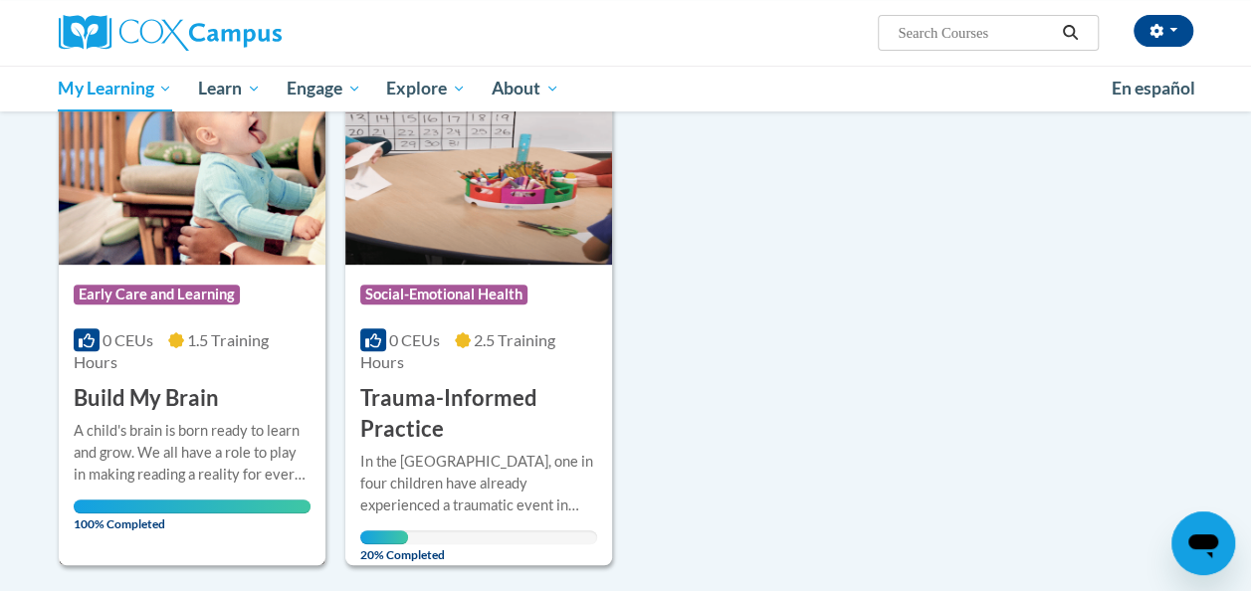
click at [251, 383] on div "Course Category: Early Care and Learning 0 CEUs 1.5 Training Hours COURSE Build…" at bounding box center [192, 339] width 267 height 149
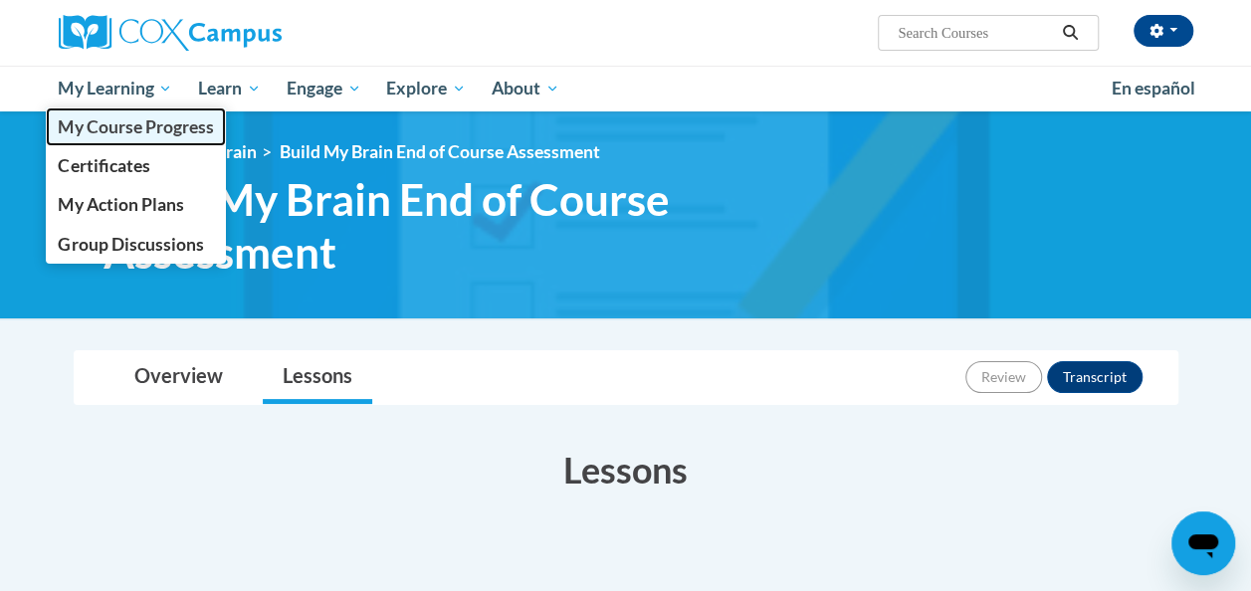
click at [157, 109] on link "My Course Progress" at bounding box center [136, 127] width 181 height 39
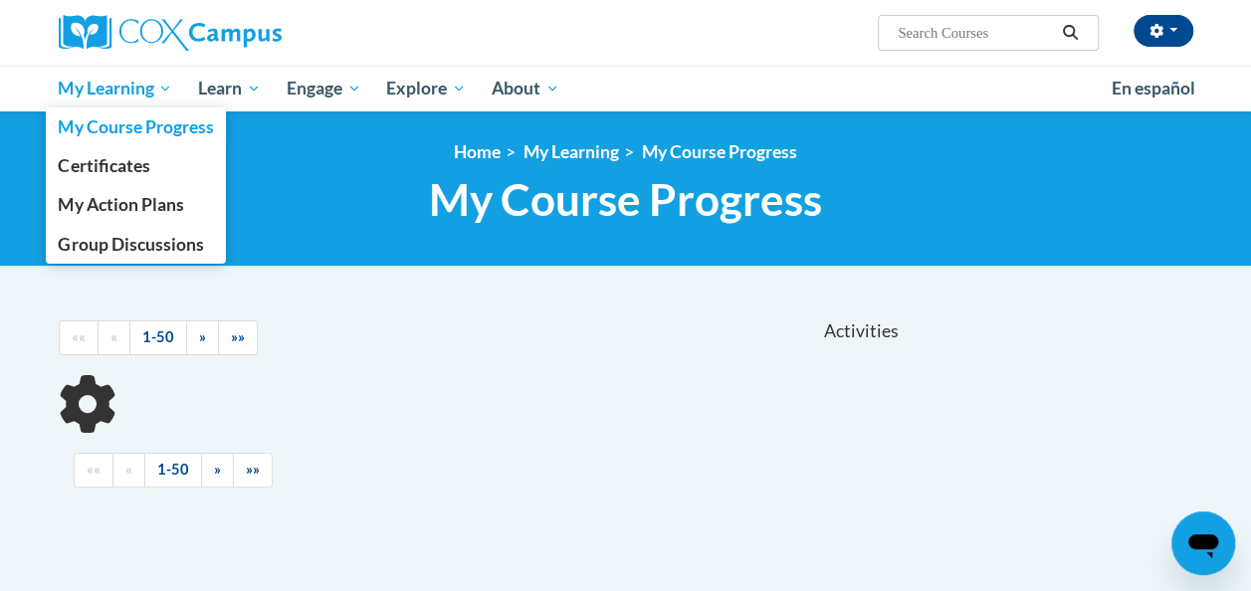
click at [164, 86] on span "My Learning" at bounding box center [115, 89] width 114 height 24
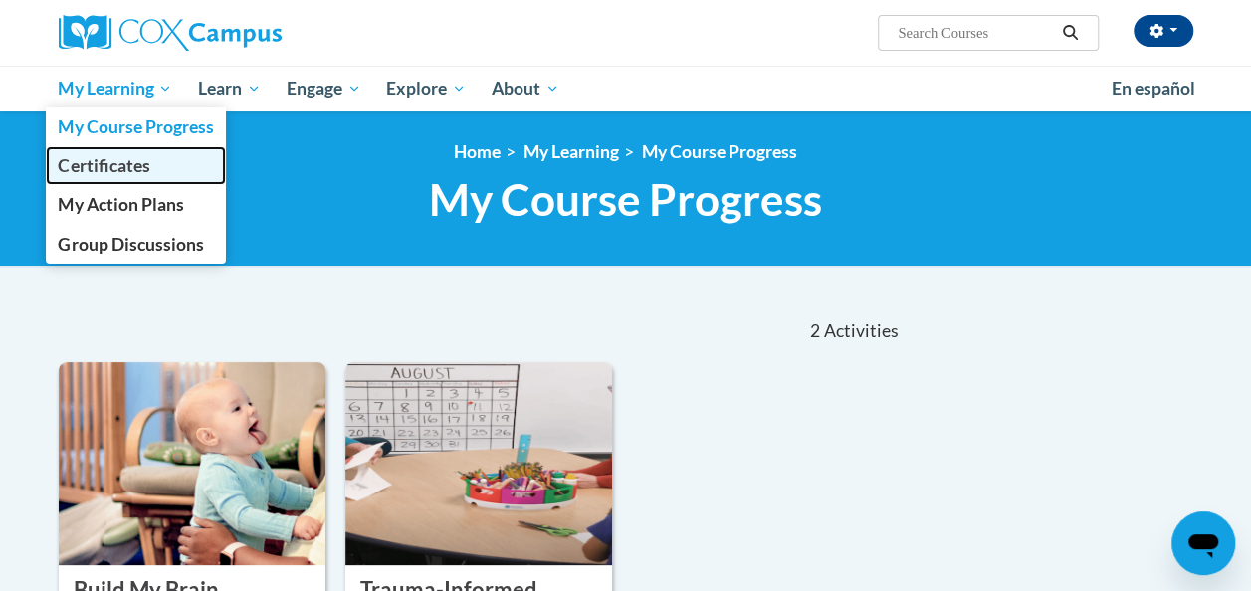
click at [122, 164] on span "Certificates" at bounding box center [104, 165] width 92 height 21
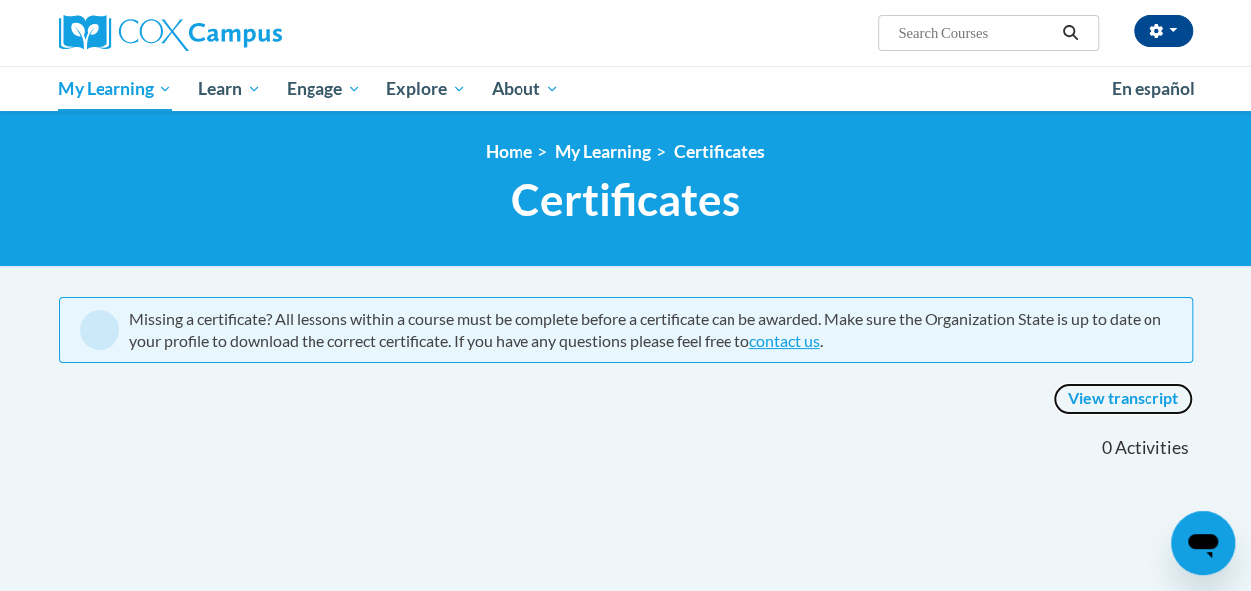
click at [1139, 398] on link "View transcript" at bounding box center [1123, 399] width 140 height 32
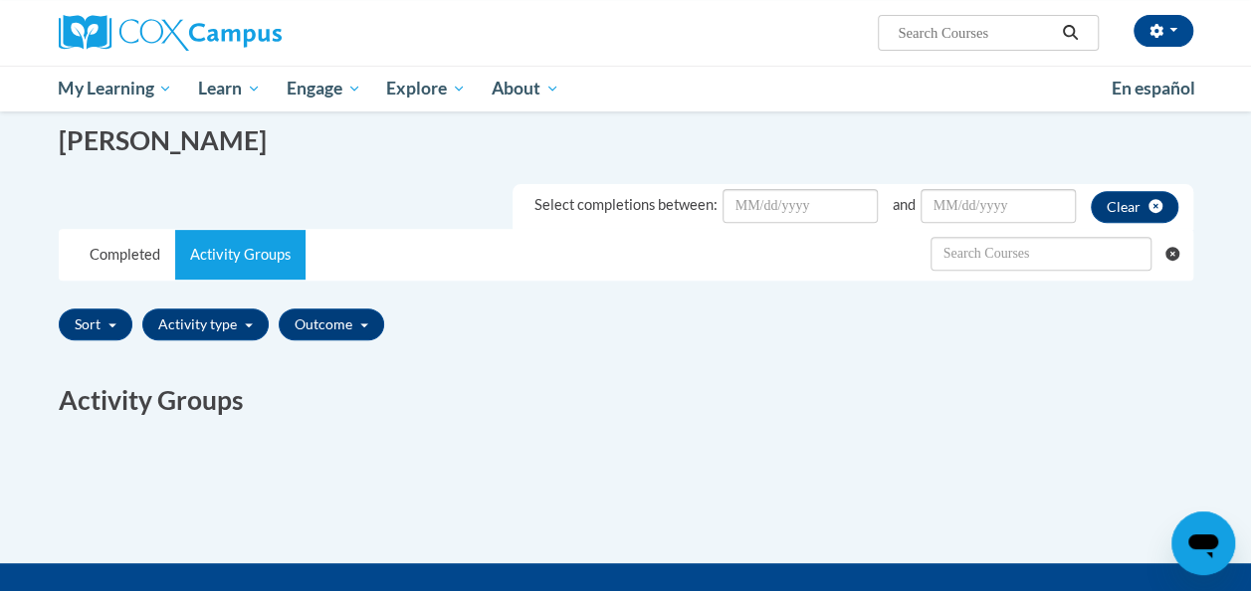
scroll to position [306, 0]
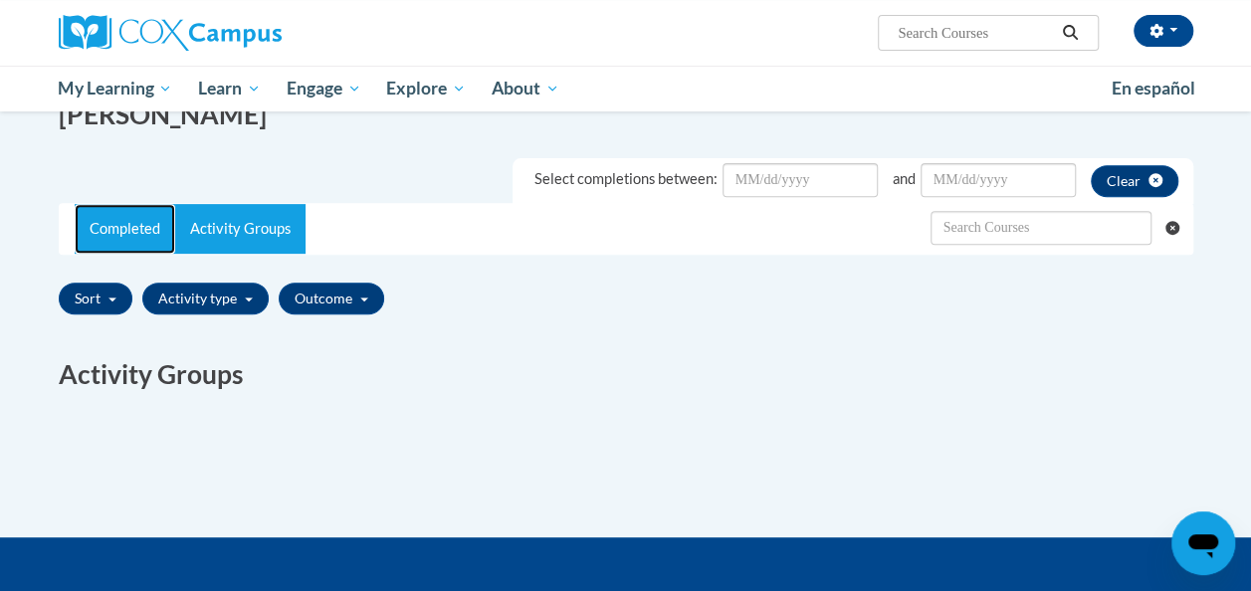
click at [131, 230] on link "Completed" at bounding box center [125, 229] width 101 height 50
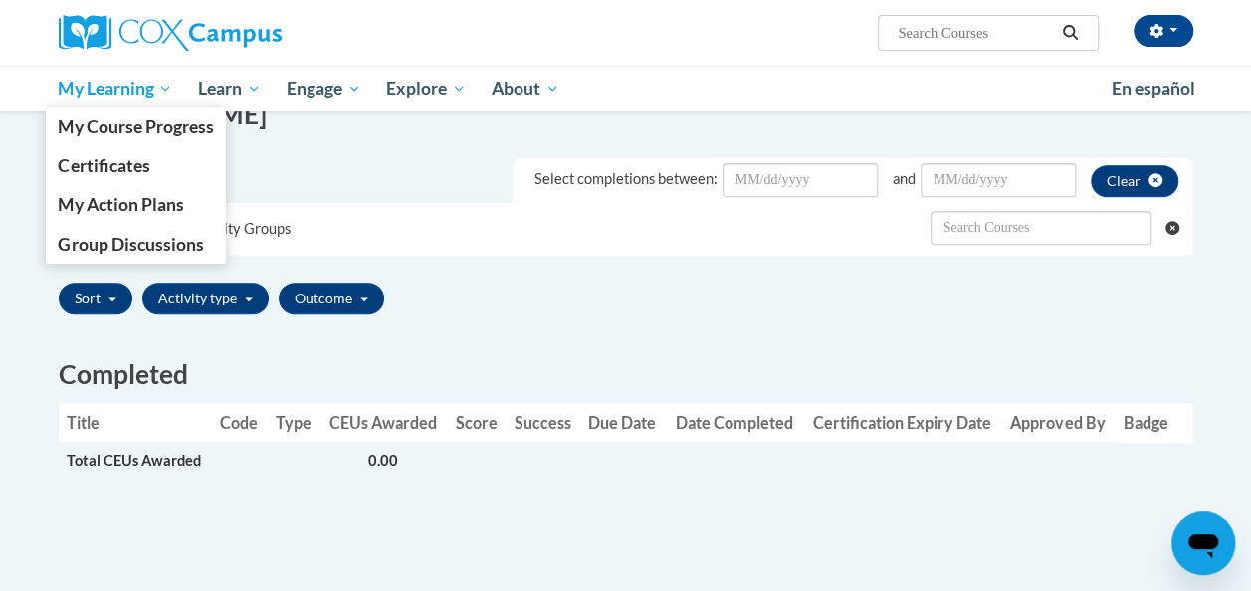
click at [131, 88] on span "My Learning" at bounding box center [115, 89] width 114 height 24
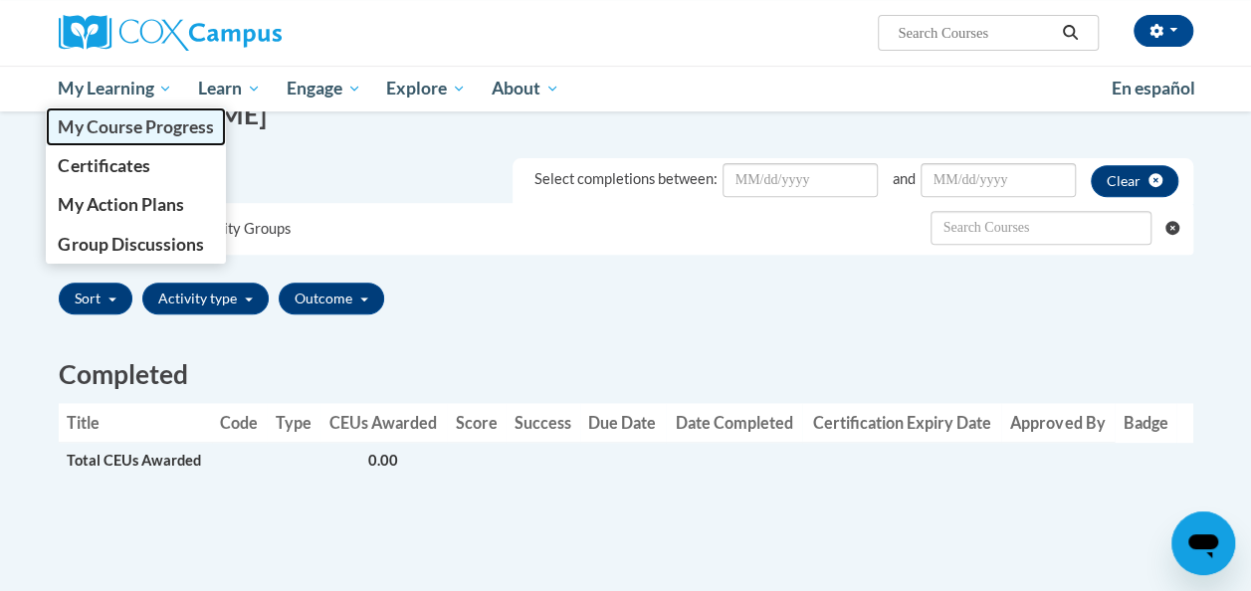
click at [109, 129] on span "My Course Progress" at bounding box center [135, 126] width 155 height 21
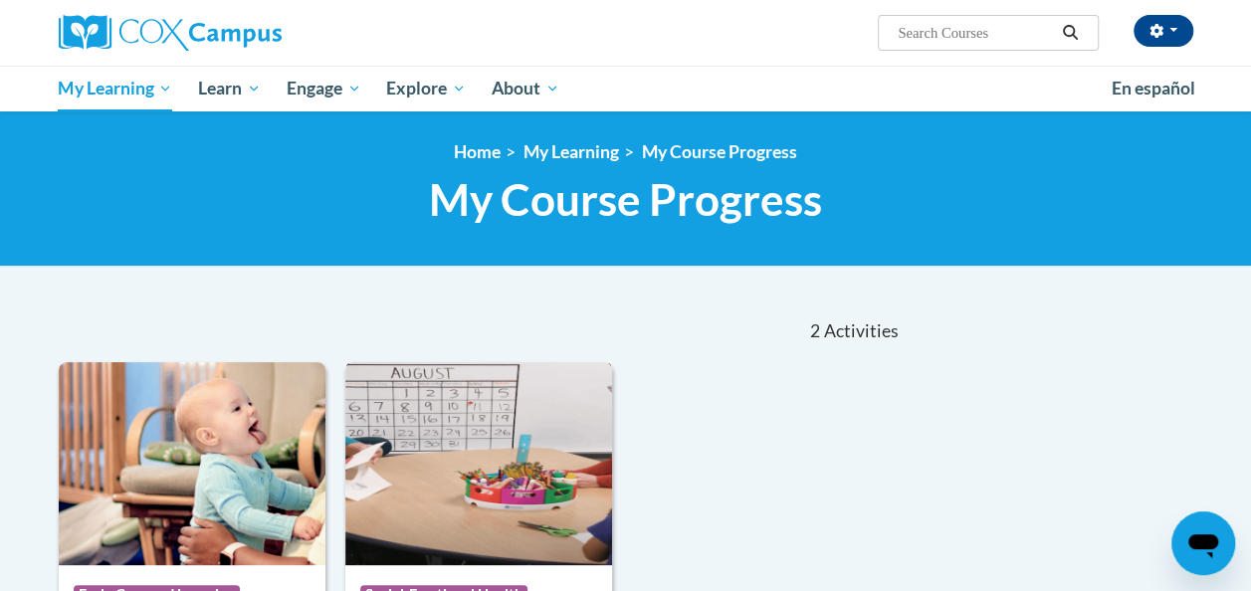
click at [542, 445] on img at bounding box center [478, 463] width 267 height 203
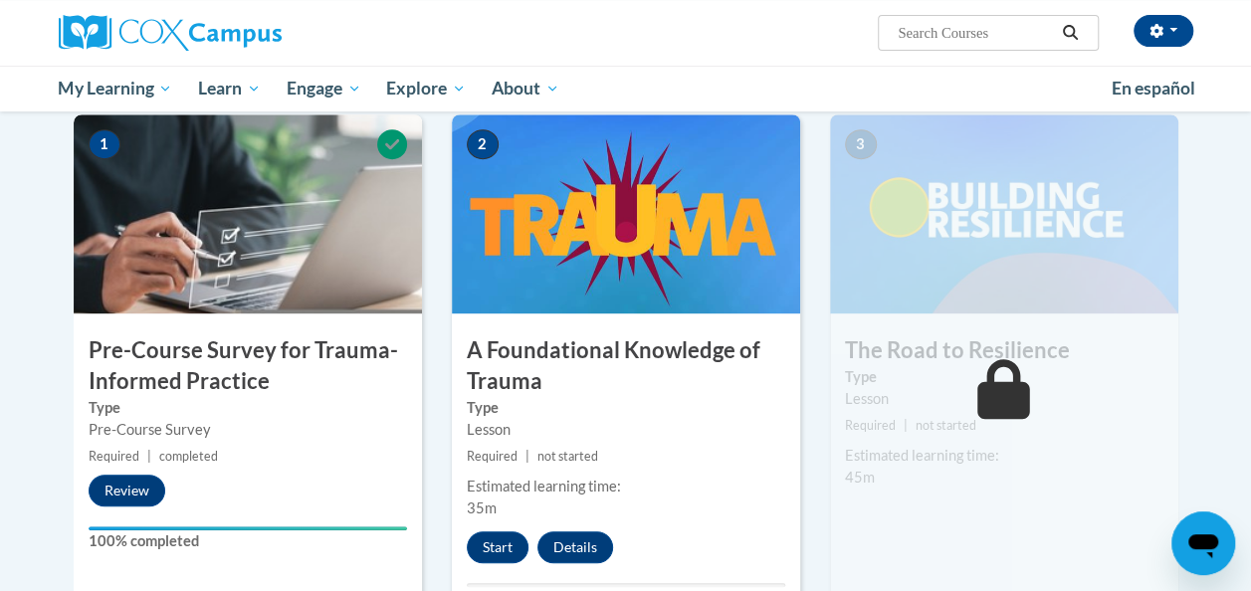
scroll to position [401, 0]
